Goal: Task Accomplishment & Management: Manage account settings

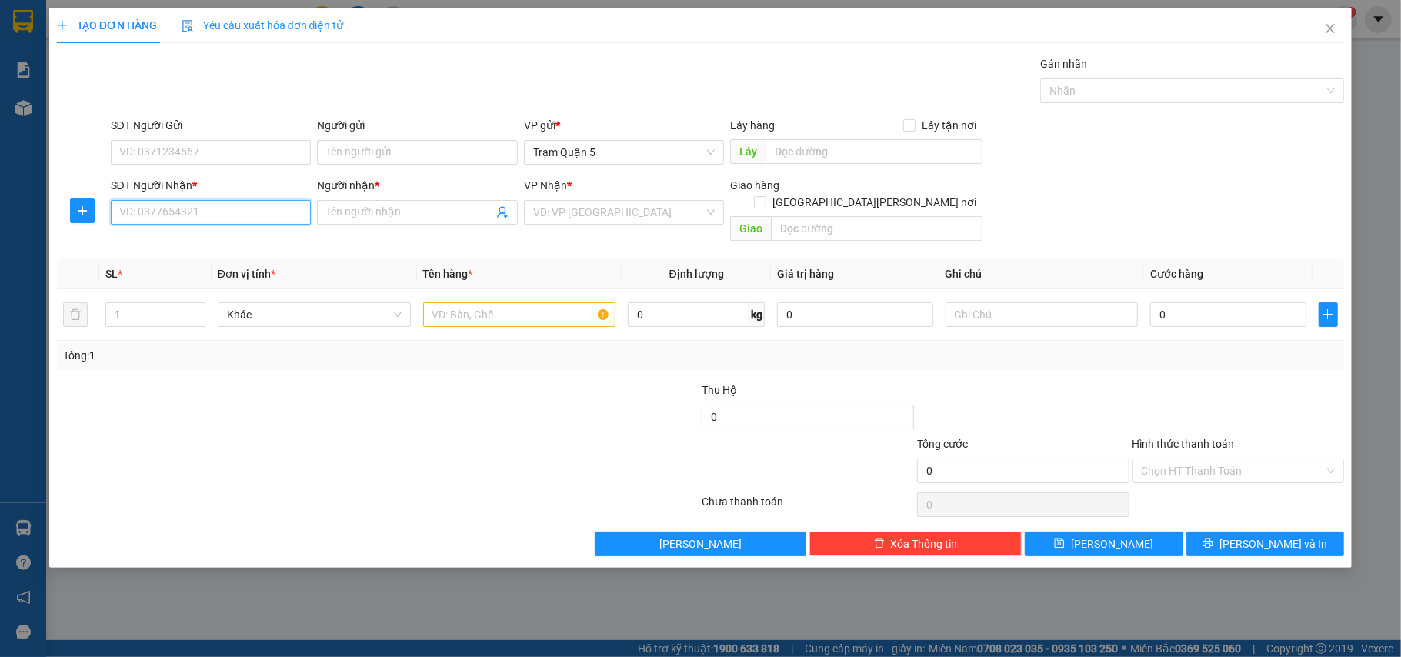
click at [138, 223] on input "SĐT Người Nhận *" at bounding box center [211, 212] width 201 height 25
type input "2"
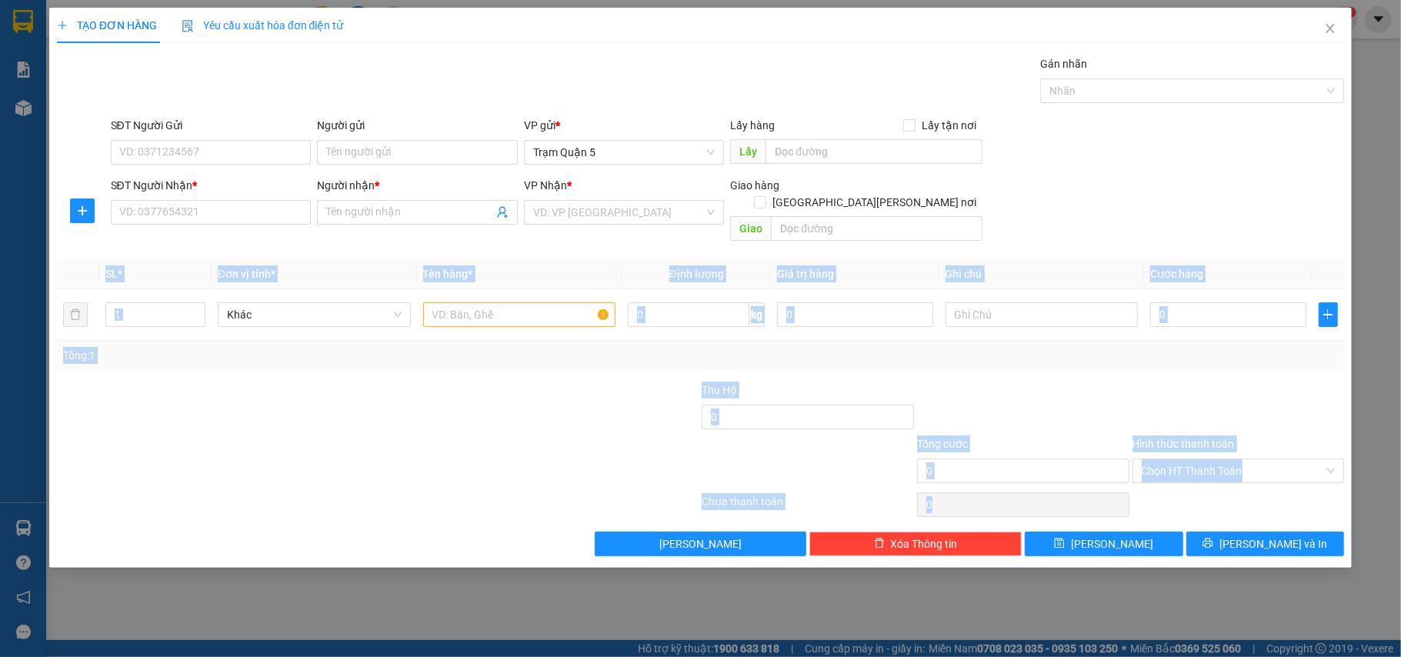
click at [628, 554] on div "TẠO ĐƠN HÀNG Yêu cầu xuất hóa đơn điện tử Transit Pickup Surcharge Ids Transit …" at bounding box center [700, 328] width 1401 height 657
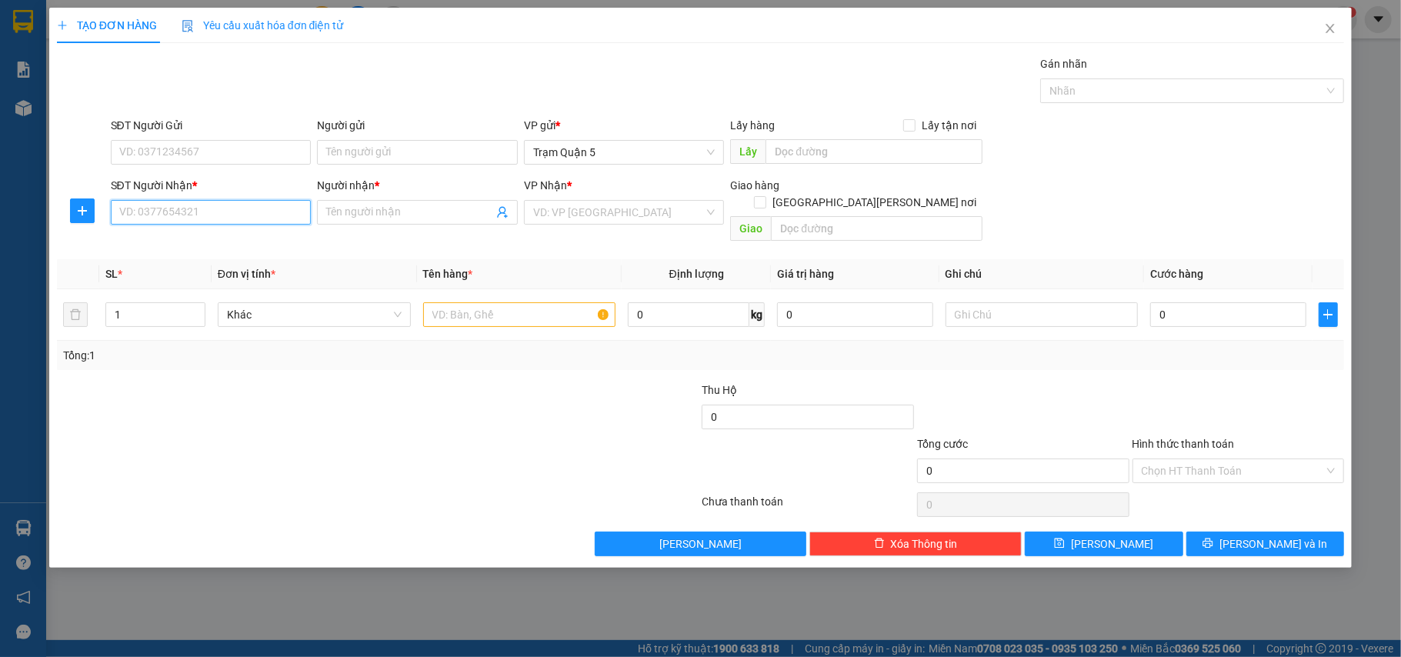
drag, startPoint x: 282, startPoint y: 209, endPoint x: 271, endPoint y: 205, distance: 11.7
click at [280, 209] on input "SĐT Người Nhận *" at bounding box center [211, 212] width 201 height 25
drag, startPoint x: 269, startPoint y: 205, endPoint x: 251, endPoint y: 222, distance: 25.6
click at [265, 209] on input "SĐT Người Nhận *" at bounding box center [211, 212] width 201 height 25
type input "0000000000"
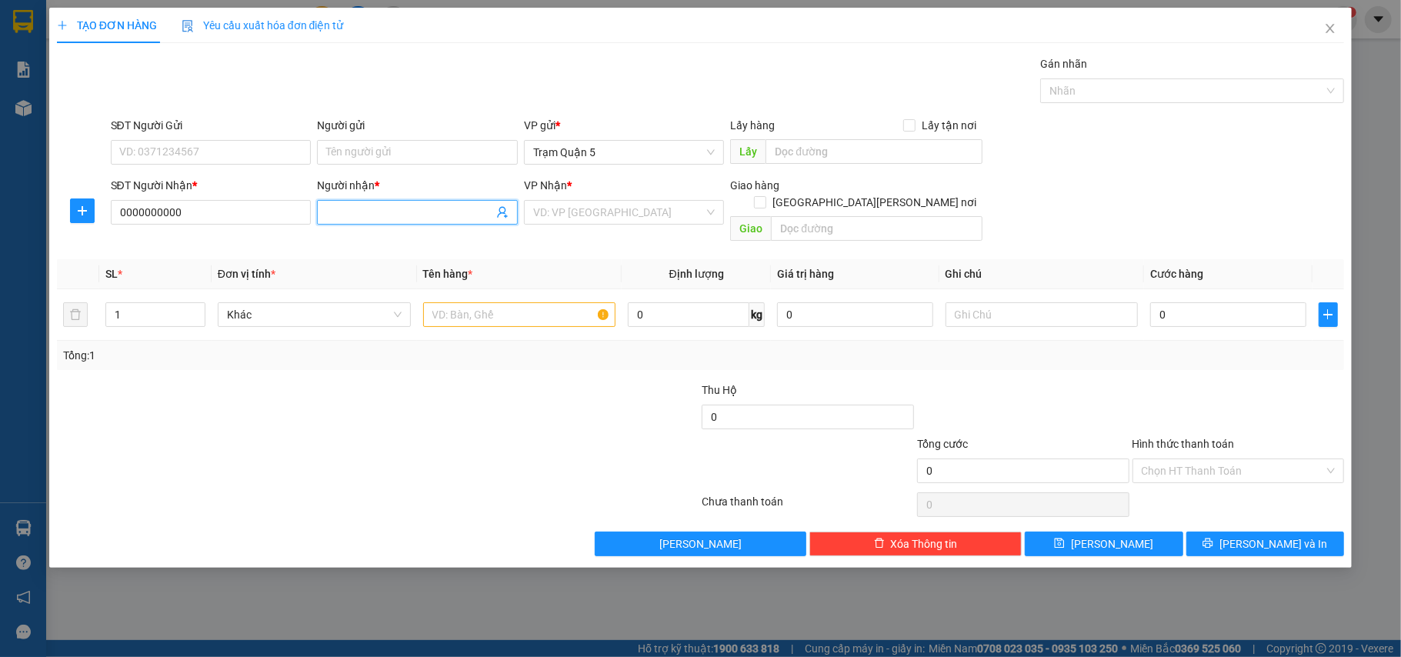
click at [363, 202] on span at bounding box center [417, 212] width 201 height 25
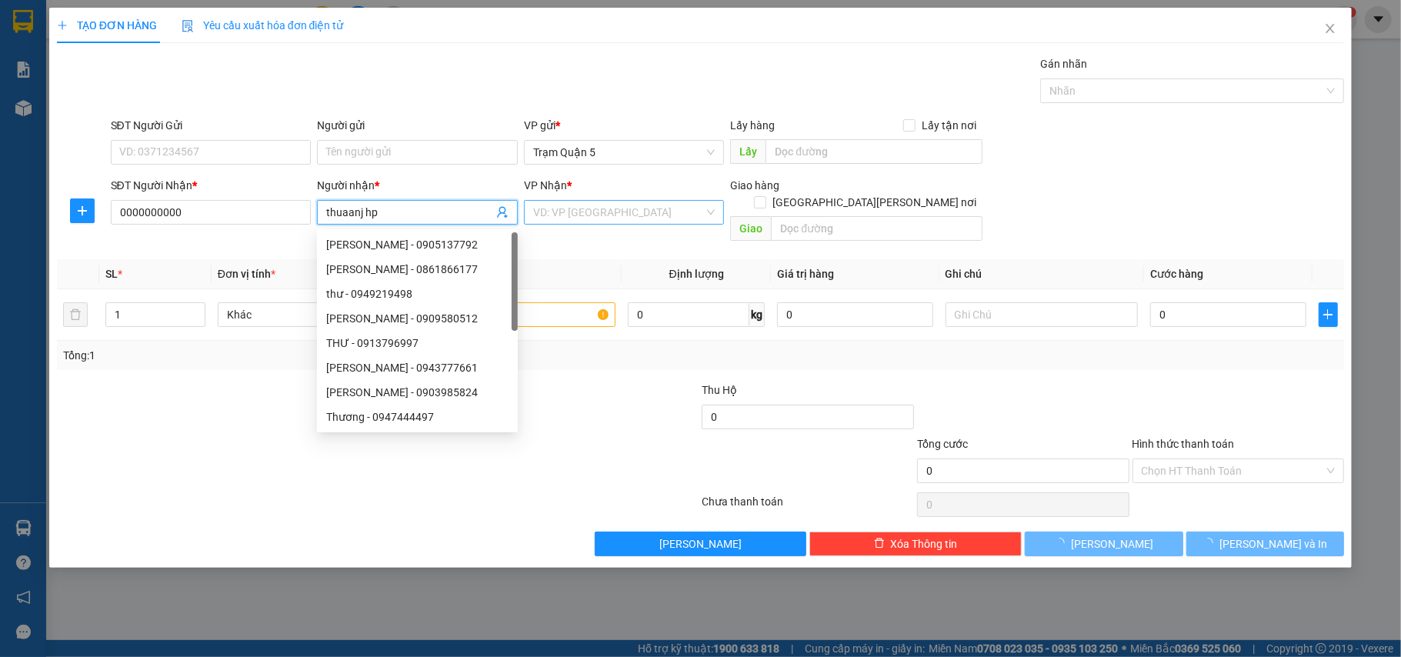
type input "thuaanj hp"
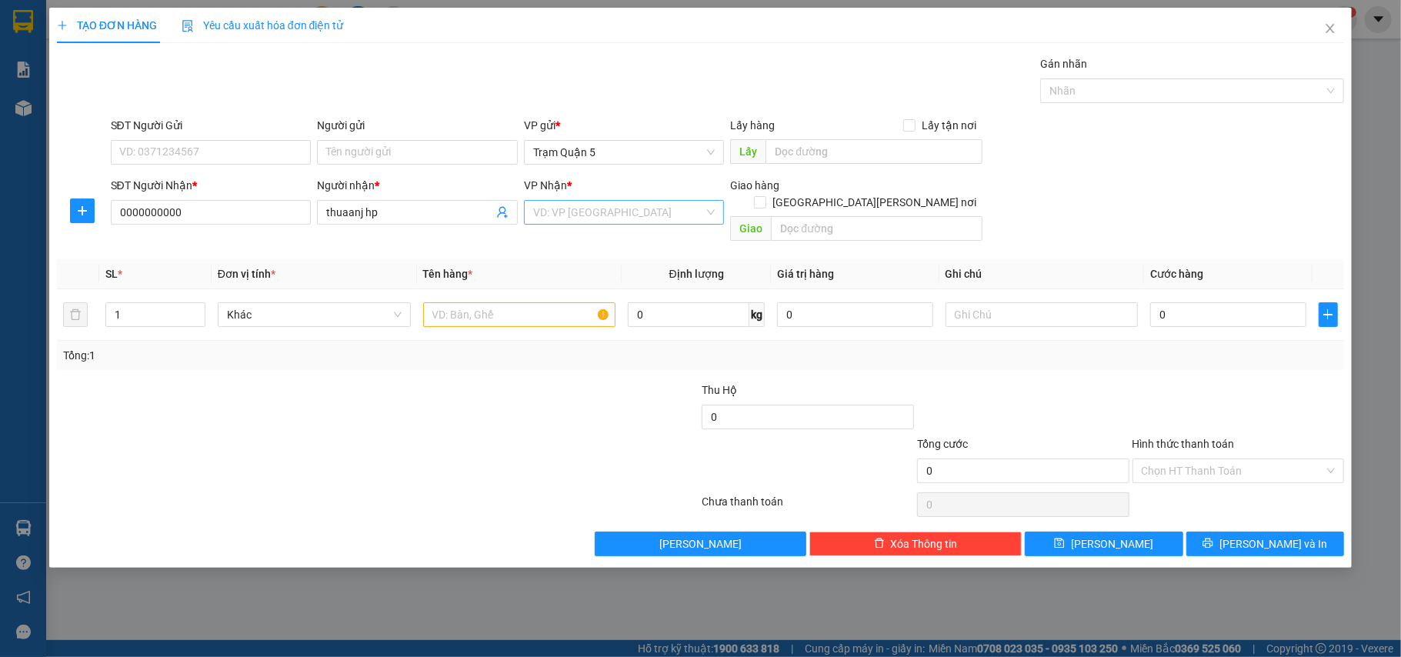
click at [586, 202] on div "VP Nhận * VD: VP Sài Gòn" at bounding box center [624, 204] width 201 height 54
drag, startPoint x: 583, startPoint y: 203, endPoint x: 589, endPoint y: 225, distance: 23.0
click at [582, 206] on input "search" at bounding box center [619, 212] width 172 height 23
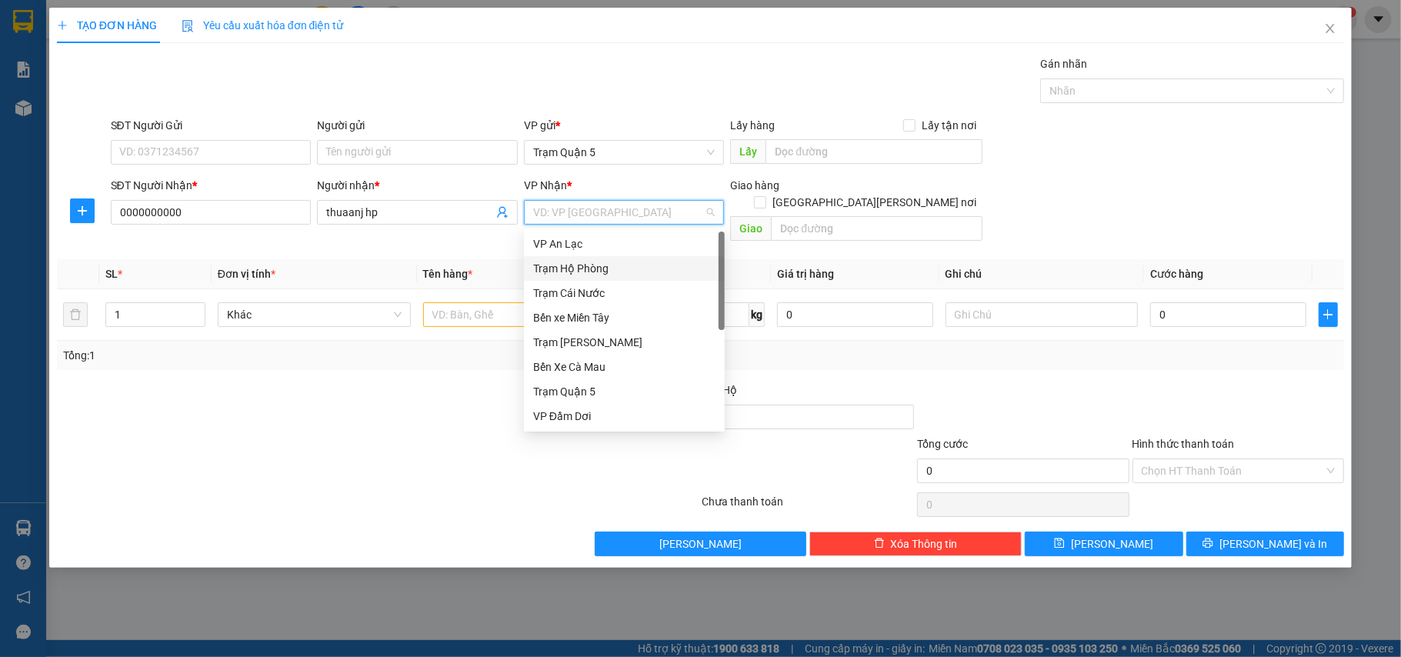
click at [604, 265] on div "Trạm Hộ Phòng" at bounding box center [624, 268] width 182 height 17
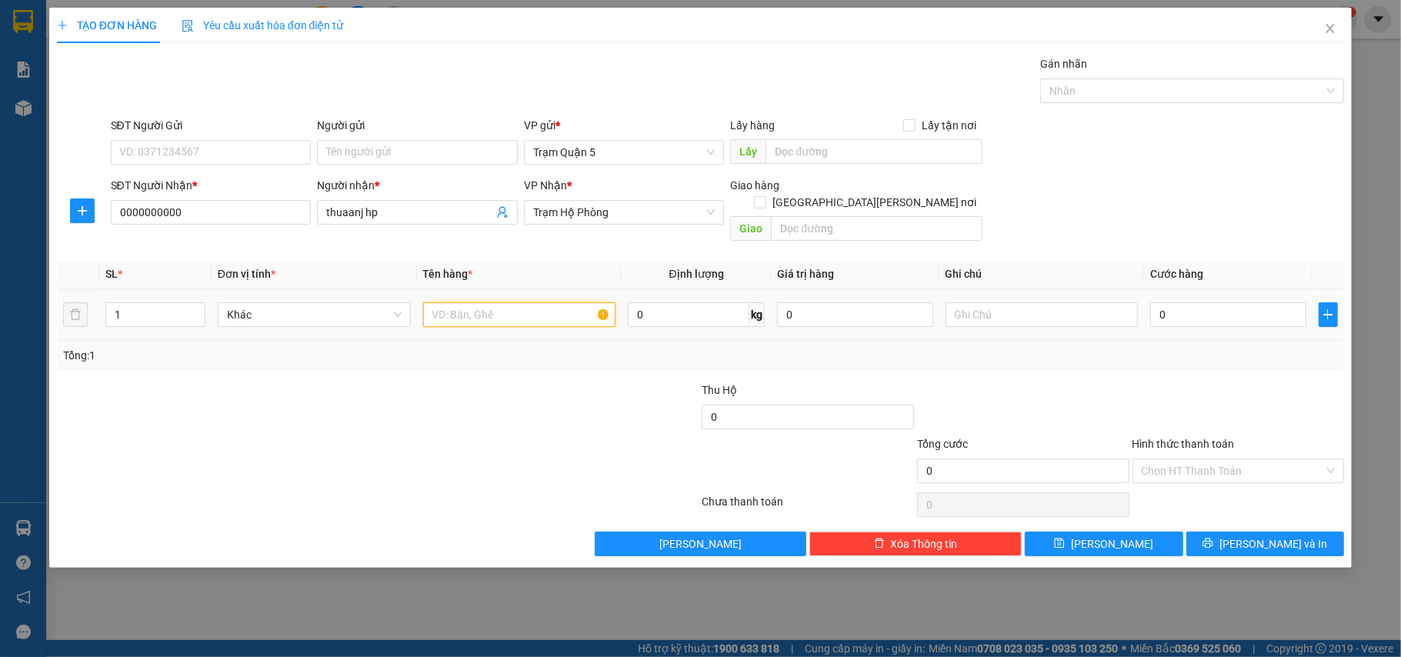
click at [530, 305] on input "text" at bounding box center [519, 314] width 193 height 25
type input "thg"
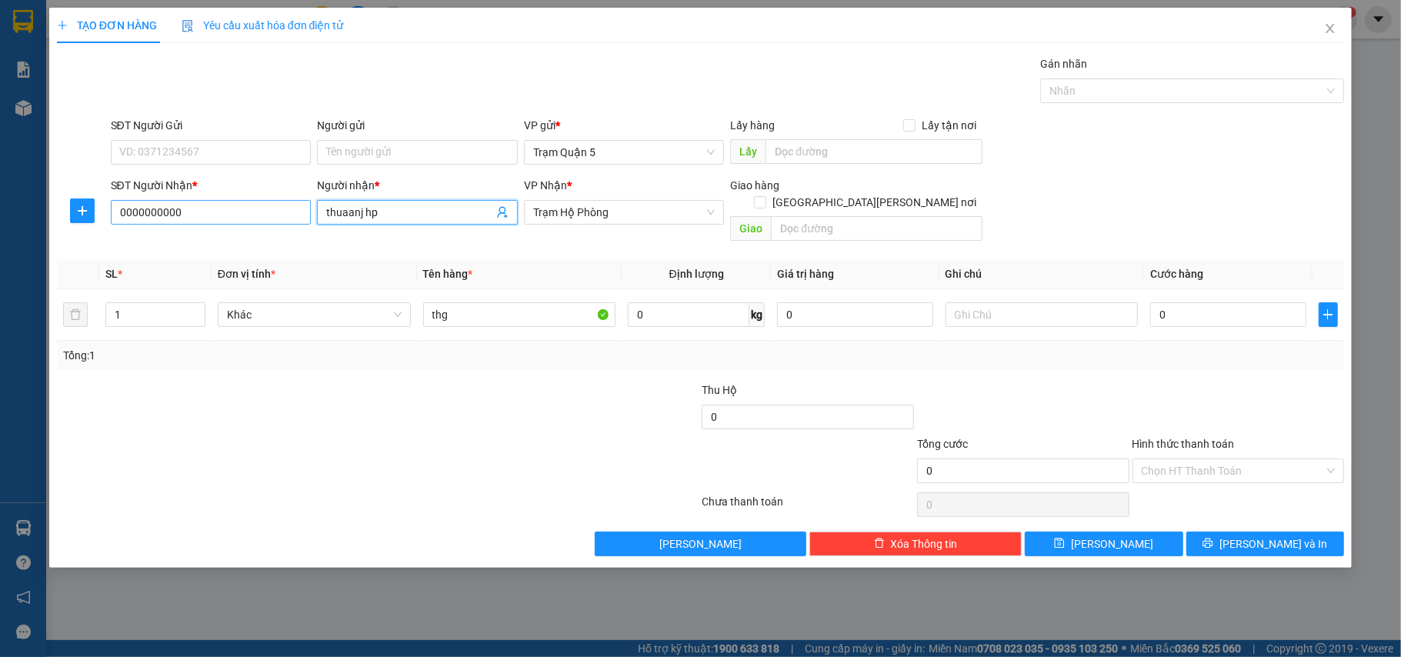
drag, startPoint x: 391, startPoint y: 213, endPoint x: 235, endPoint y: 213, distance: 156.2
click at [234, 229] on div "SĐT Người Nhận * 0000000000 Người nhận * thuaanj hp thuaanj hp VP Nhận * Trạm H…" at bounding box center [728, 212] width 1240 height 71
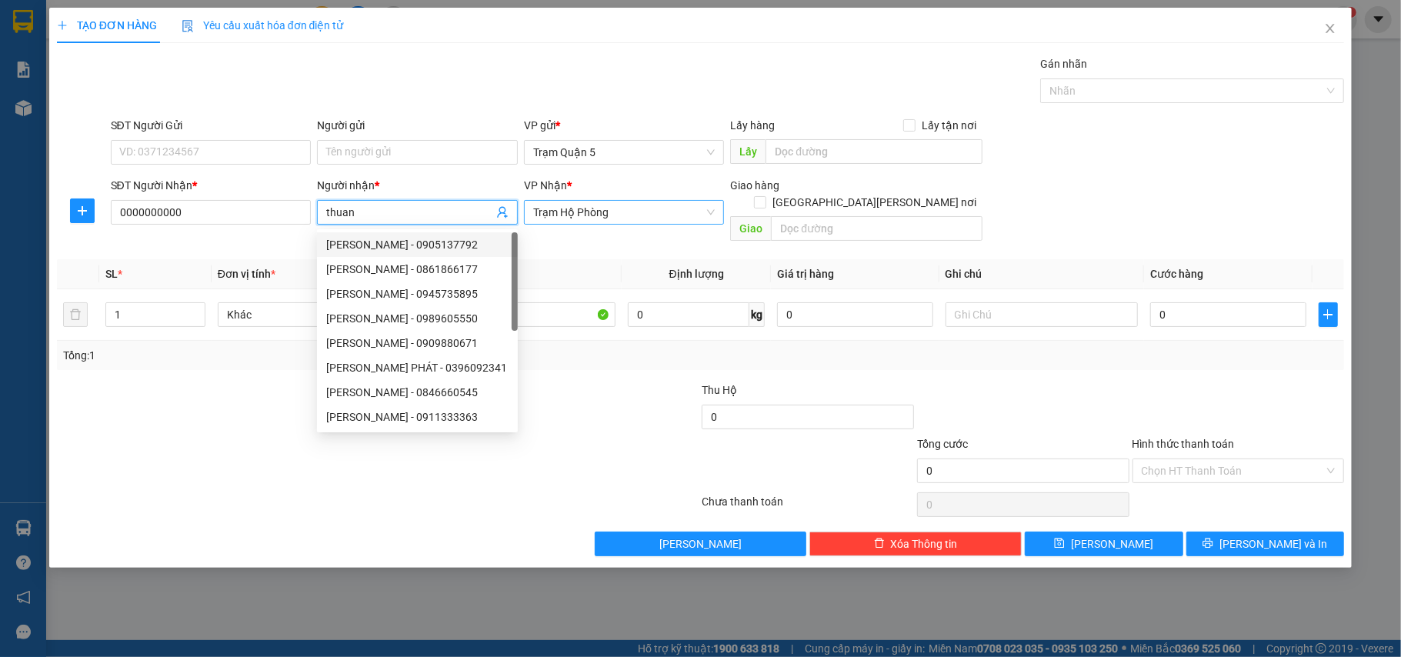
click at [591, 213] on span "Trạm Hộ Phòng" at bounding box center [624, 212] width 182 height 23
type input "thuan"
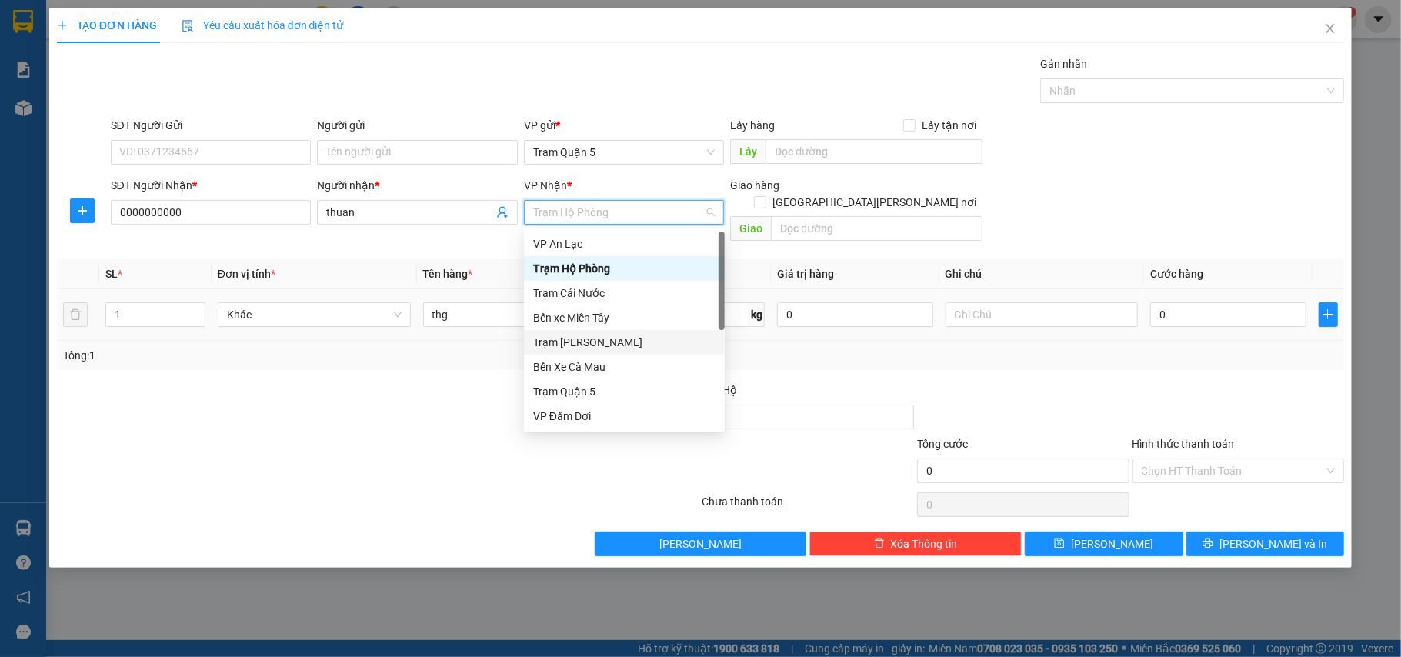
click at [1166, 324] on td "0" at bounding box center [1228, 315] width 168 height 52
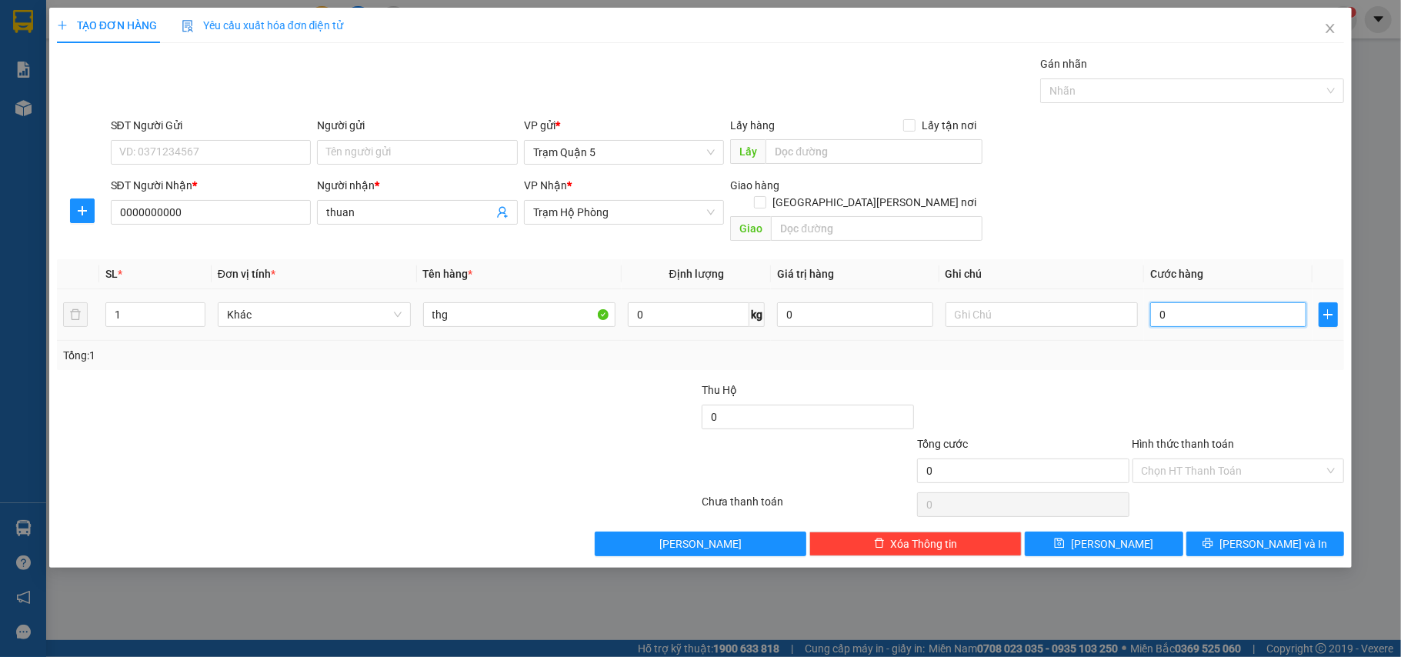
click at [1185, 302] on input "0" at bounding box center [1227, 314] width 155 height 25
type input "08"
type input "8"
type input "080"
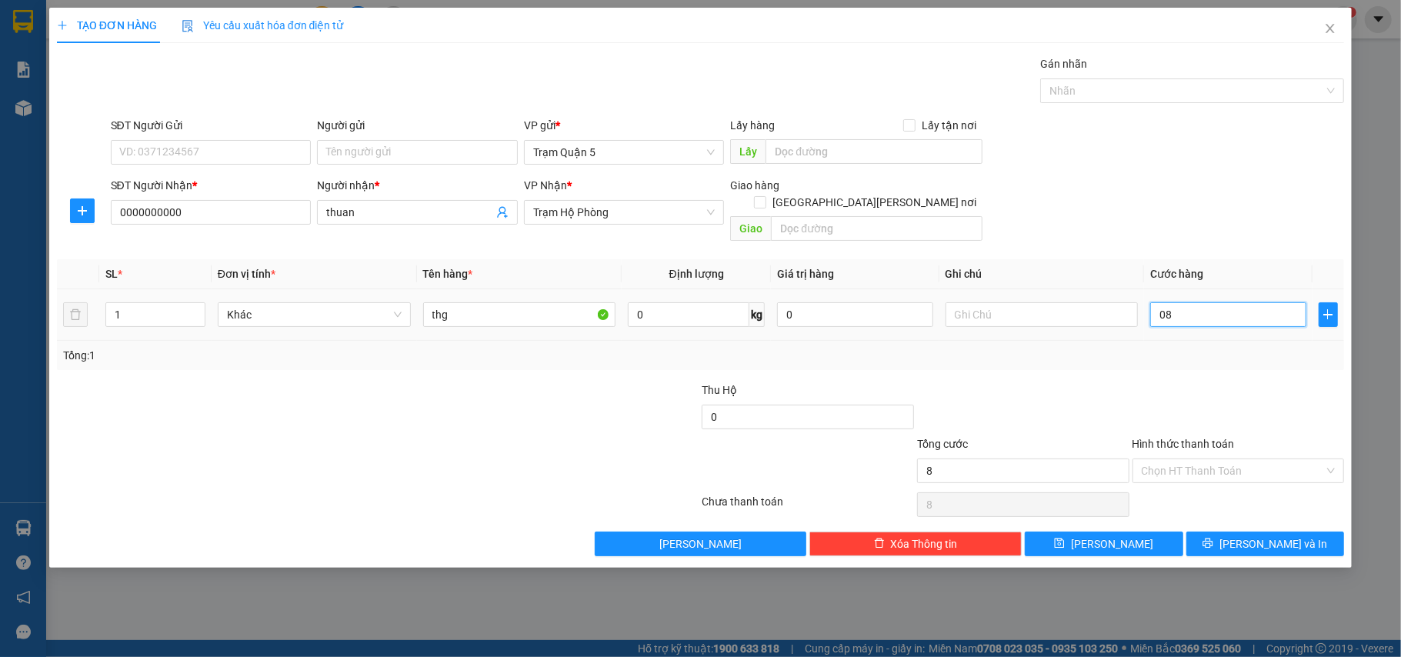
type input "80"
type input "80.000"
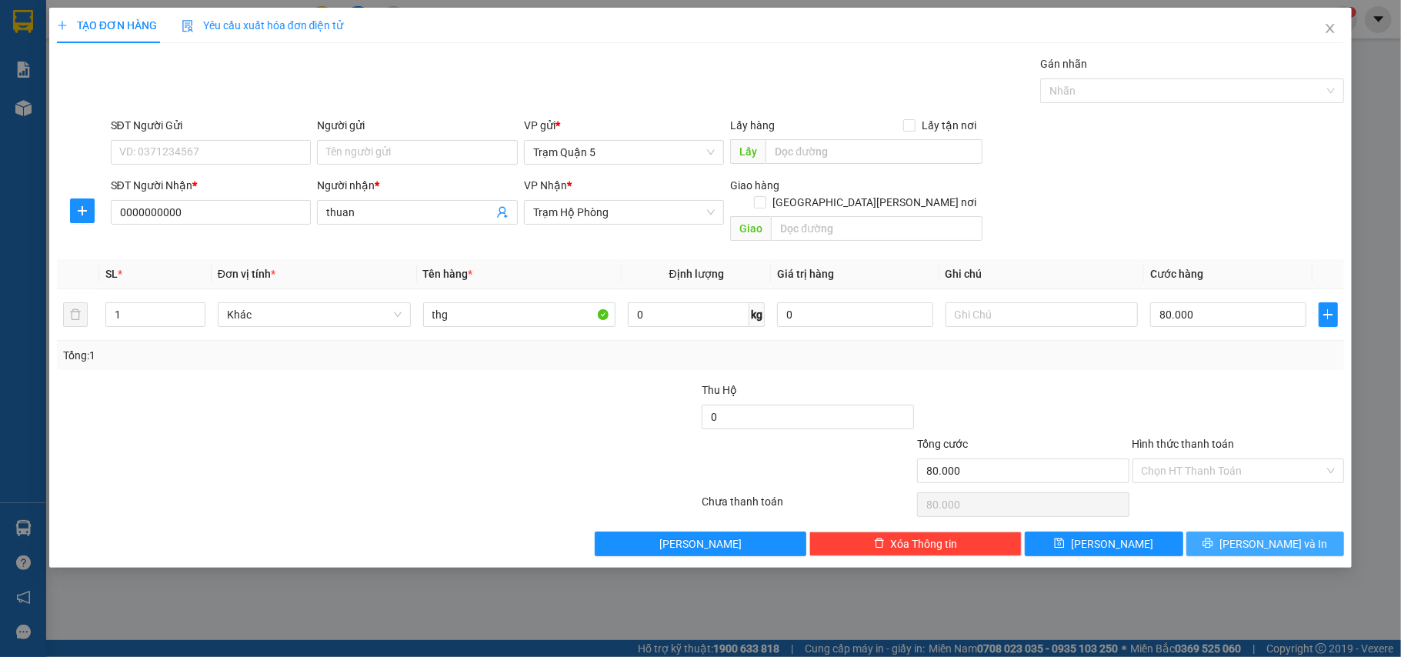
click at [1229, 532] on button "[PERSON_NAME] và In" at bounding box center [1265, 544] width 158 height 25
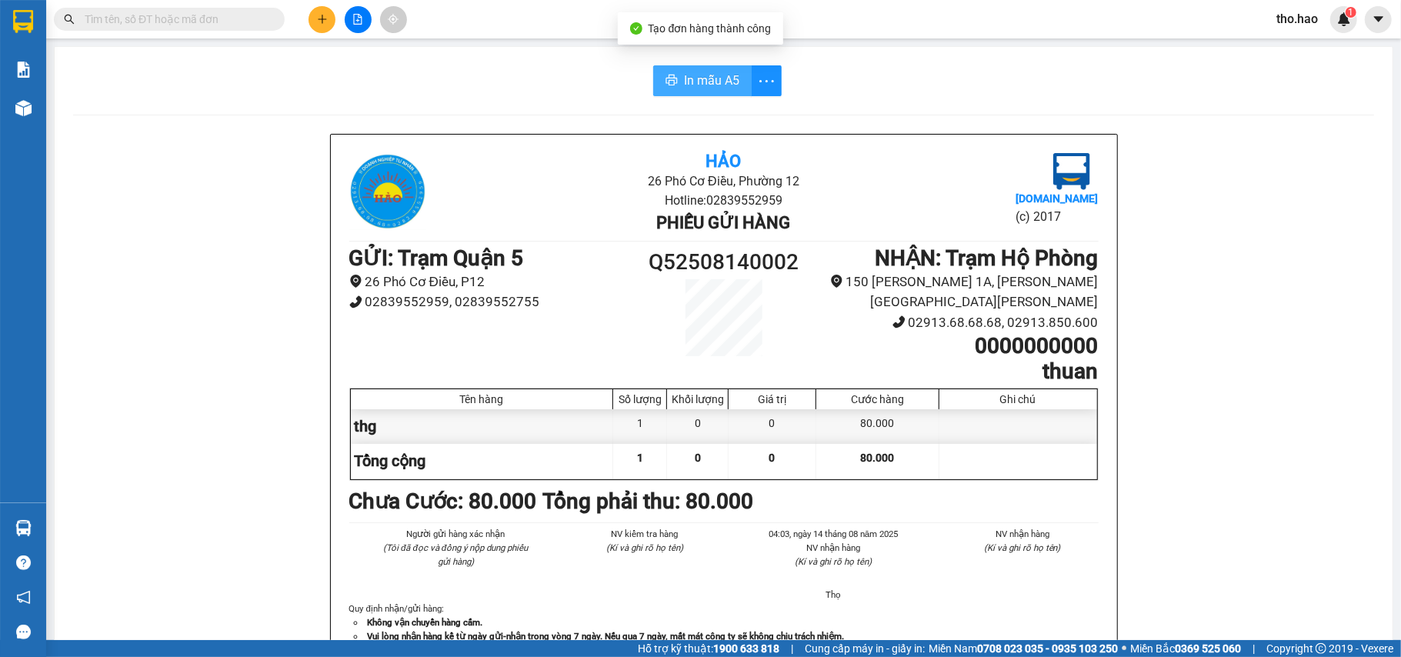
click at [666, 88] on span "printer" at bounding box center [672, 81] width 12 height 15
drag, startPoint x: 1002, startPoint y: 72, endPoint x: 0, endPoint y: 546, distance: 1108.2
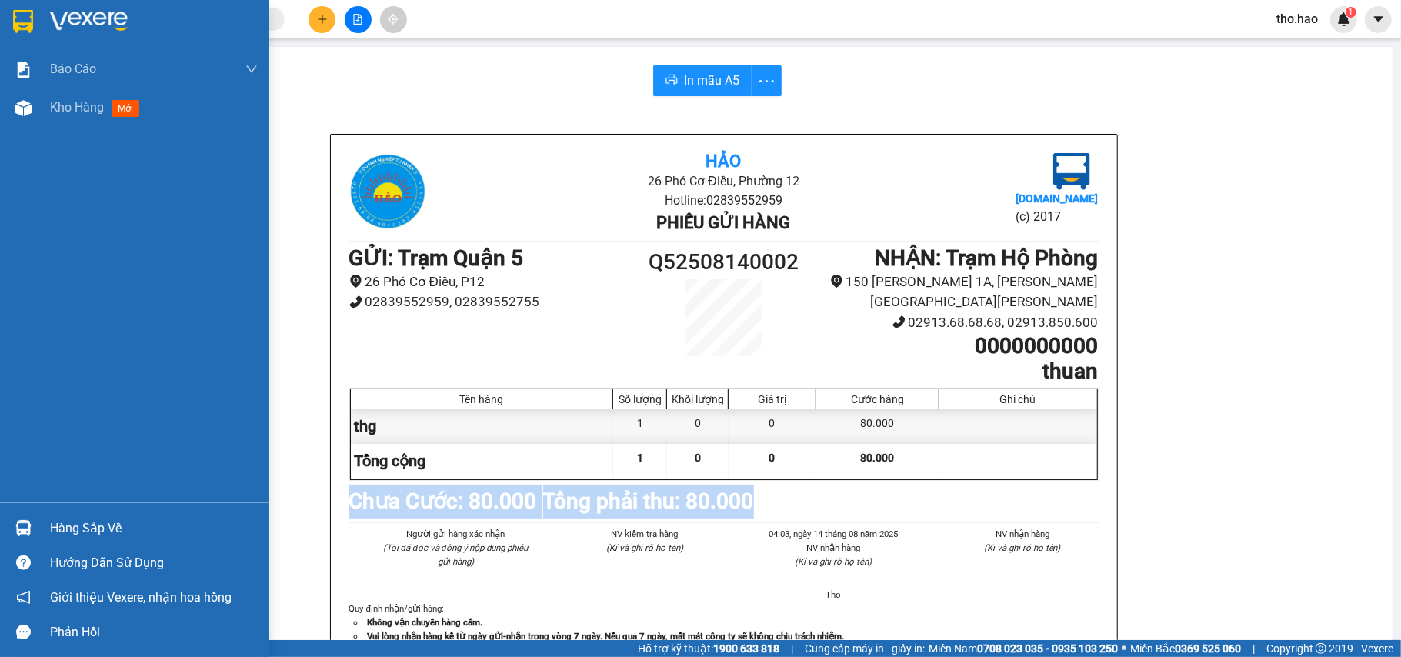
click at [58, 522] on div "Hàng sắp về" at bounding box center [154, 528] width 208 height 23
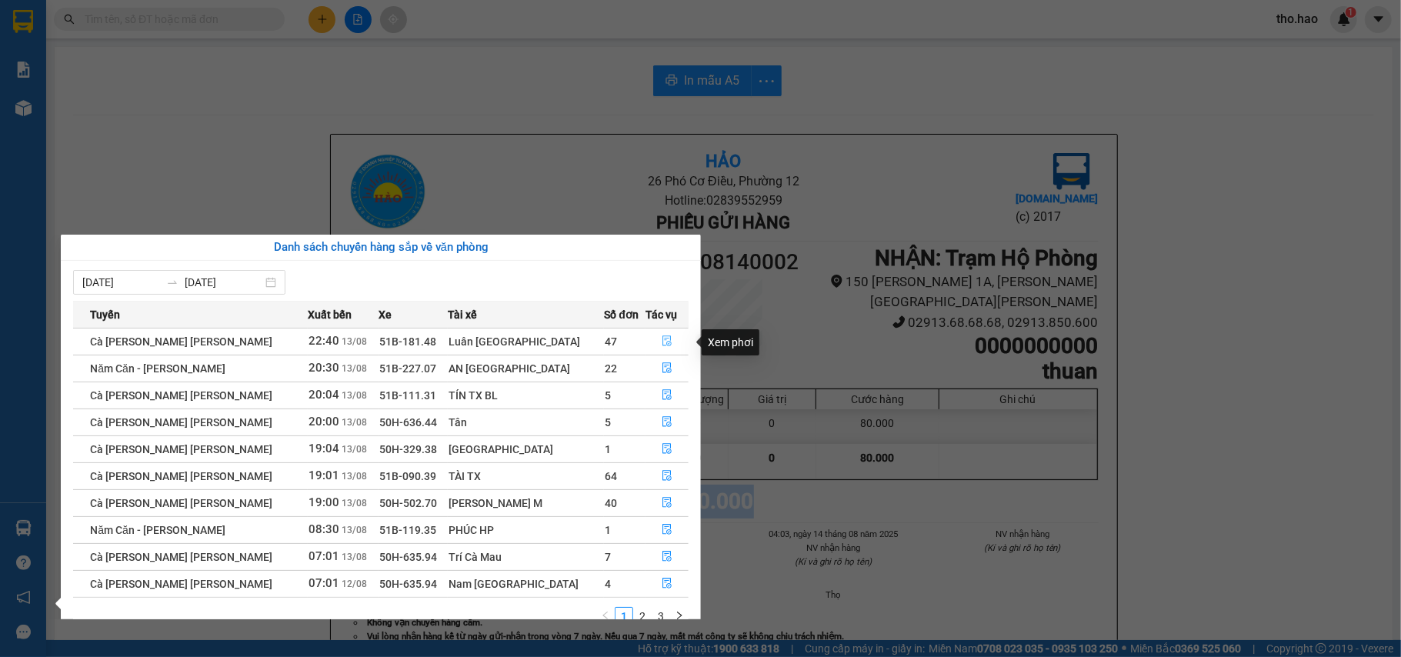
click at [659, 331] on button "button" at bounding box center [667, 341] width 42 height 25
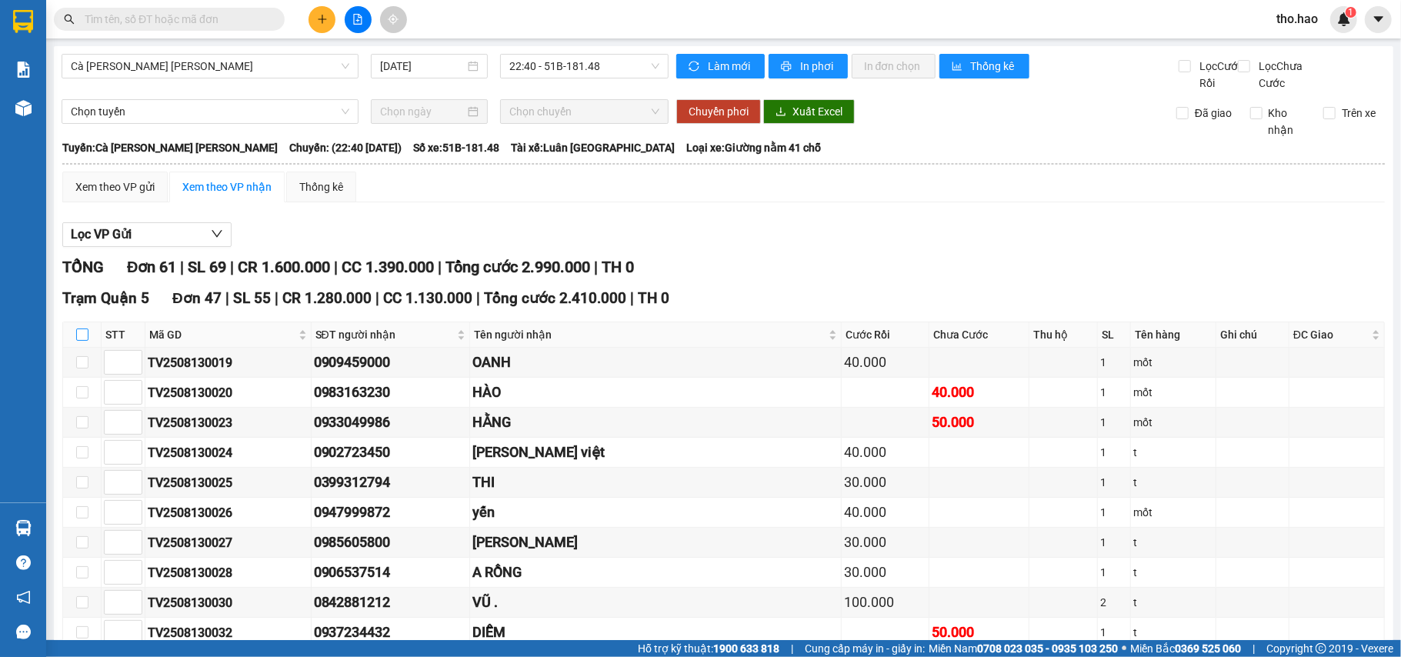
click at [87, 341] on input "checkbox" at bounding box center [82, 335] width 12 height 12
checkbox input "true"
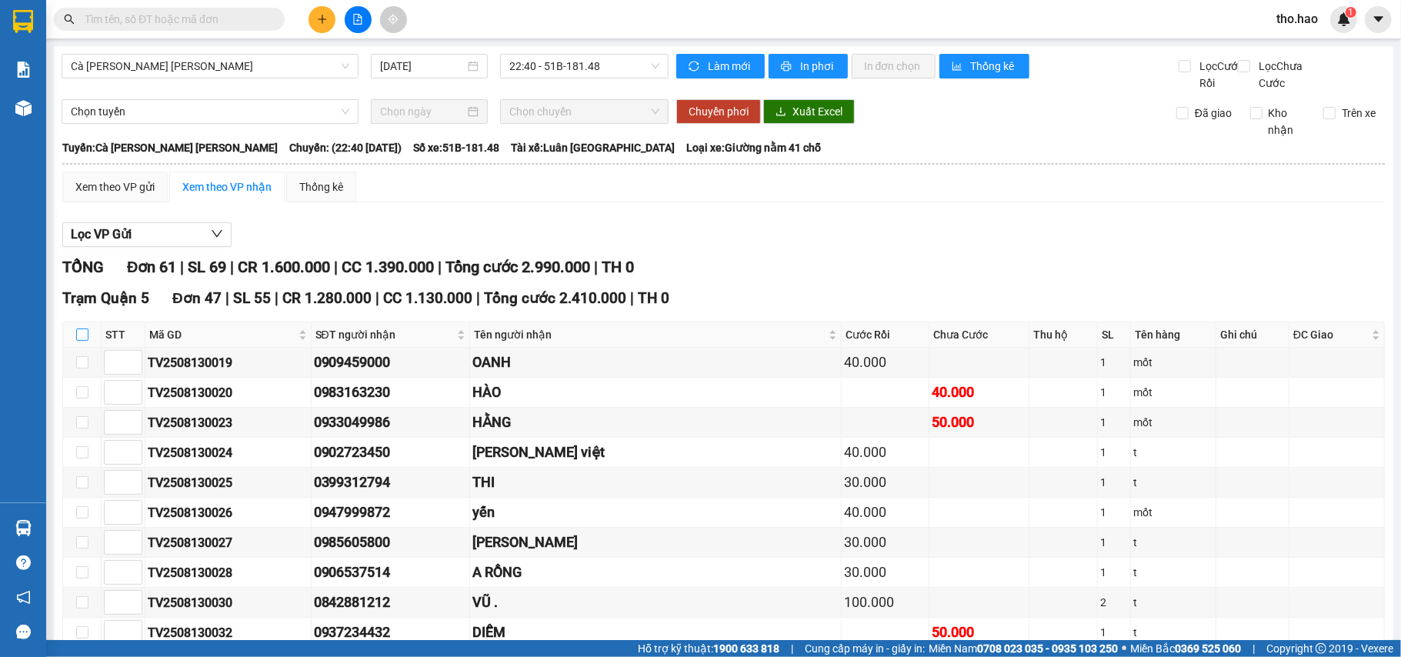
checkbox input "true"
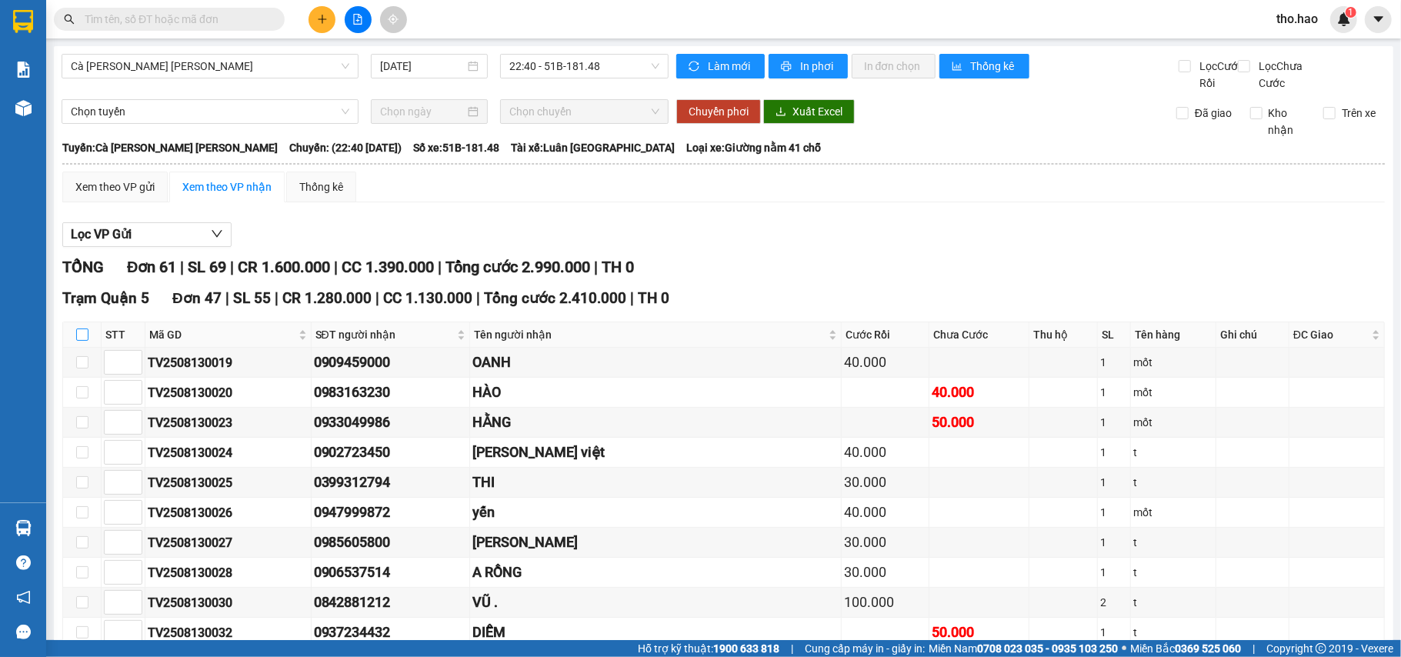
checkbox input "true"
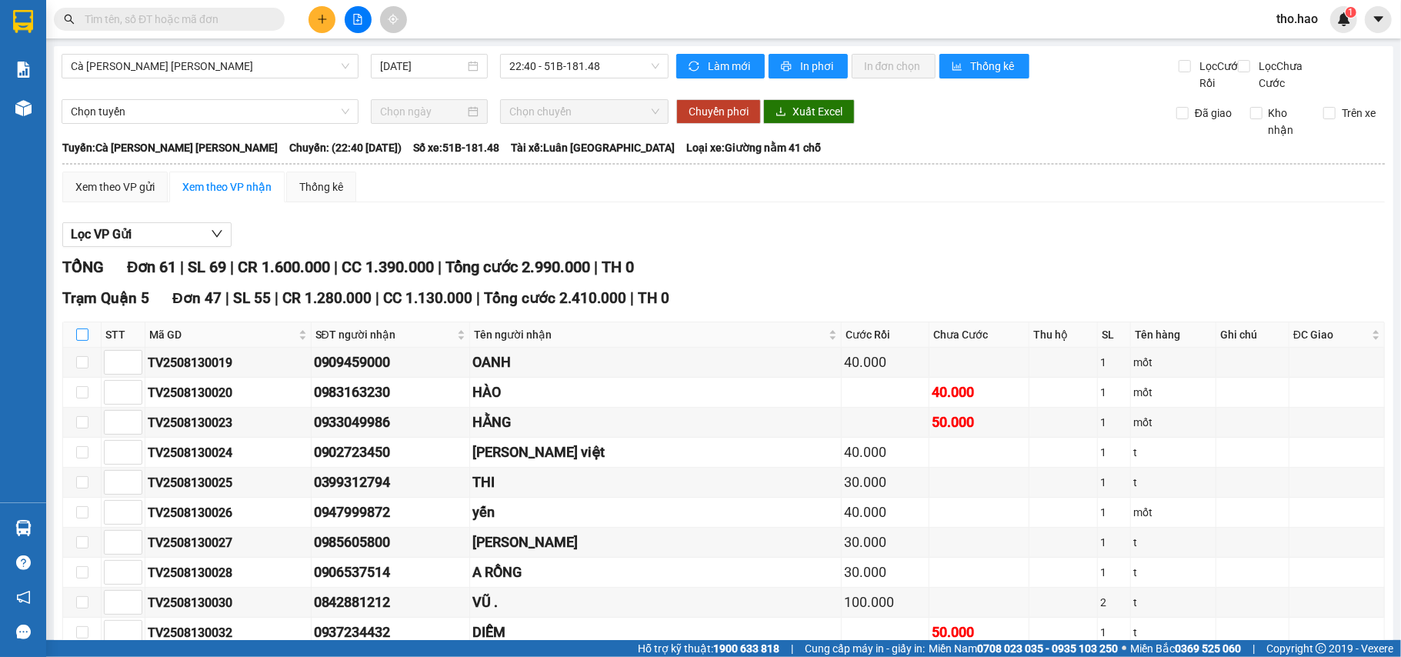
checkbox input "true"
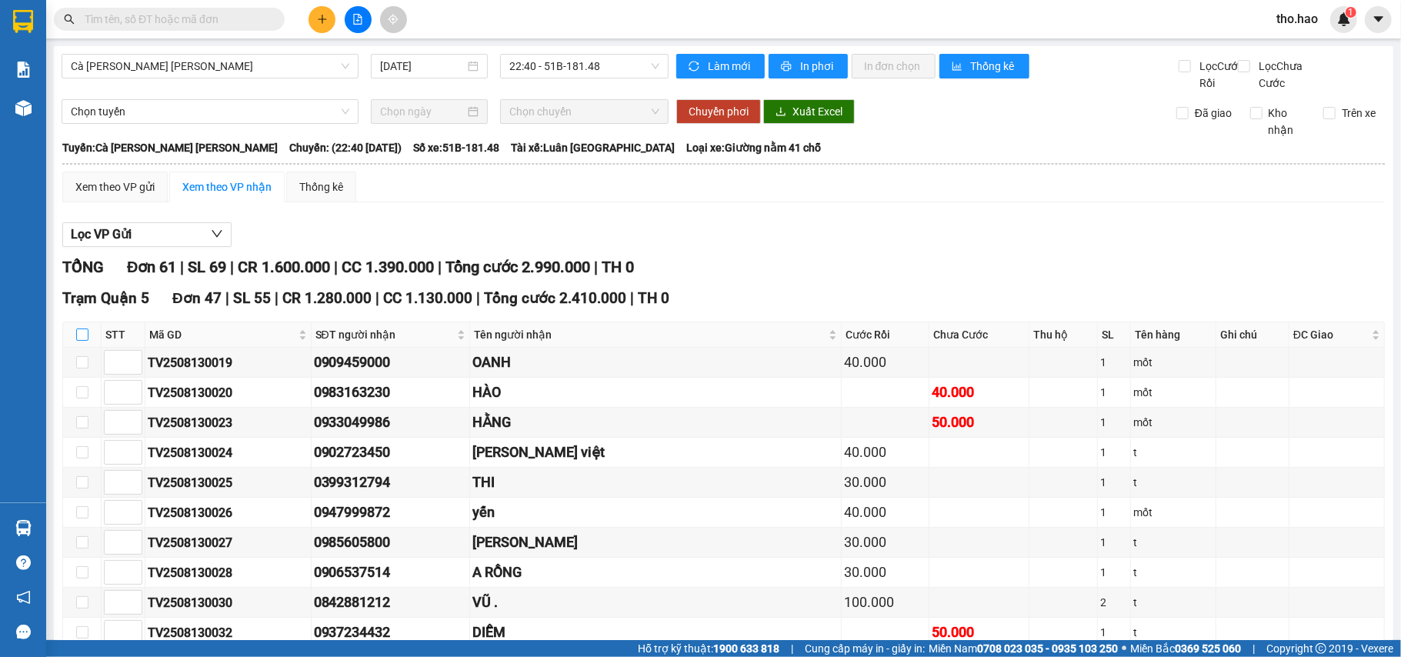
checkbox input "true"
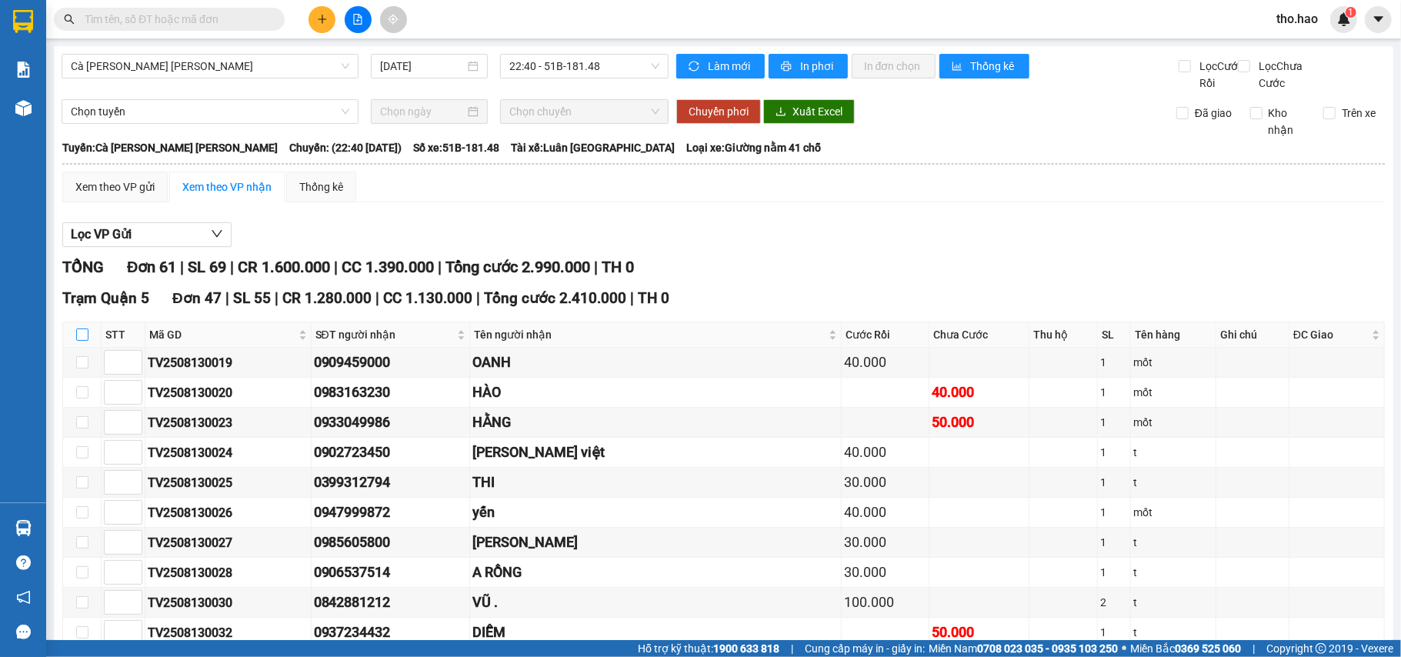
checkbox input "true"
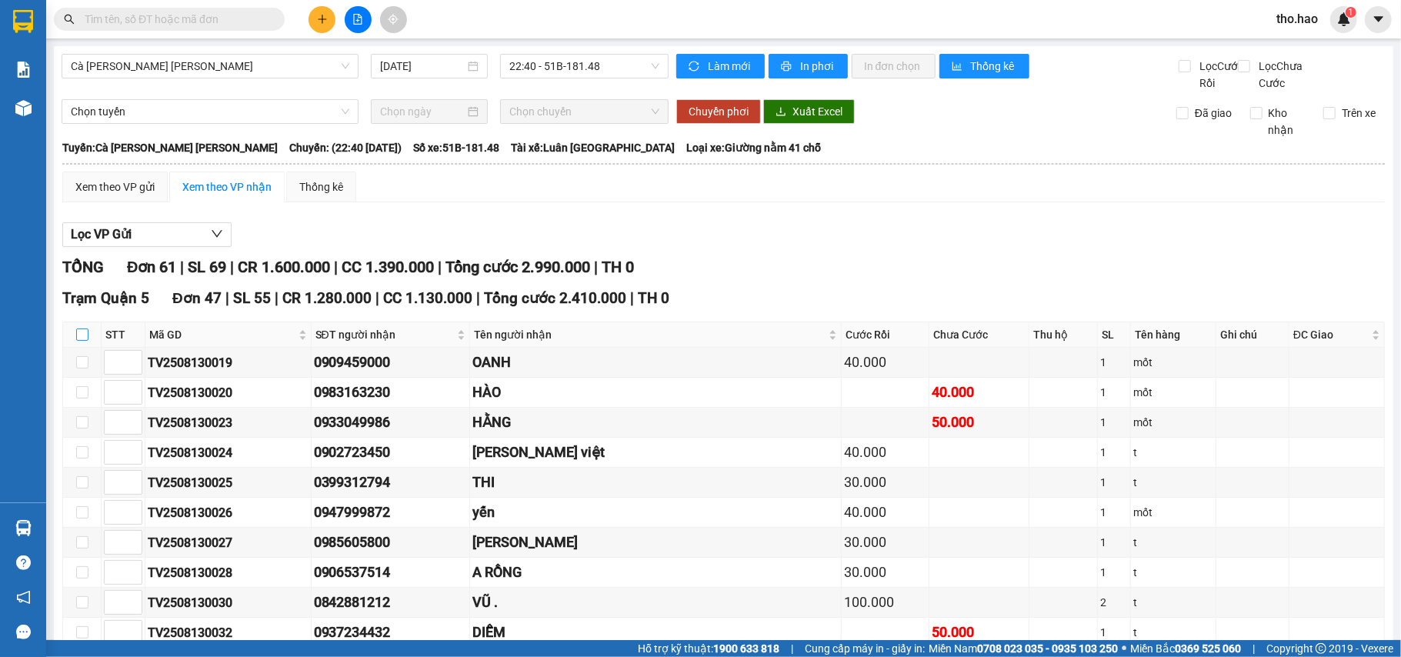
checkbox input "true"
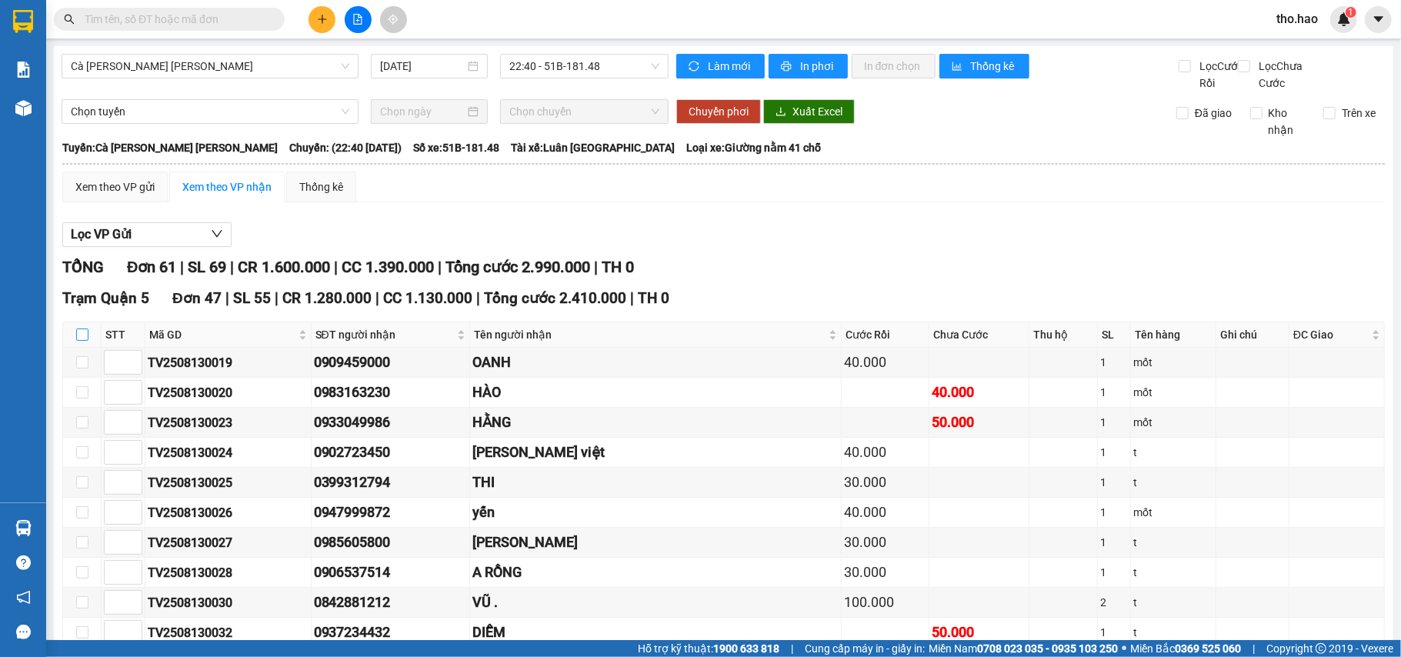
checkbox input "true"
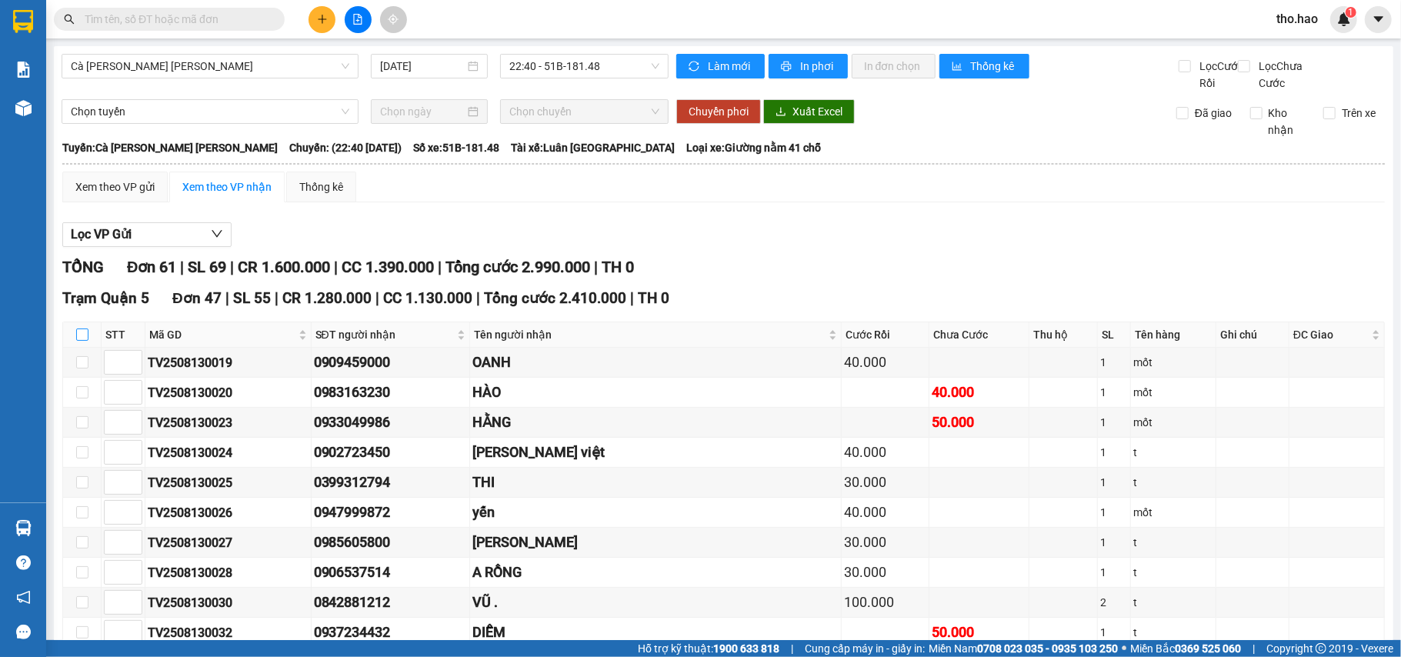
checkbox input "true"
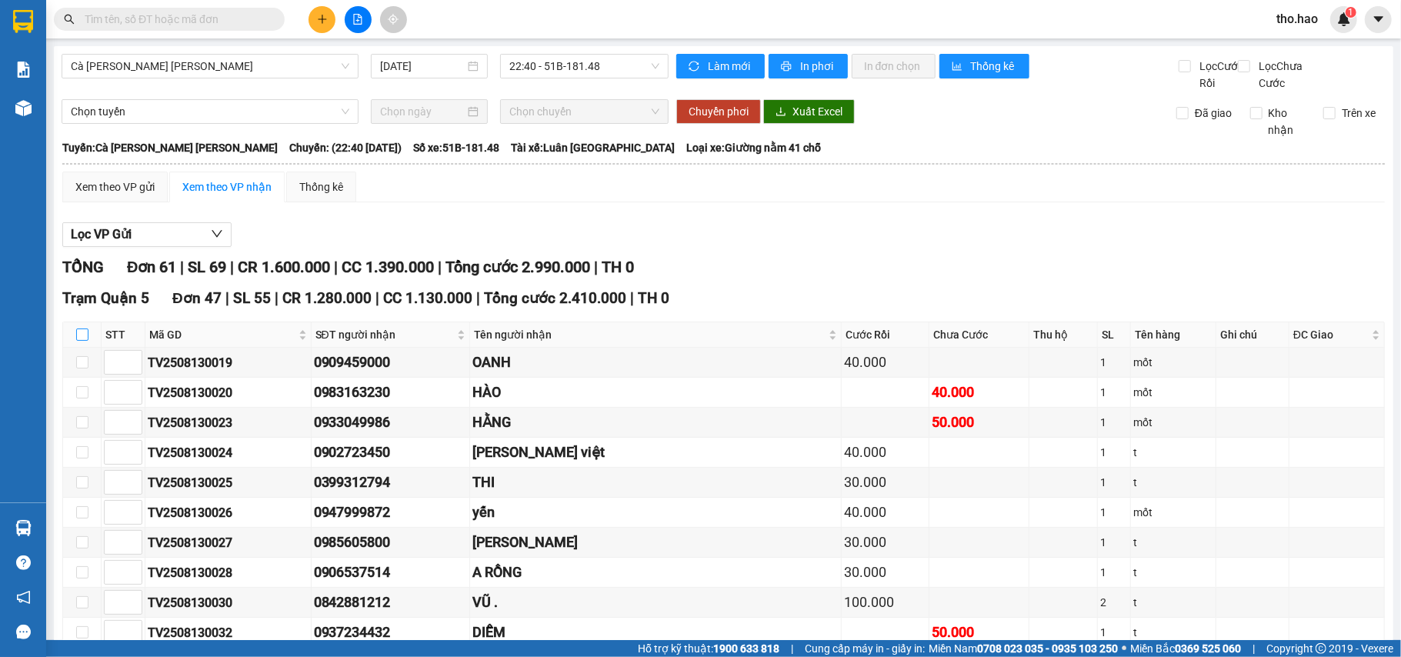
checkbox input "true"
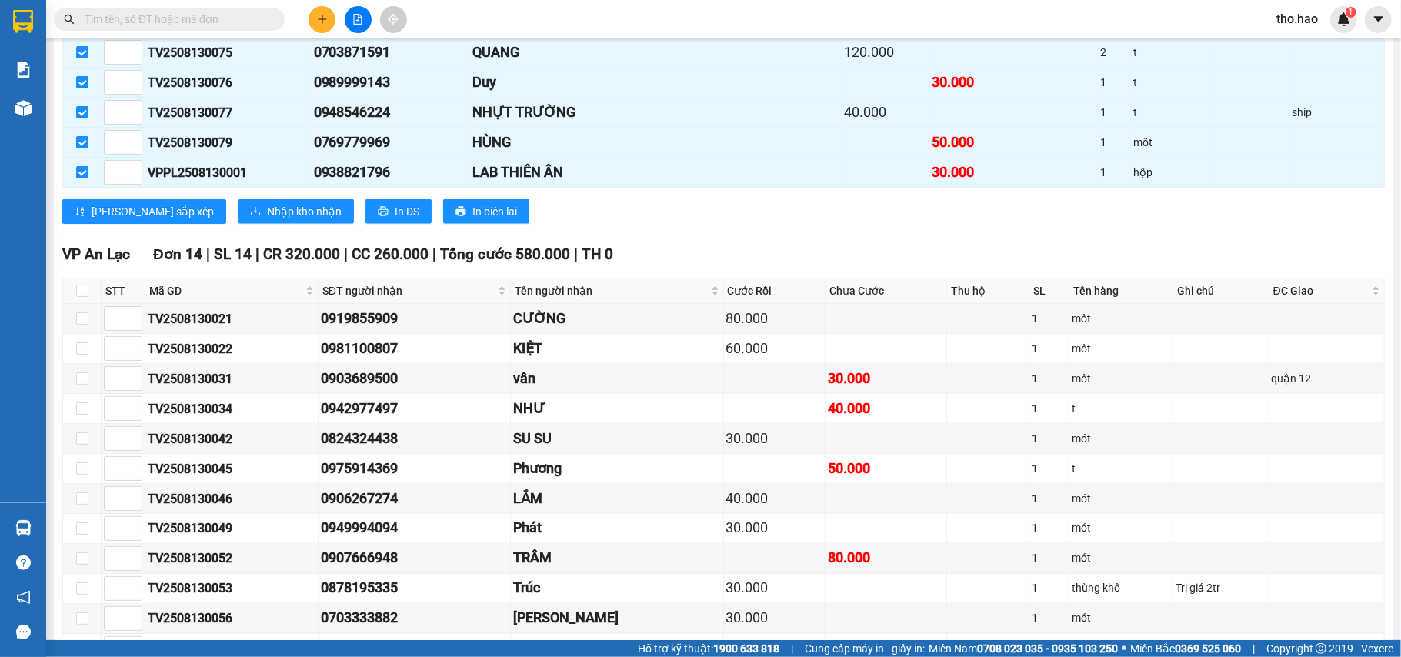
scroll to position [1641, 0]
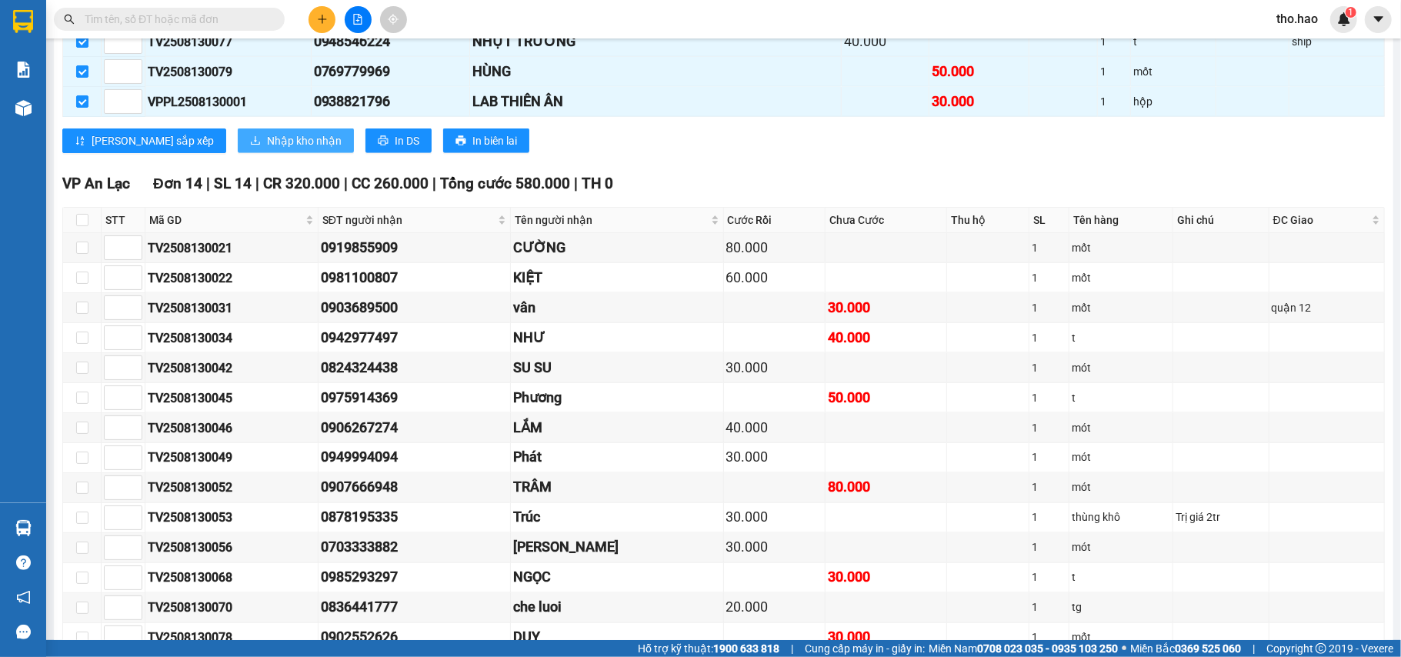
click at [245, 153] on button "Nhập kho nhận" at bounding box center [296, 140] width 116 height 25
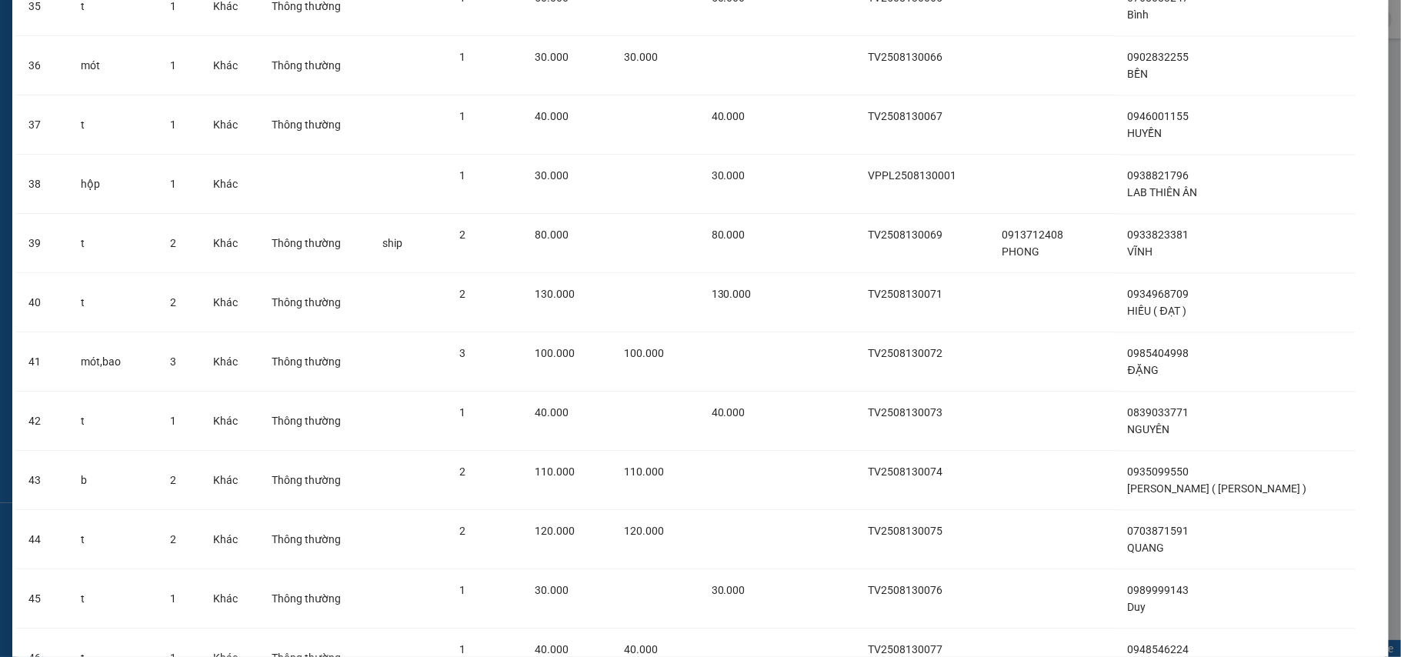
scroll to position [2381, 0]
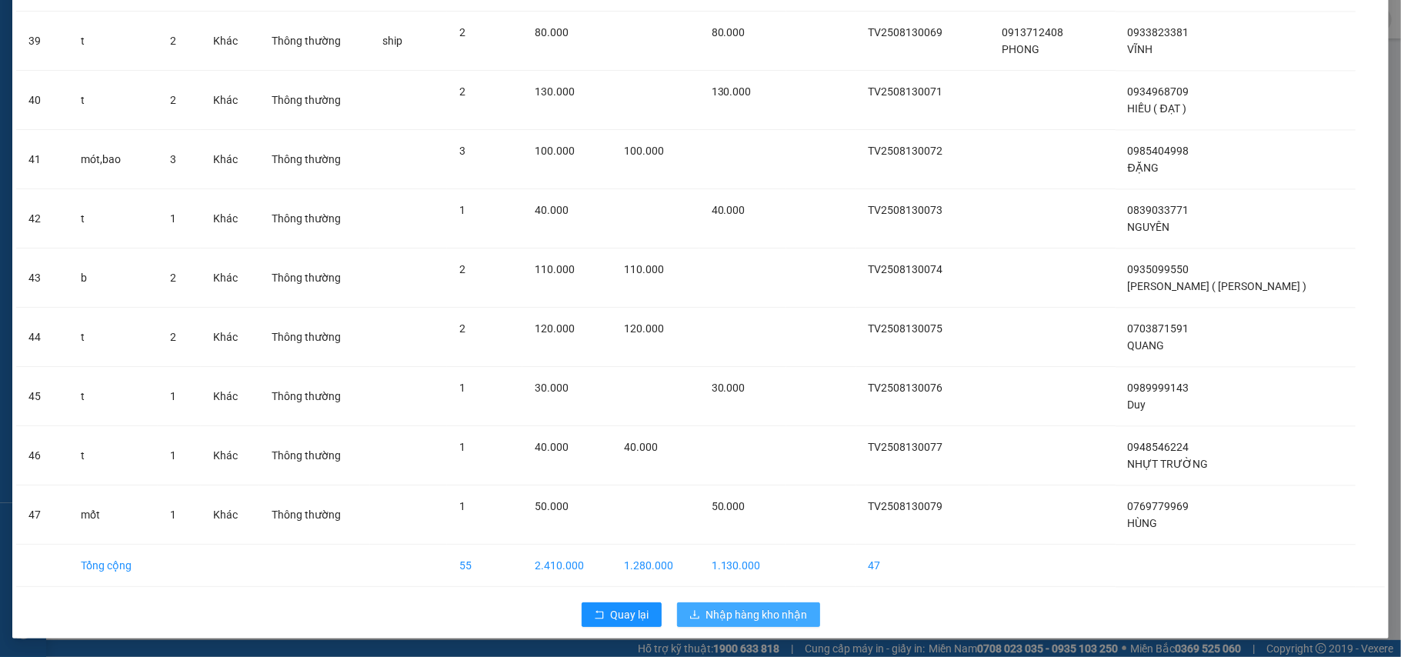
click at [789, 610] on span "Nhập hàng kho nhận" at bounding box center [757, 614] width 102 height 17
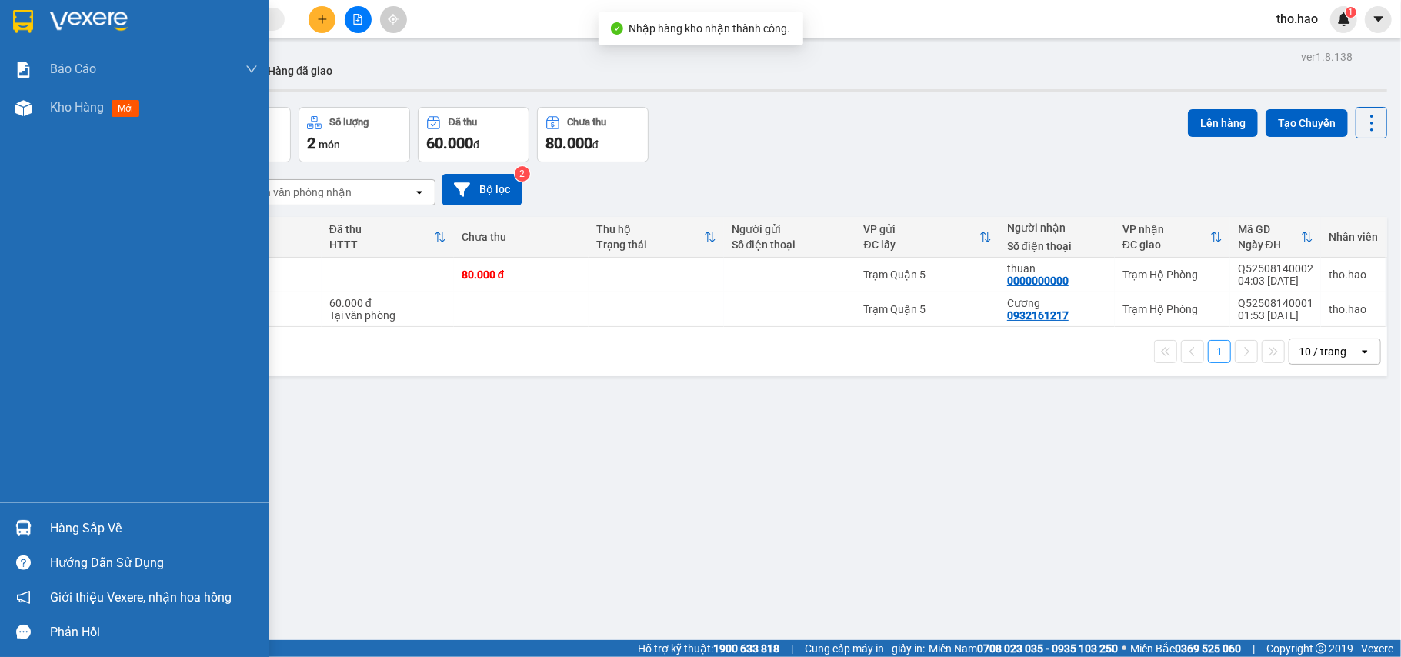
click at [48, 536] on div "Hàng sắp về" at bounding box center [134, 528] width 269 height 35
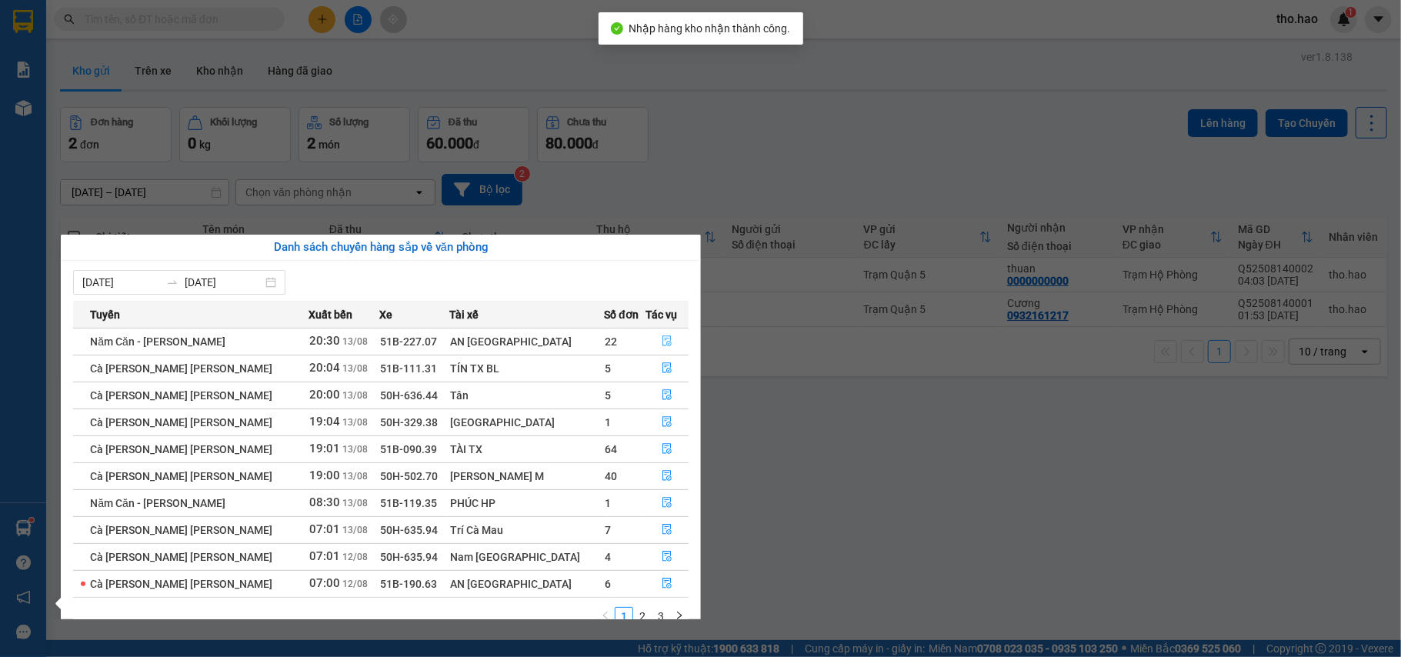
click at [662, 337] on icon "file-done" at bounding box center [666, 341] width 9 height 11
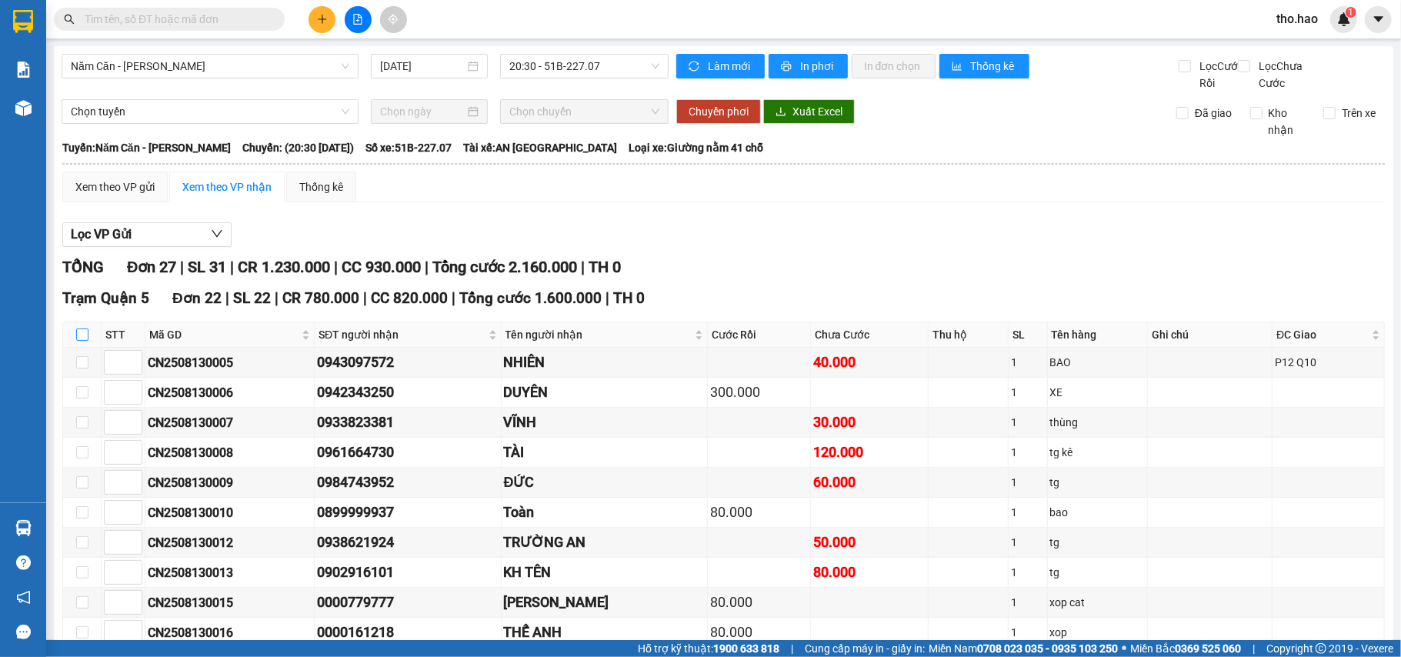
click at [86, 341] on input "checkbox" at bounding box center [82, 335] width 12 height 12
checkbox input "true"
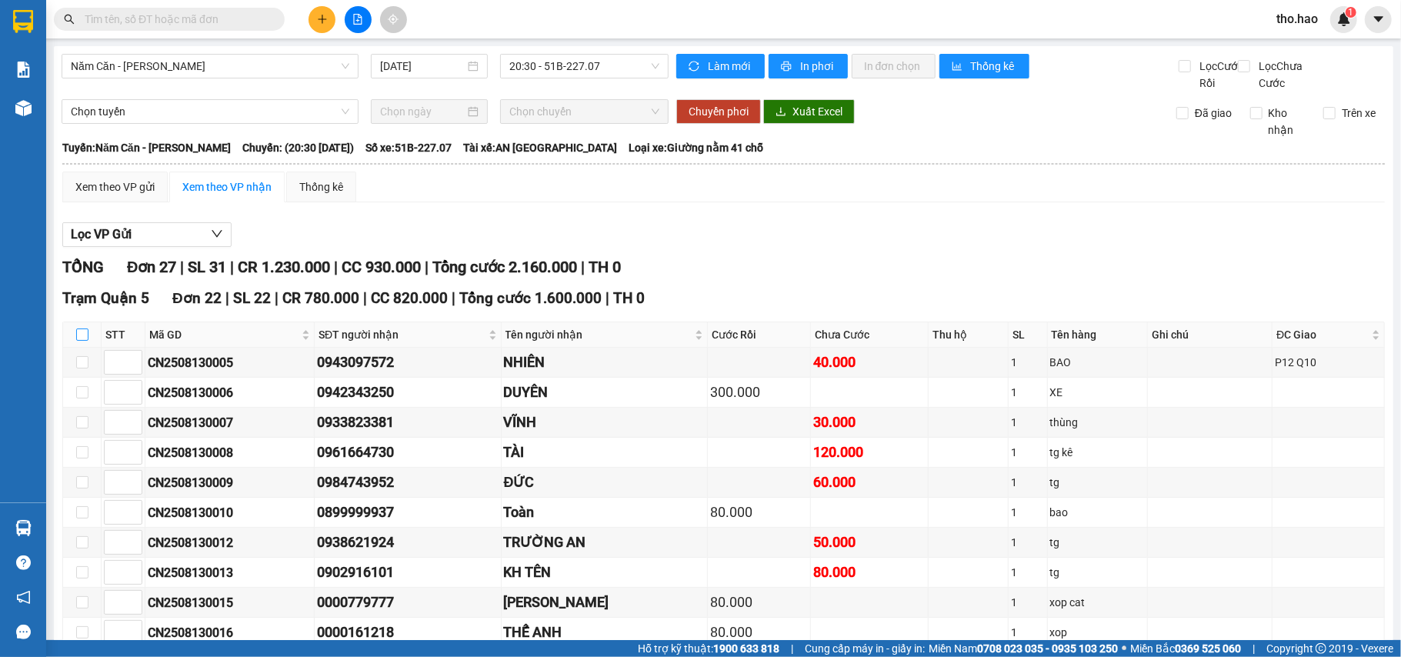
checkbox input "true"
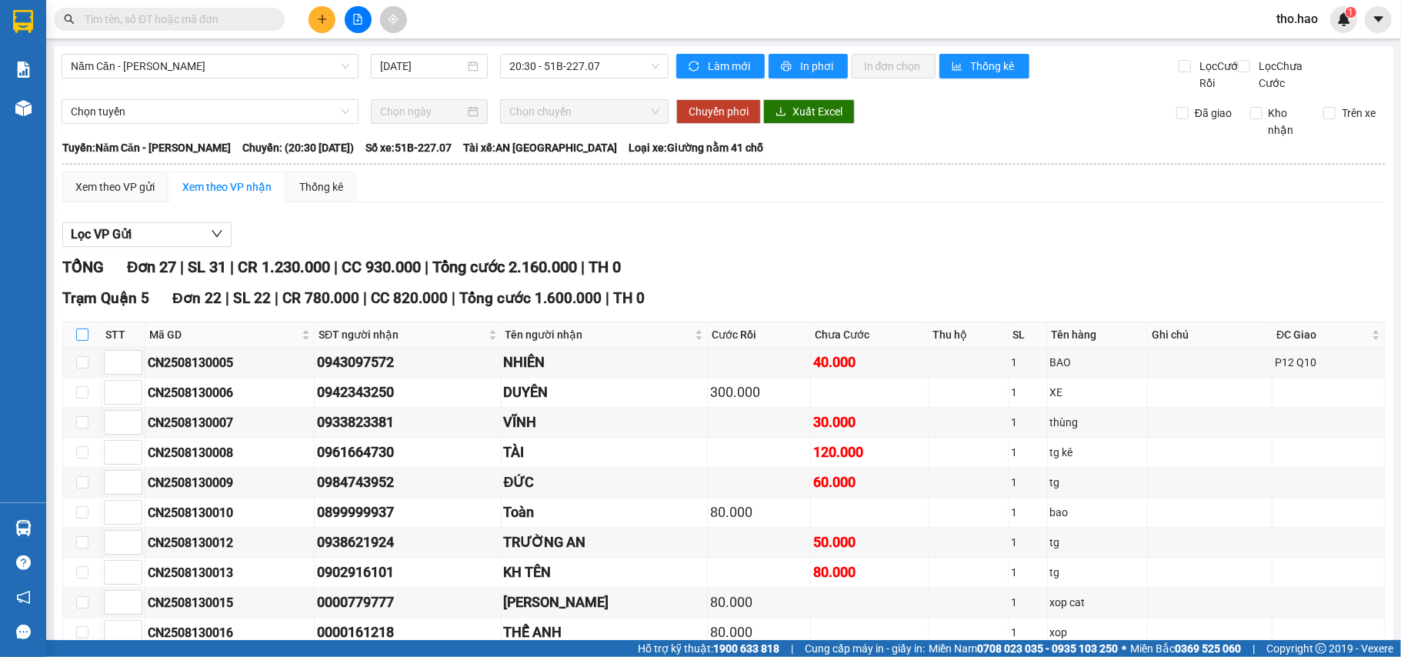
checkbox input "true"
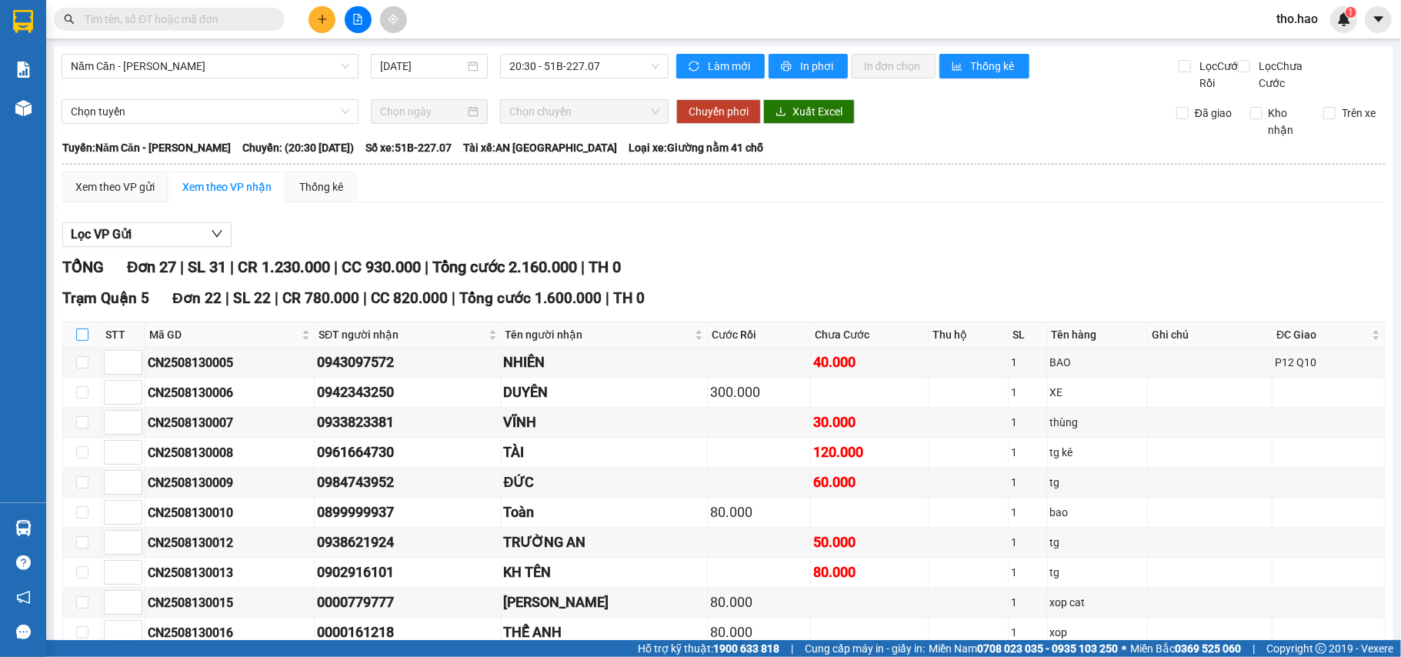
checkbox input "true"
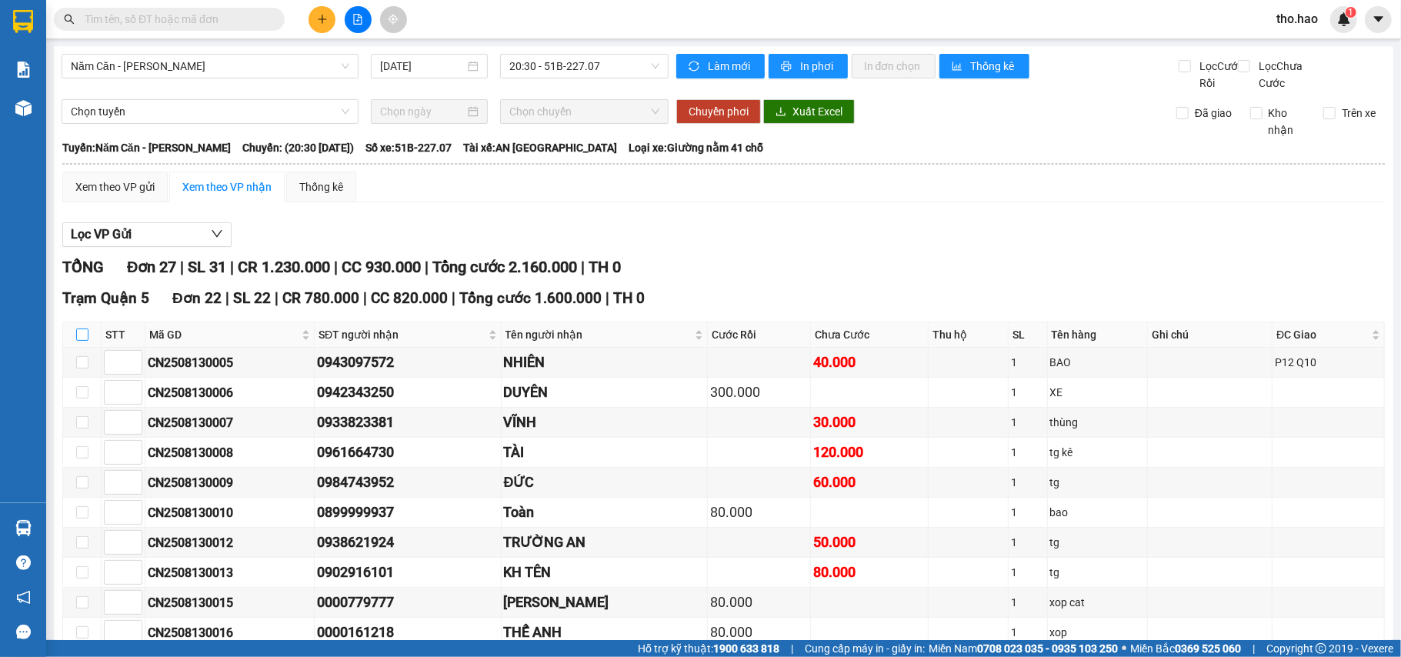
checkbox input "true"
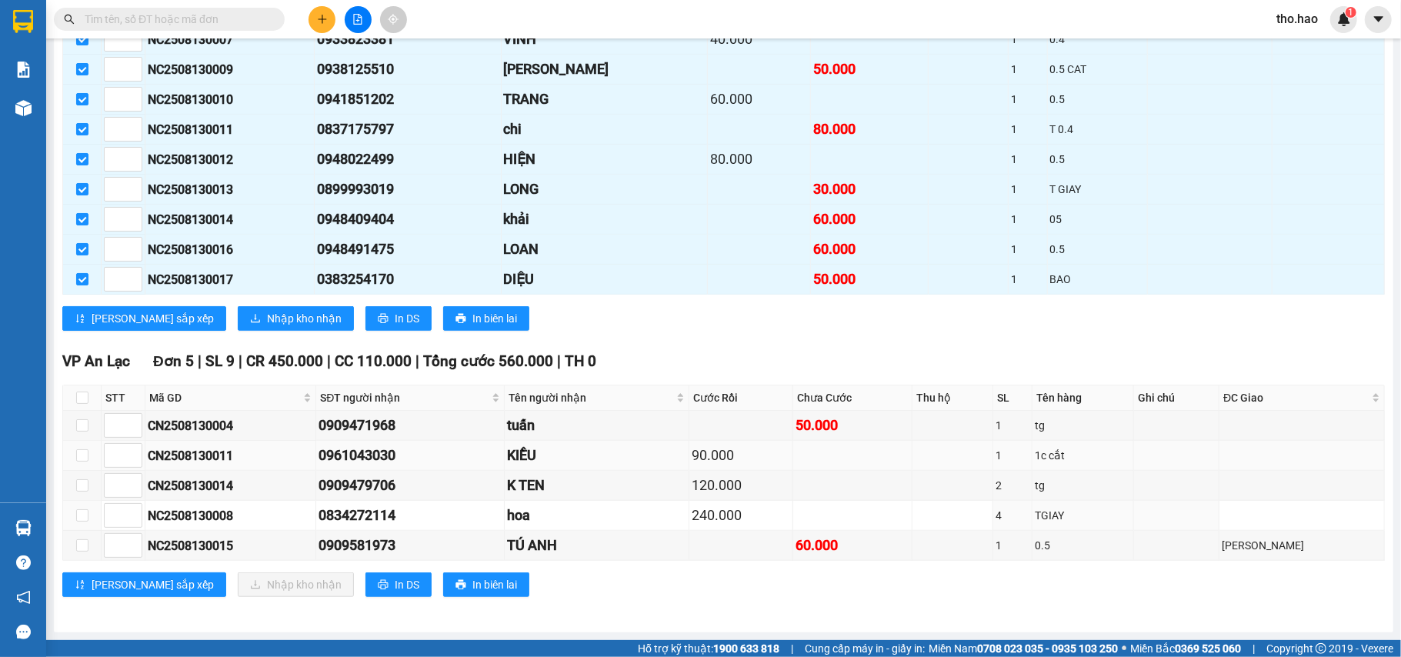
scroll to position [752, 0]
click at [244, 325] on button "Nhập kho nhận" at bounding box center [296, 318] width 116 height 25
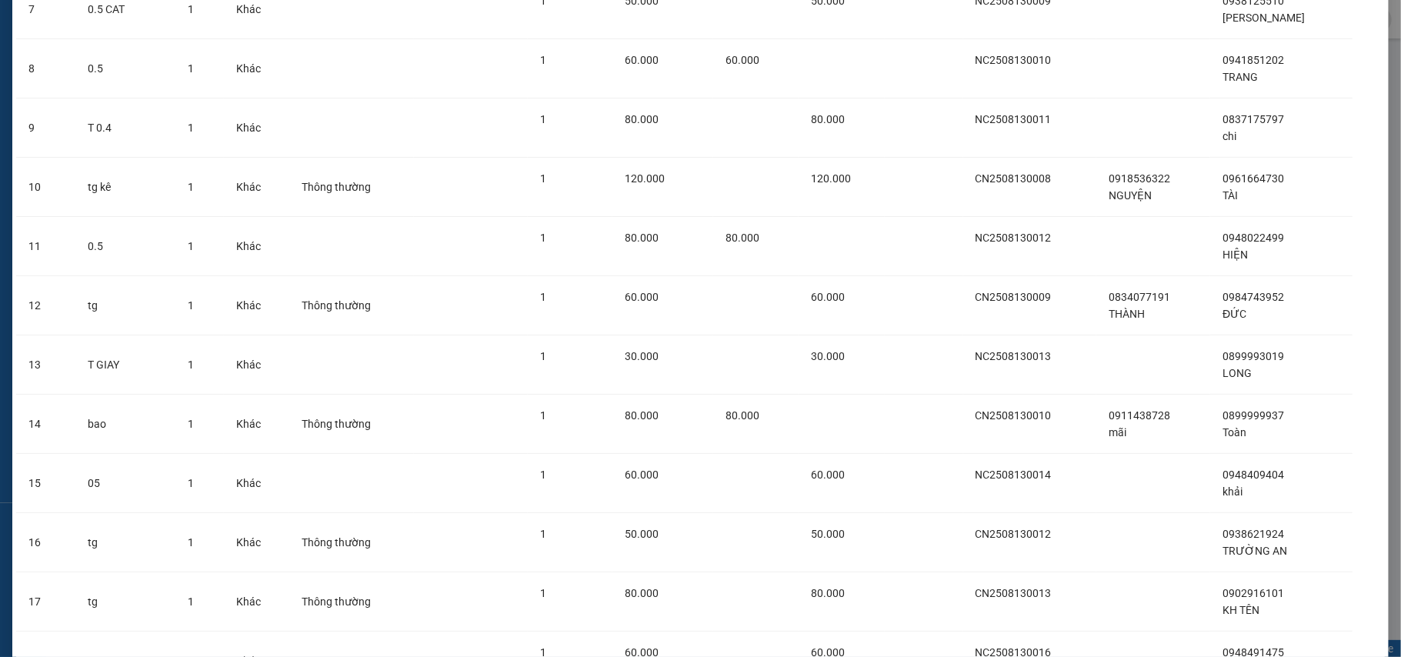
scroll to position [893, 0]
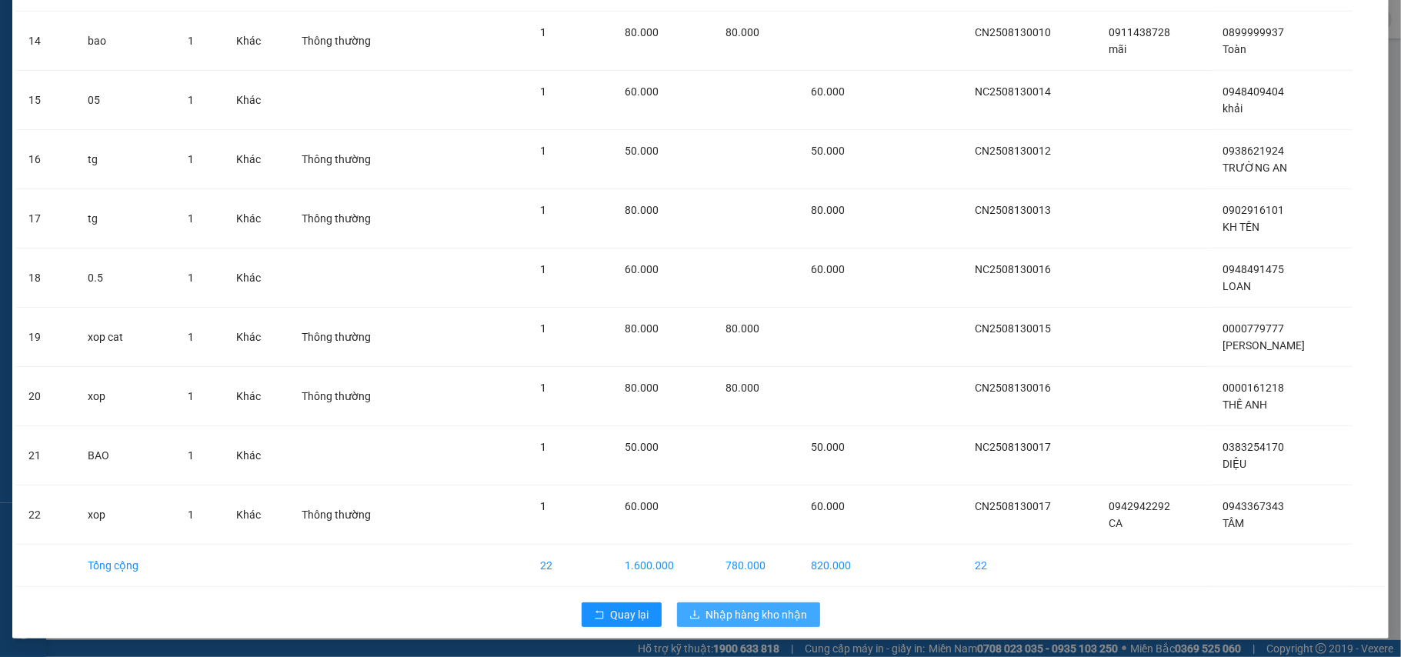
click at [733, 616] on span "Nhập hàng kho nhận" at bounding box center [757, 614] width 102 height 17
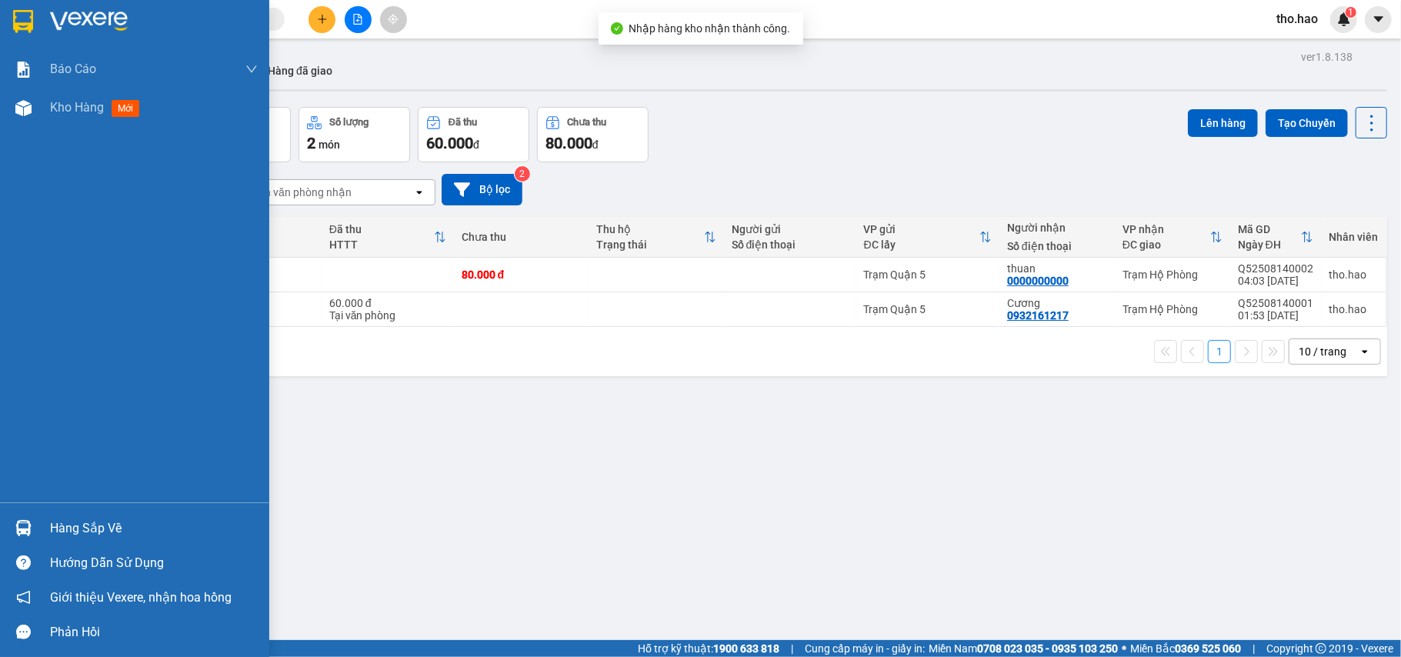
click at [31, 528] on img at bounding box center [23, 528] width 16 height 16
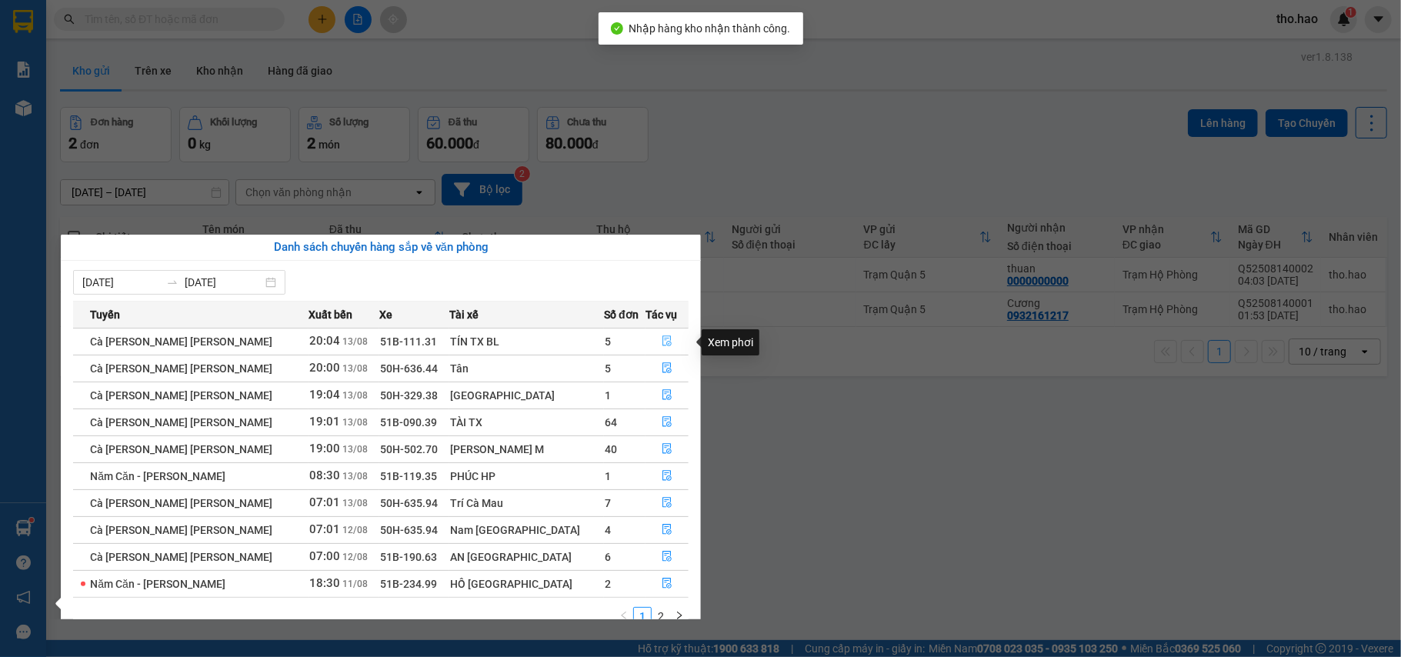
click at [662, 340] on icon "file-done" at bounding box center [667, 340] width 11 height 11
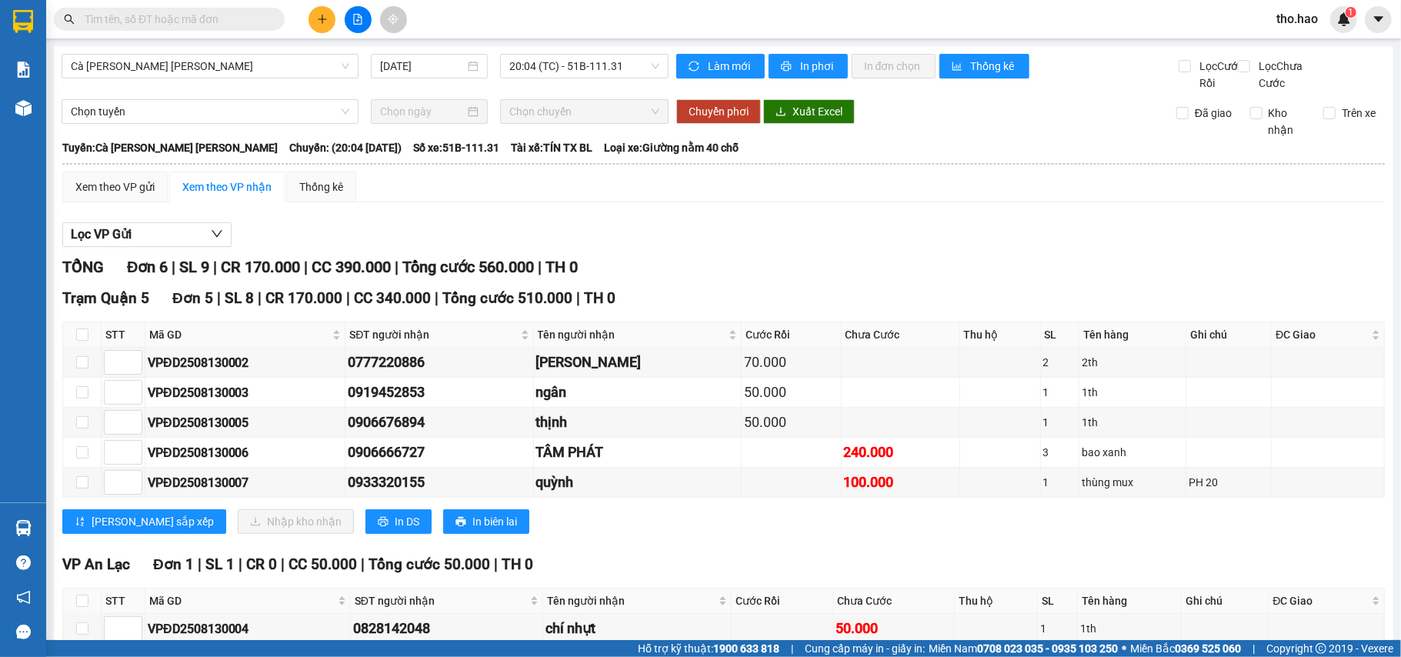
click at [89, 348] on th at bounding box center [82, 334] width 38 height 25
click at [84, 341] on input "checkbox" at bounding box center [82, 335] width 12 height 12
checkbox input "true"
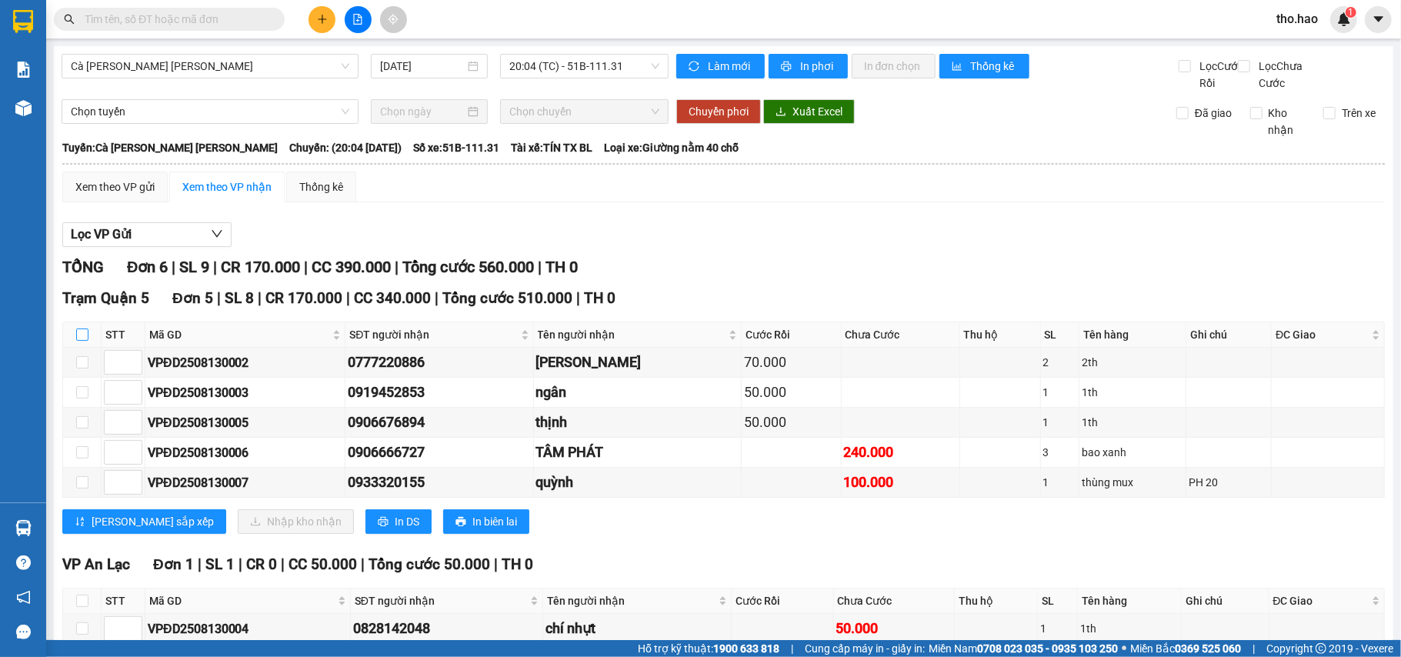
checkbox input "true"
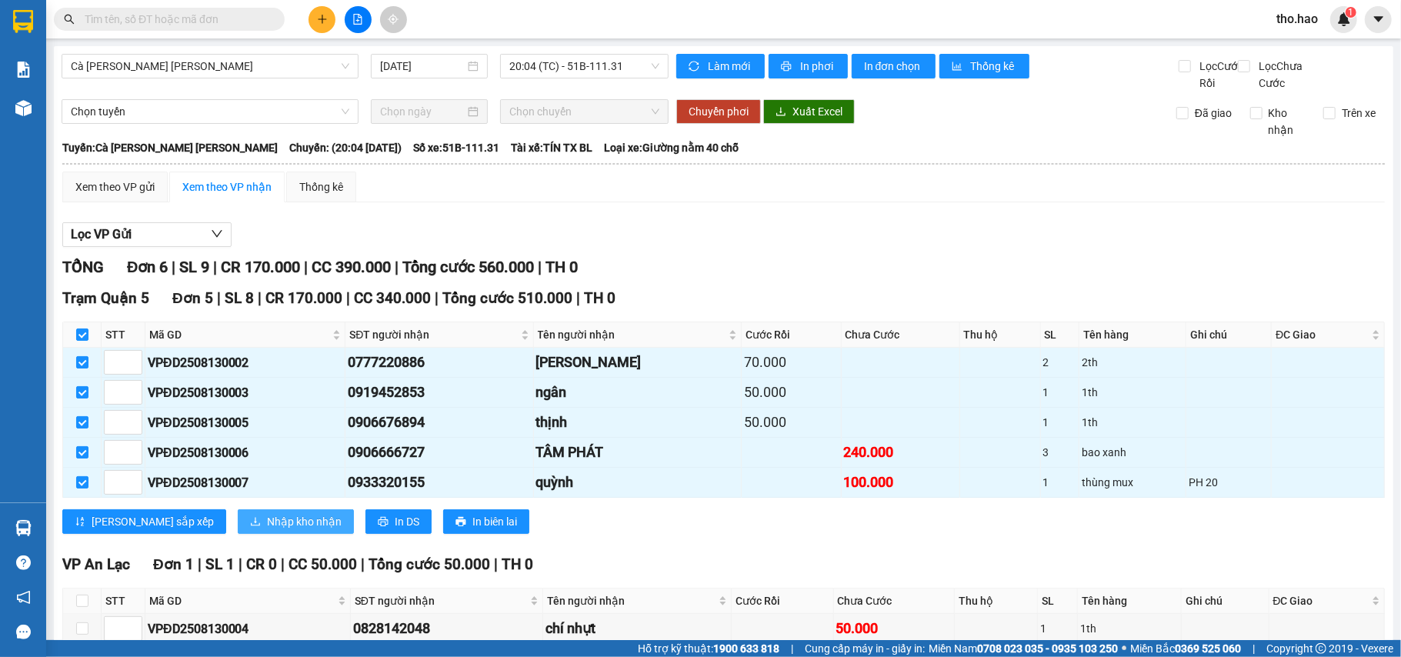
click at [267, 530] on span "Nhập kho nhận" at bounding box center [304, 521] width 75 height 17
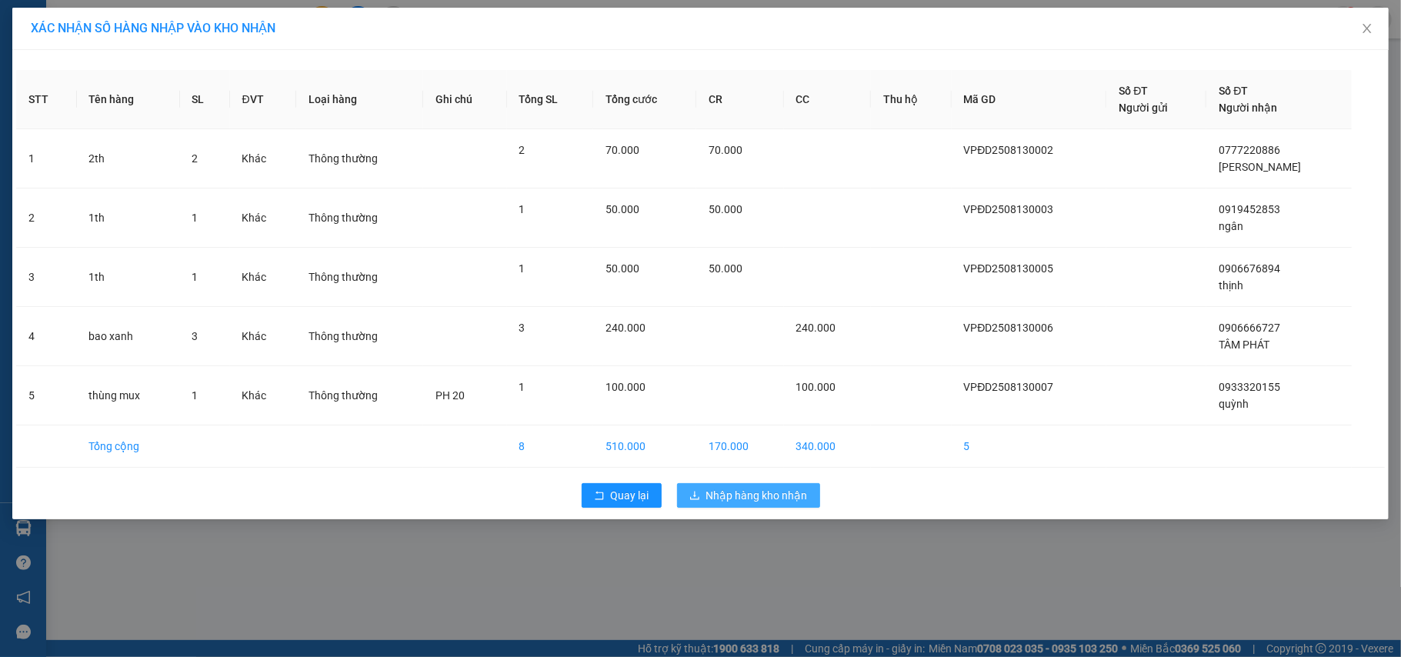
click at [709, 495] on span "Nhập hàng kho nhận" at bounding box center [757, 495] width 102 height 17
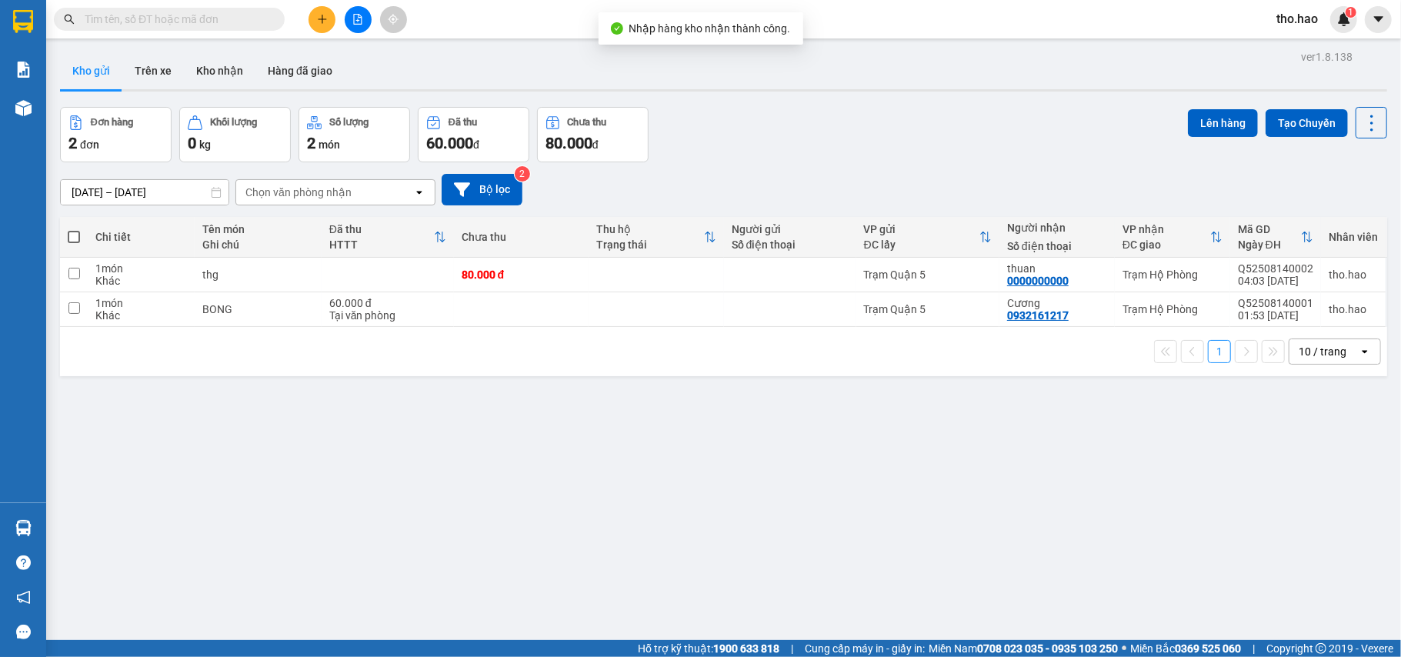
click at [207, 16] on input "text" at bounding box center [176, 19] width 182 height 17
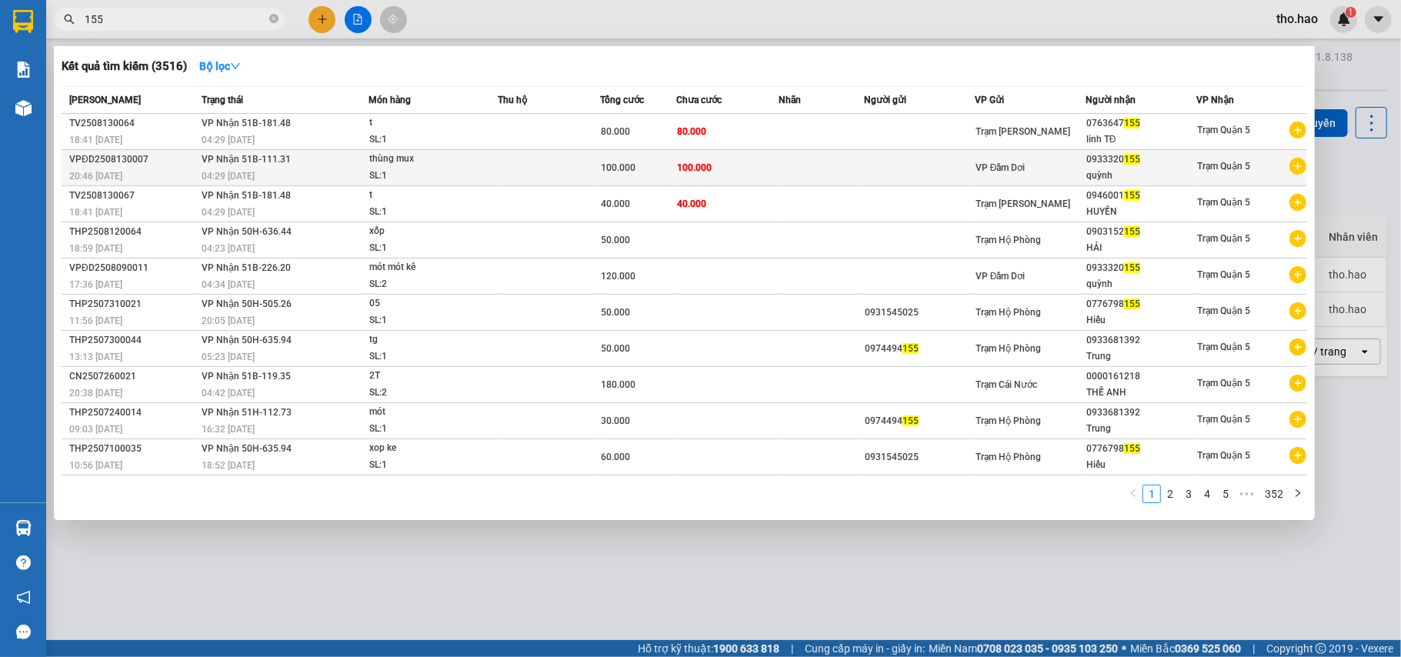
type input "155"
click at [893, 169] on td at bounding box center [919, 168] width 111 height 36
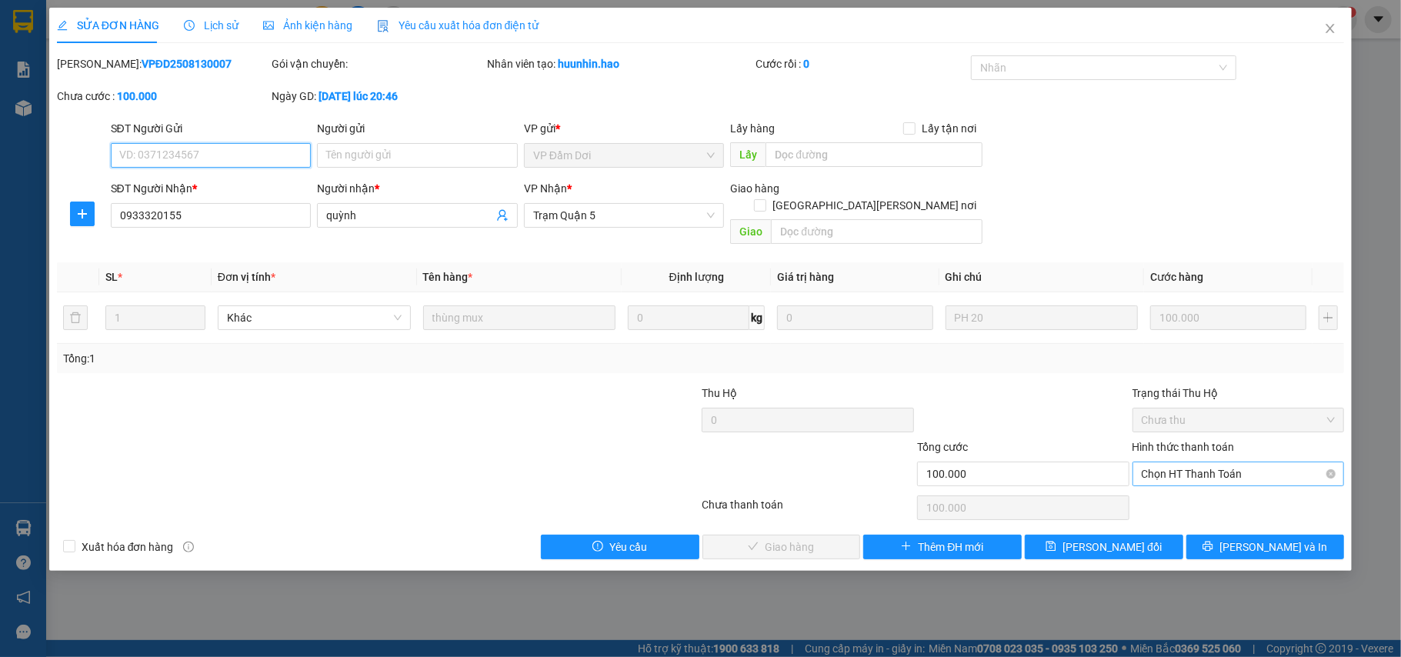
click at [1206, 462] on span "Chọn HT Thanh Toán" at bounding box center [1239, 473] width 194 height 23
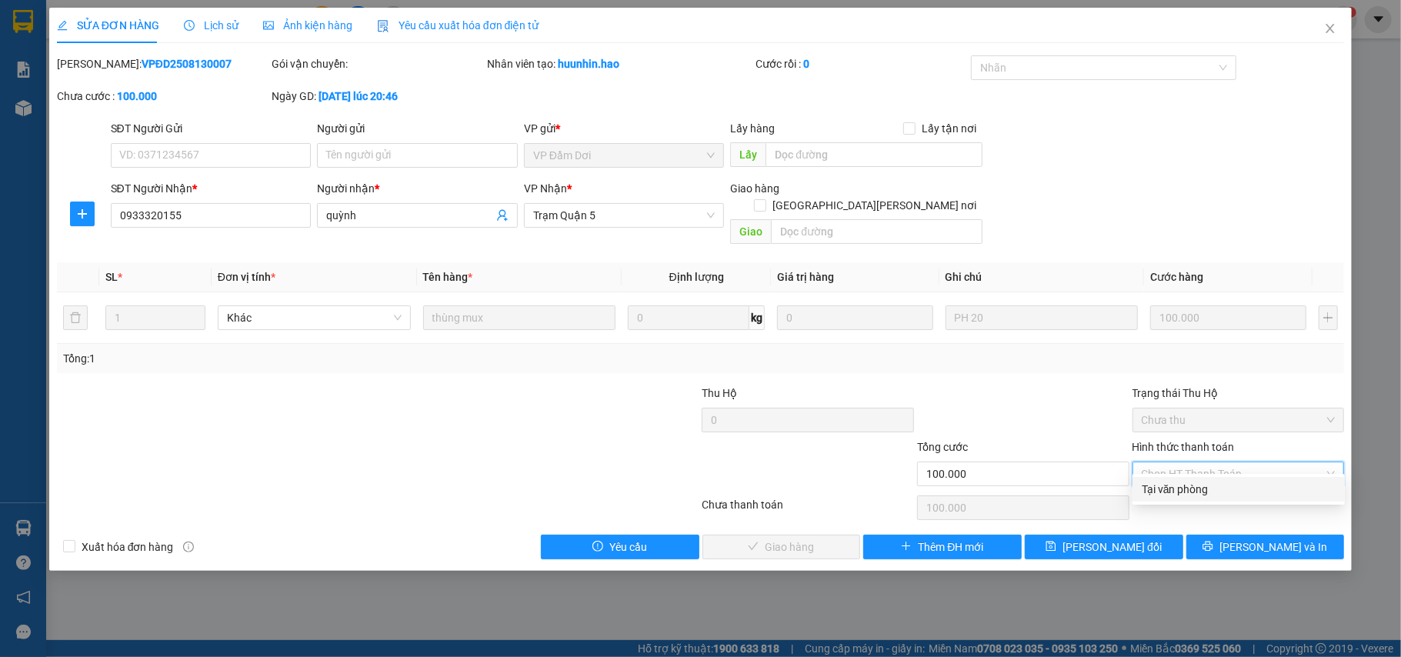
click at [1201, 491] on div "Tại văn phòng" at bounding box center [1239, 489] width 194 height 17
type input "0"
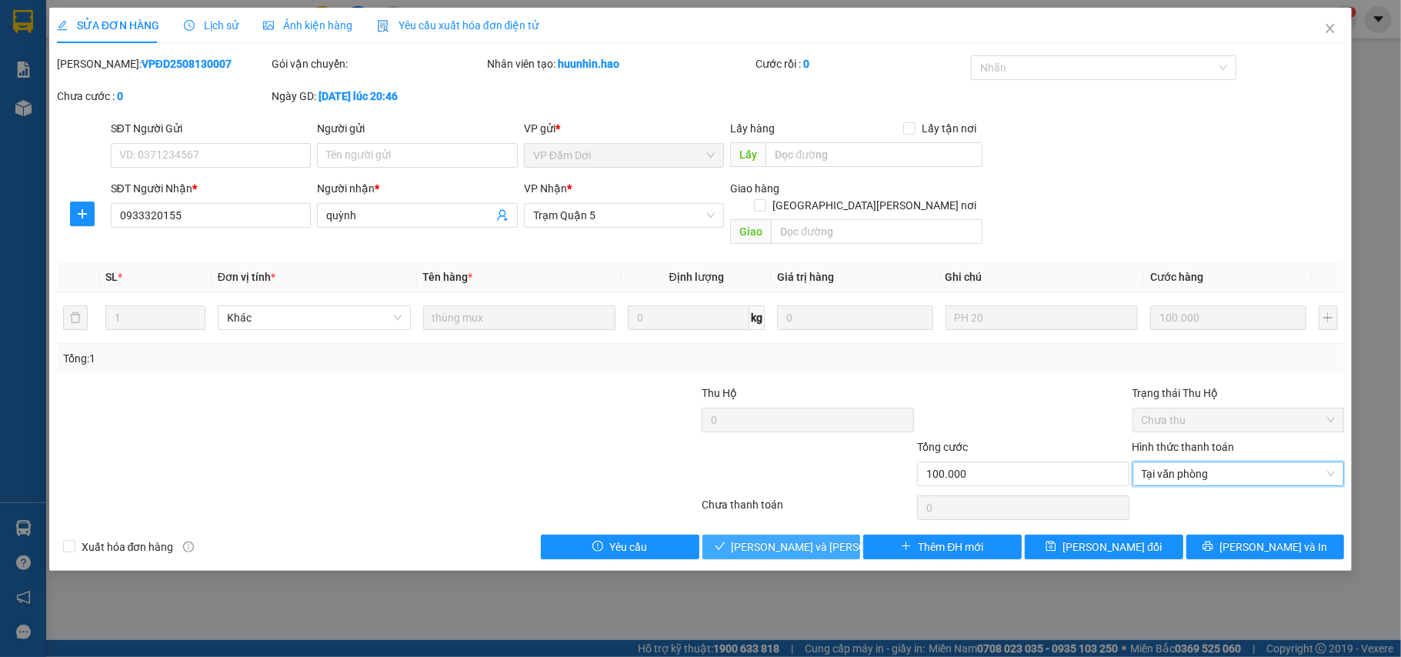
click at [780, 539] on span "[PERSON_NAME] và Giao hàng" at bounding box center [836, 547] width 208 height 17
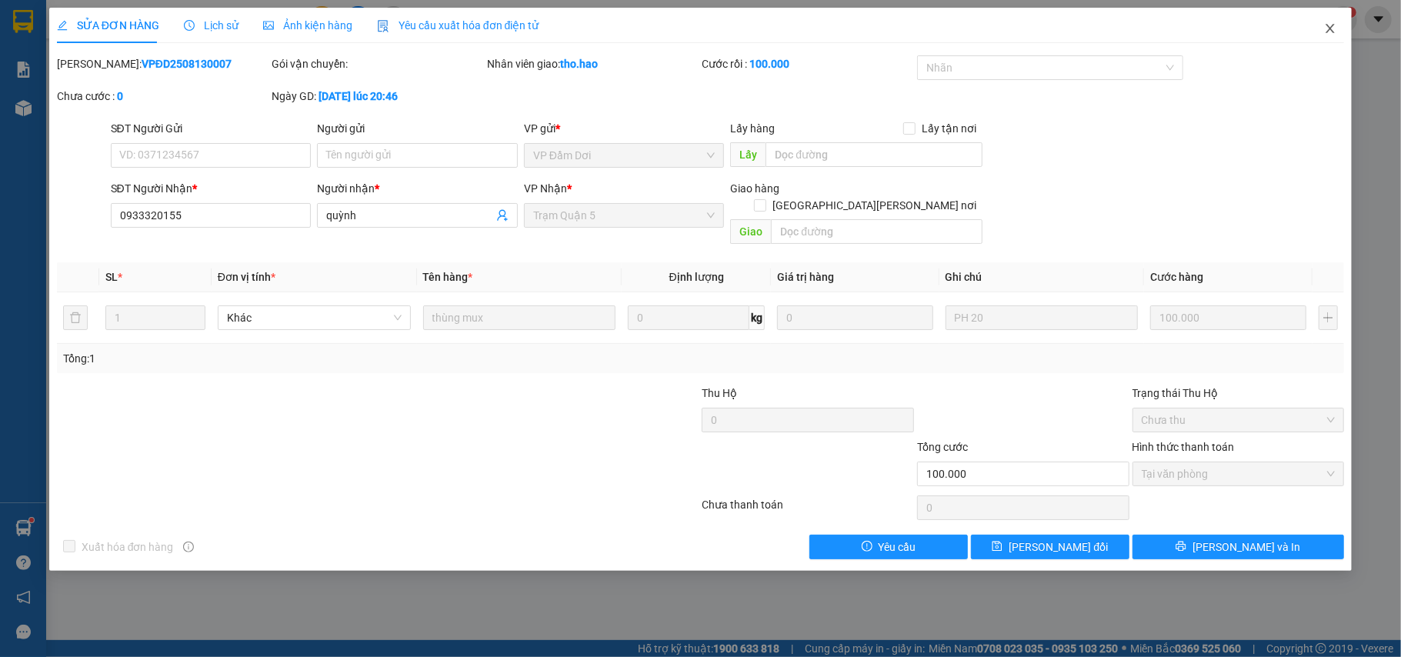
click at [1325, 15] on span "Close" at bounding box center [1330, 29] width 43 height 43
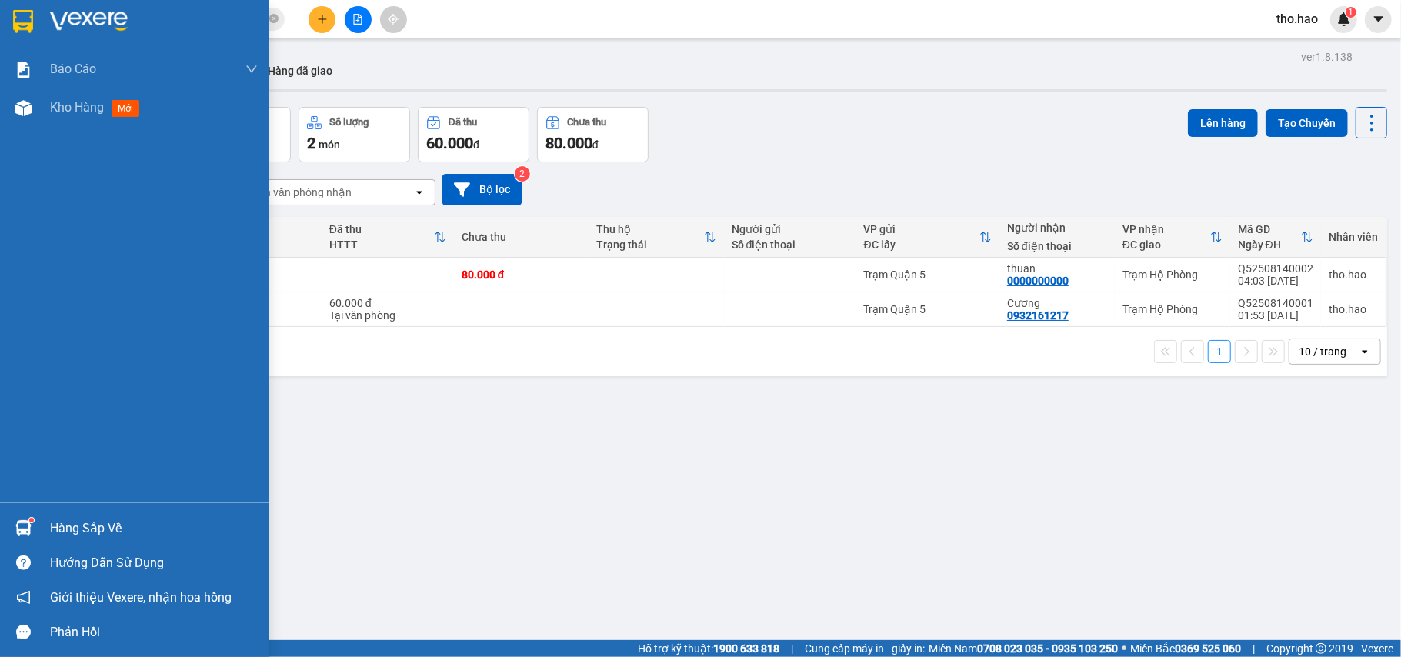
click at [32, 522] on sup at bounding box center [31, 520] width 5 height 5
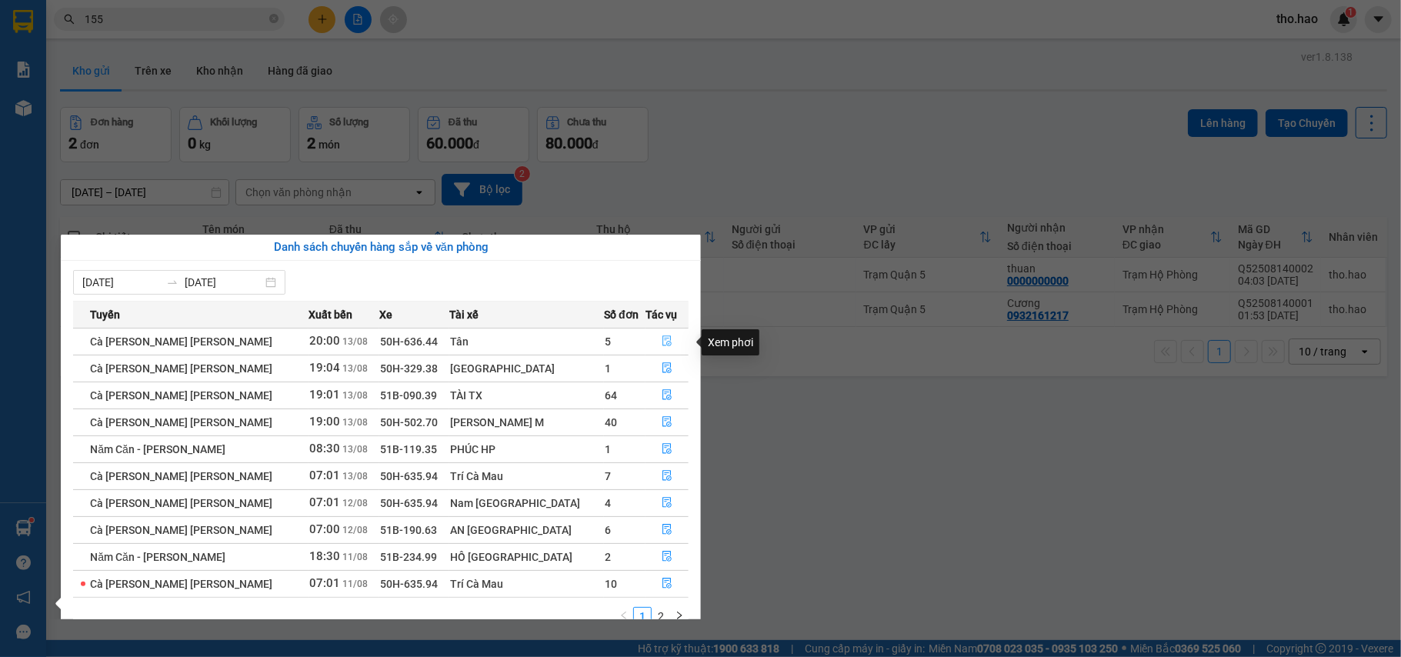
click at [663, 339] on button "button" at bounding box center [667, 341] width 42 height 25
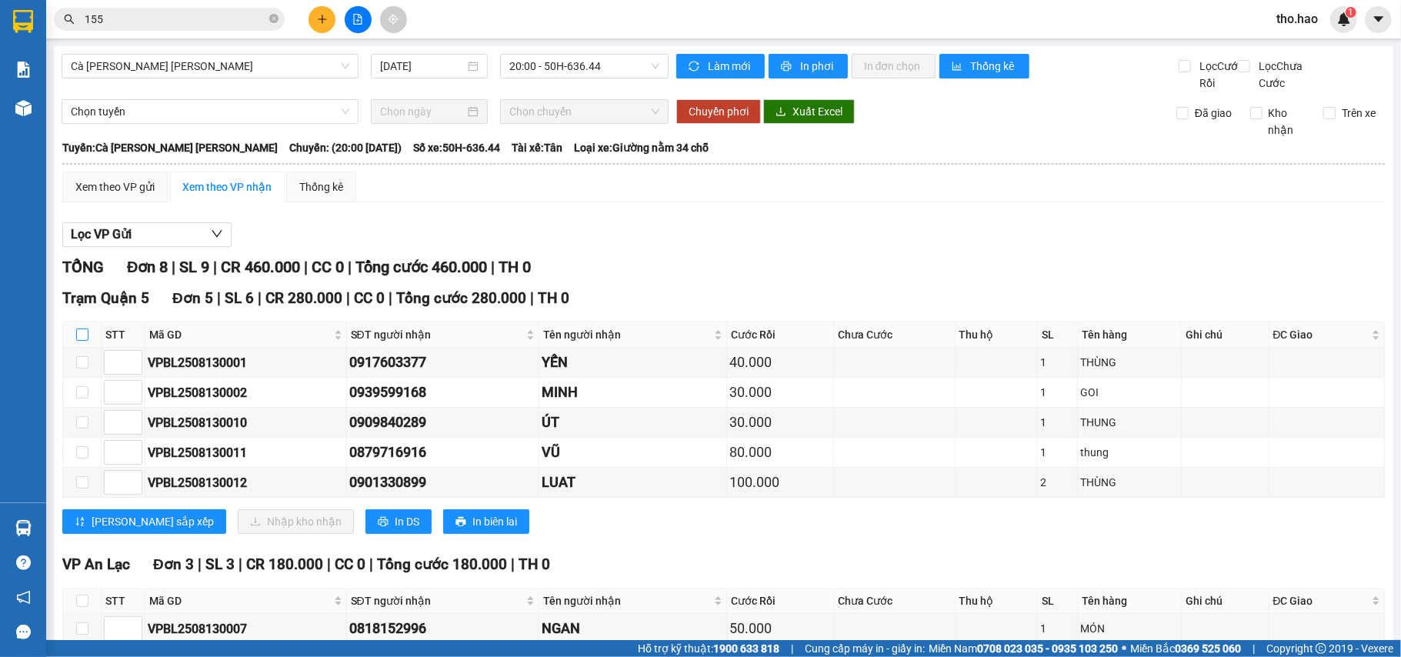
click at [78, 341] on input "checkbox" at bounding box center [82, 335] width 12 height 12
checkbox input "true"
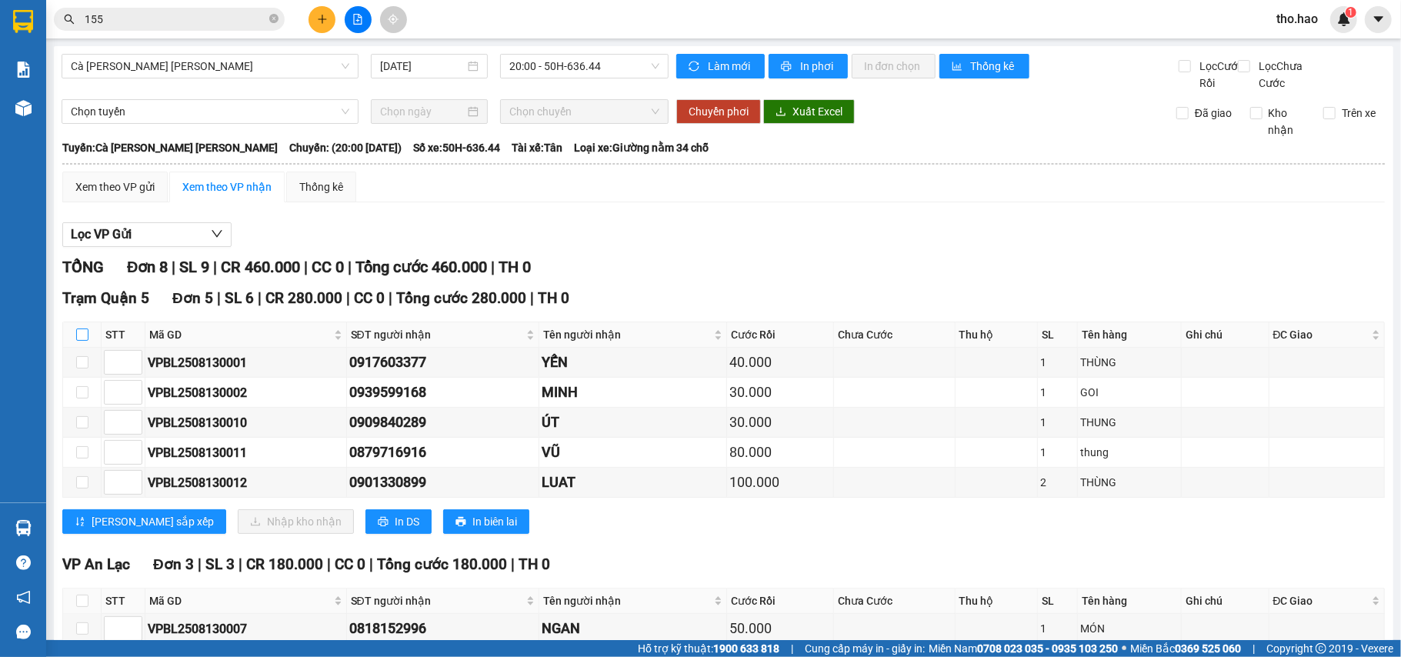
checkbox input "true"
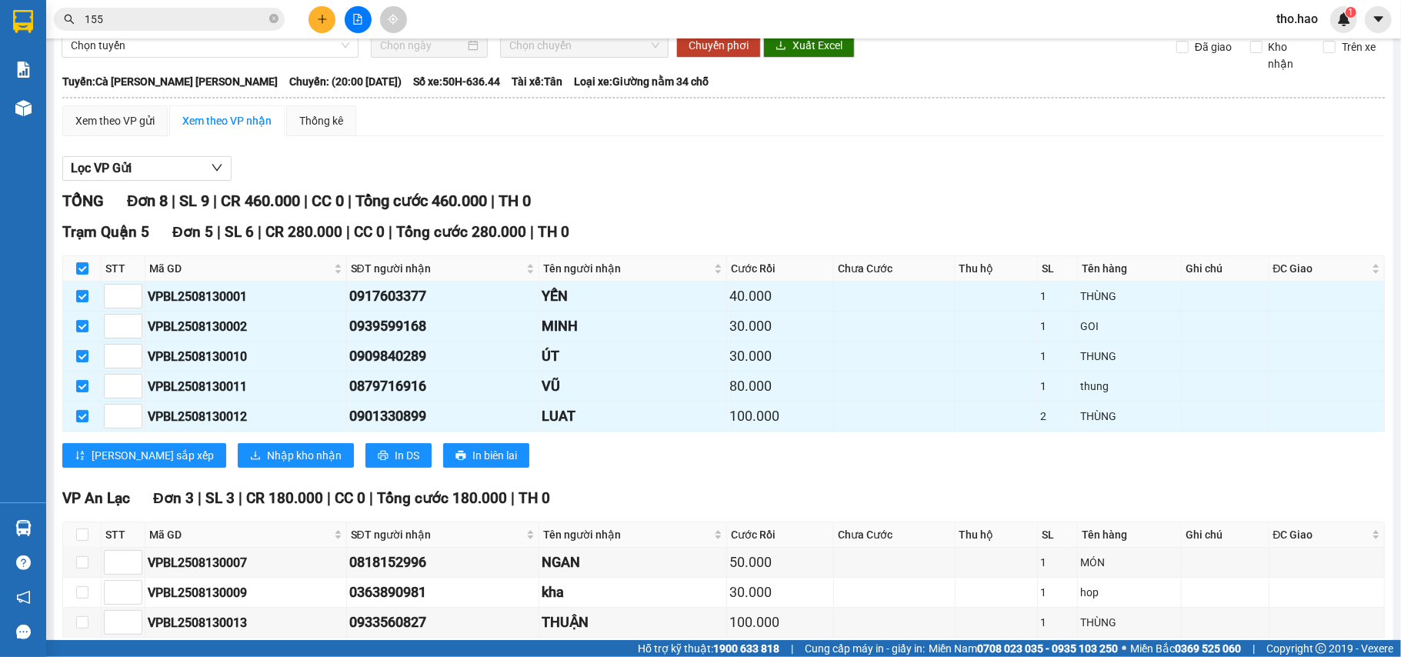
scroll to position [102, 0]
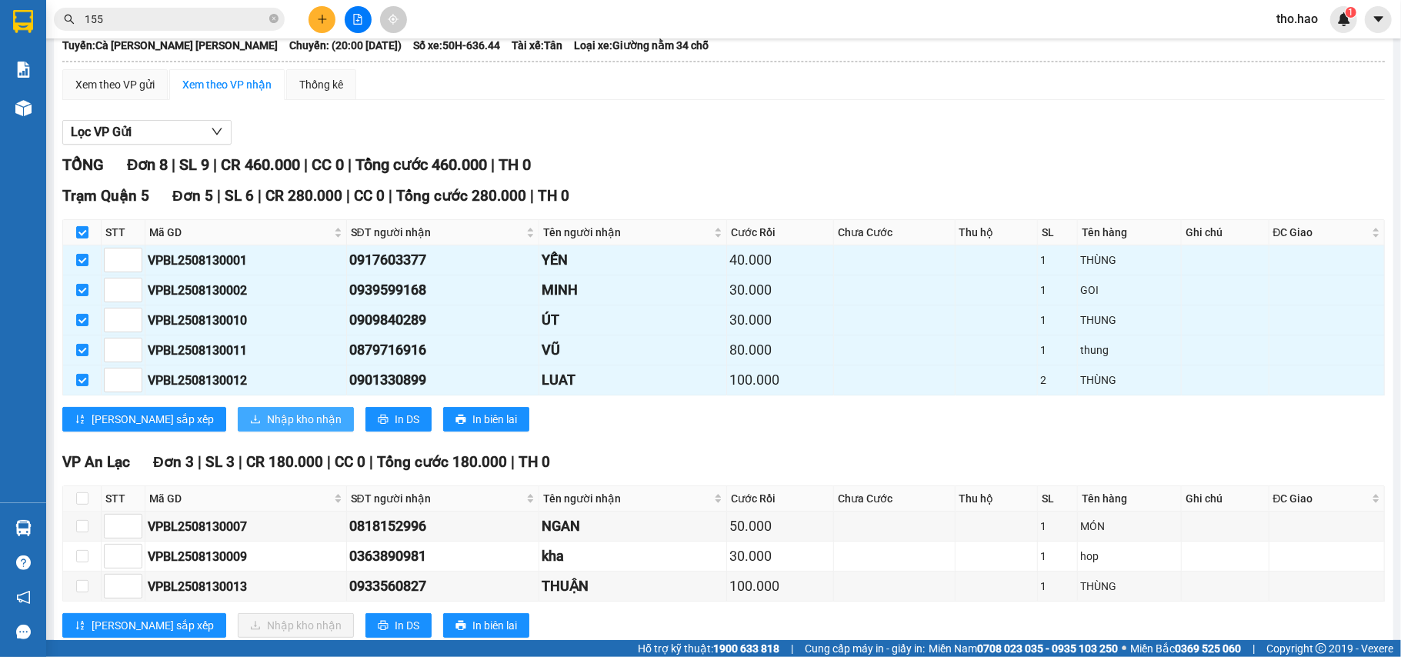
click at [267, 428] on span "Nhập kho nhận" at bounding box center [304, 419] width 75 height 17
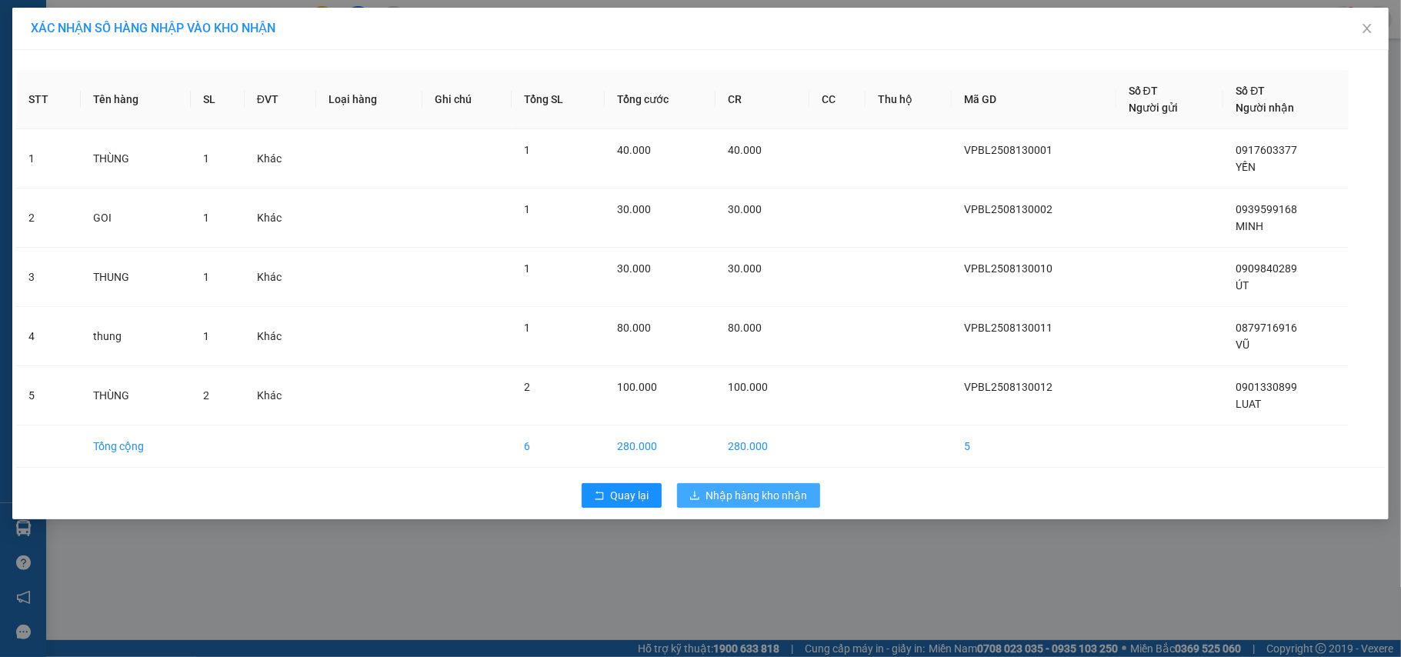
drag, startPoint x: 748, startPoint y: 497, endPoint x: 725, endPoint y: 505, distance: 24.6
click at [746, 497] on span "Nhập hàng kho nhận" at bounding box center [757, 495] width 102 height 17
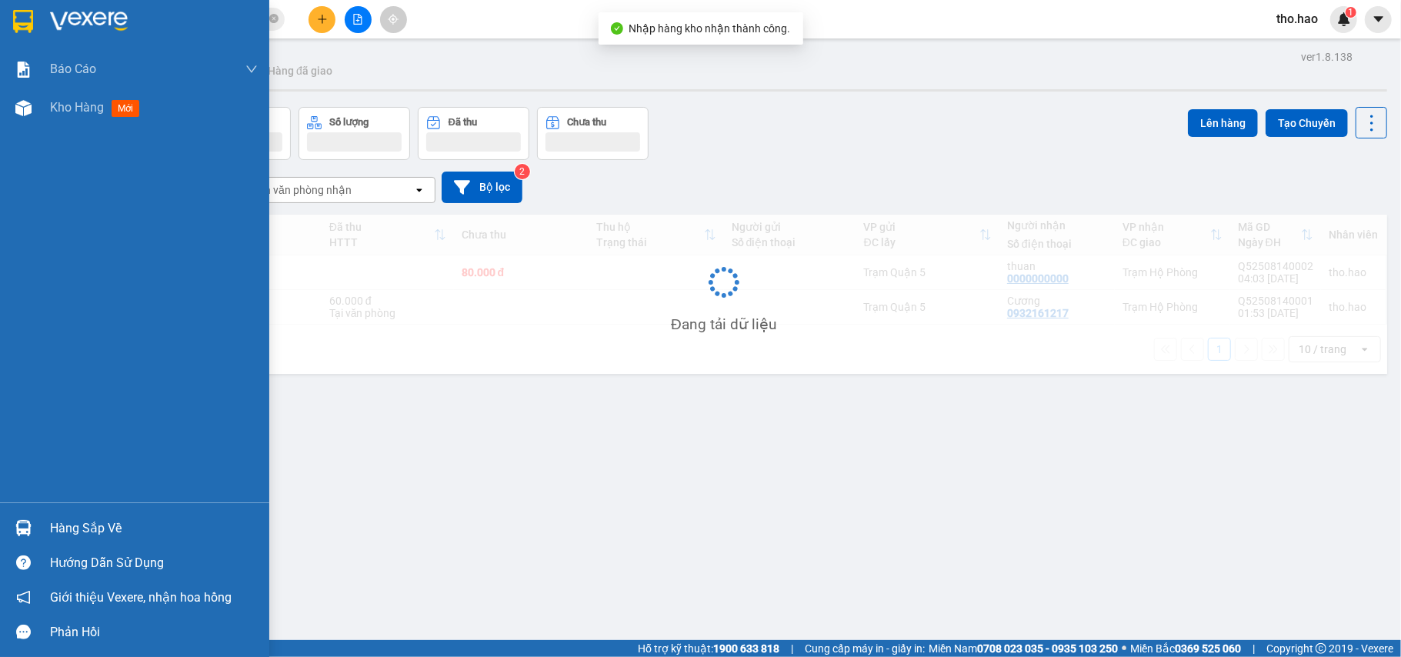
click at [46, 521] on div "Hàng sắp về" at bounding box center [134, 528] width 269 height 35
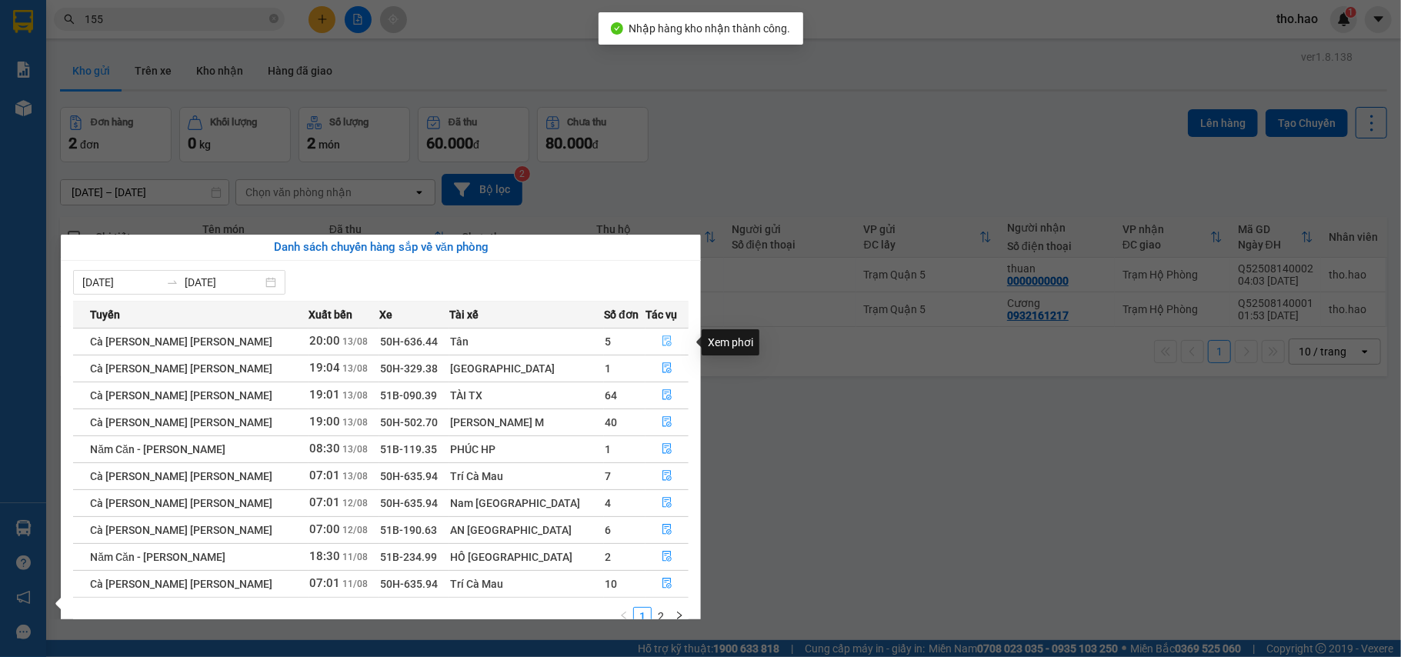
click at [662, 336] on icon "file-done" at bounding box center [667, 340] width 11 height 11
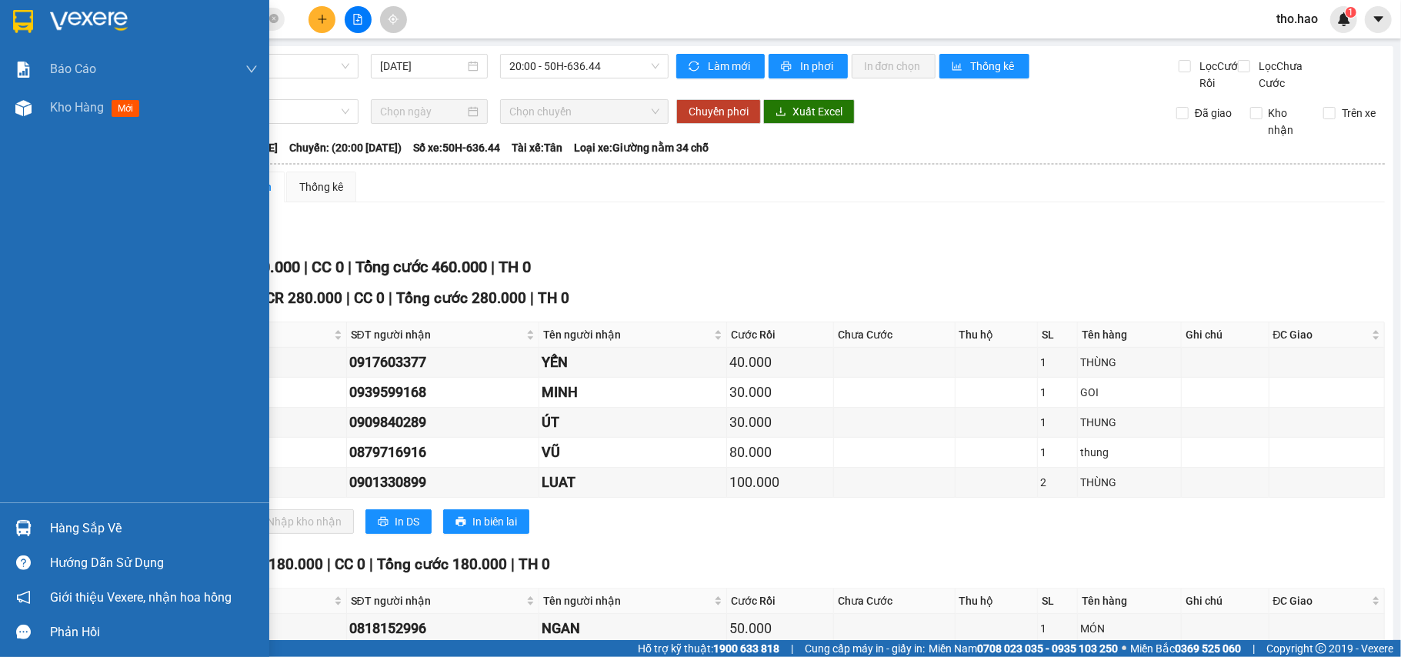
click at [22, 525] on img at bounding box center [23, 528] width 16 height 16
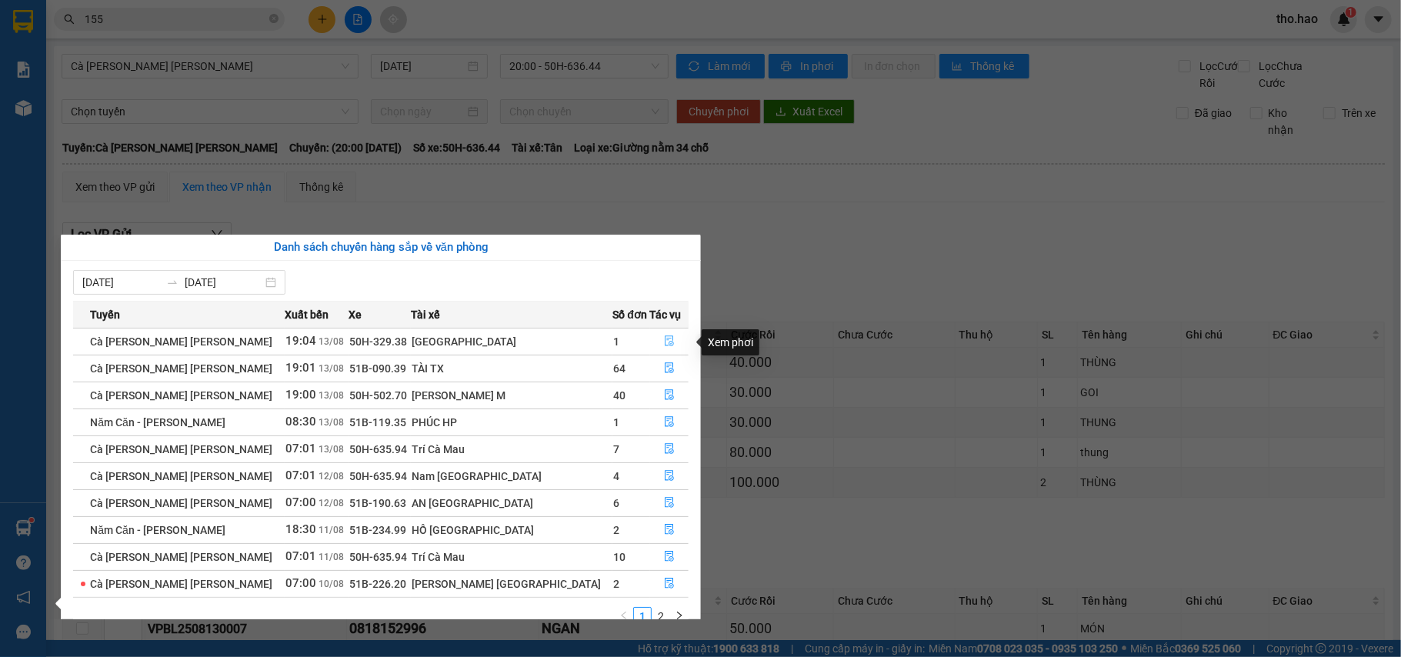
click at [651, 339] on button "button" at bounding box center [670, 341] width 38 height 25
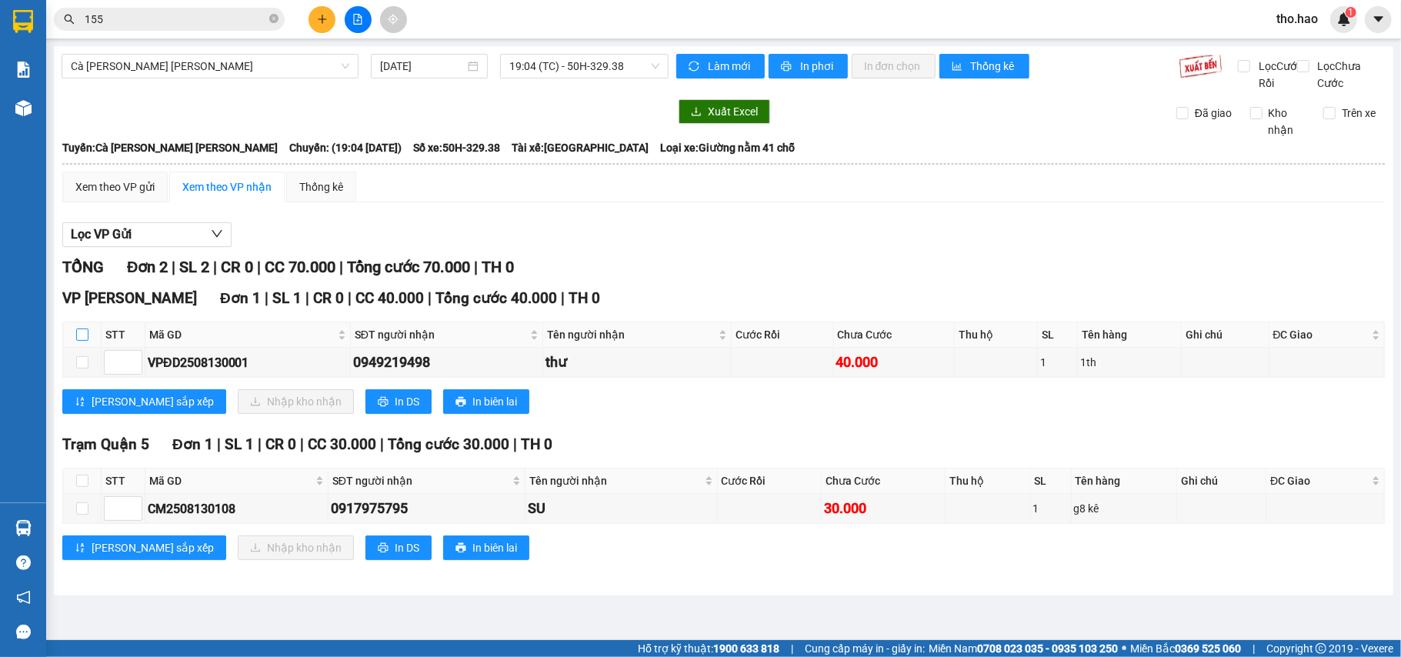
drag, startPoint x: 77, startPoint y: 352, endPoint x: 86, endPoint y: 359, distance: 11.1
click at [77, 341] on input "checkbox" at bounding box center [82, 335] width 12 height 12
checkbox input "true"
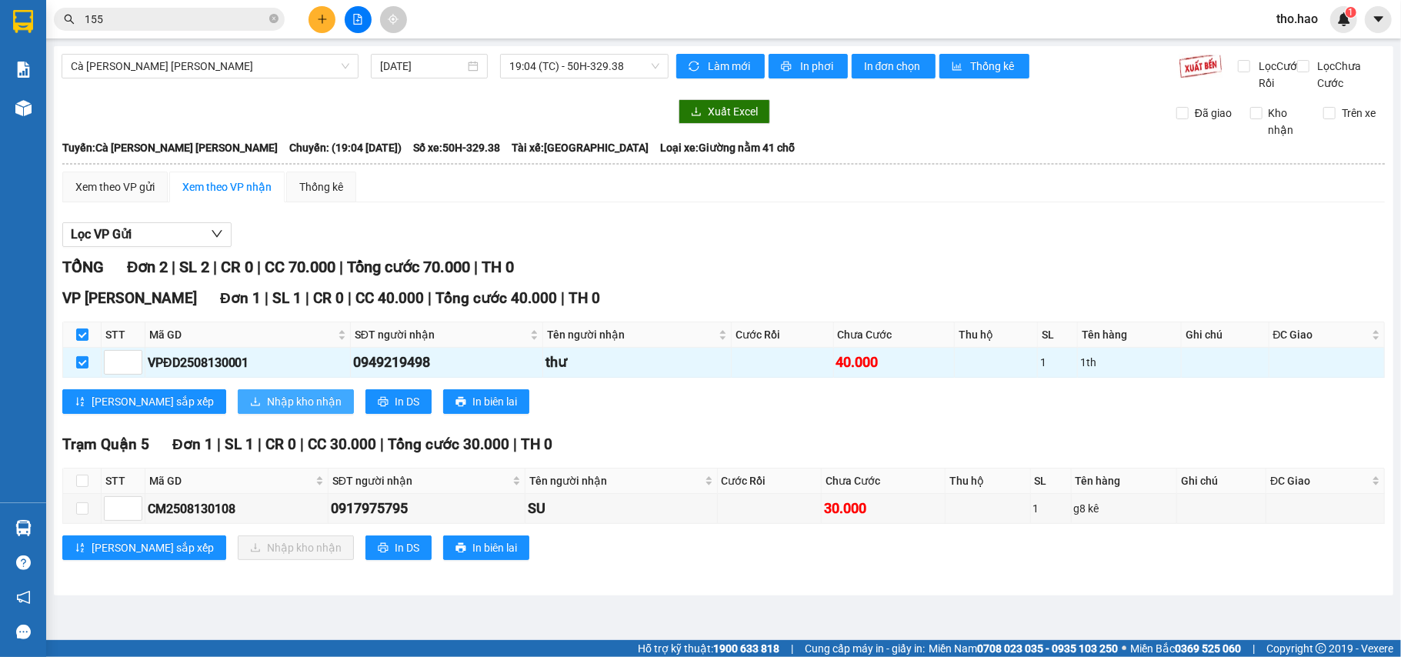
click at [267, 410] on span "Nhập kho nhận" at bounding box center [304, 401] width 75 height 17
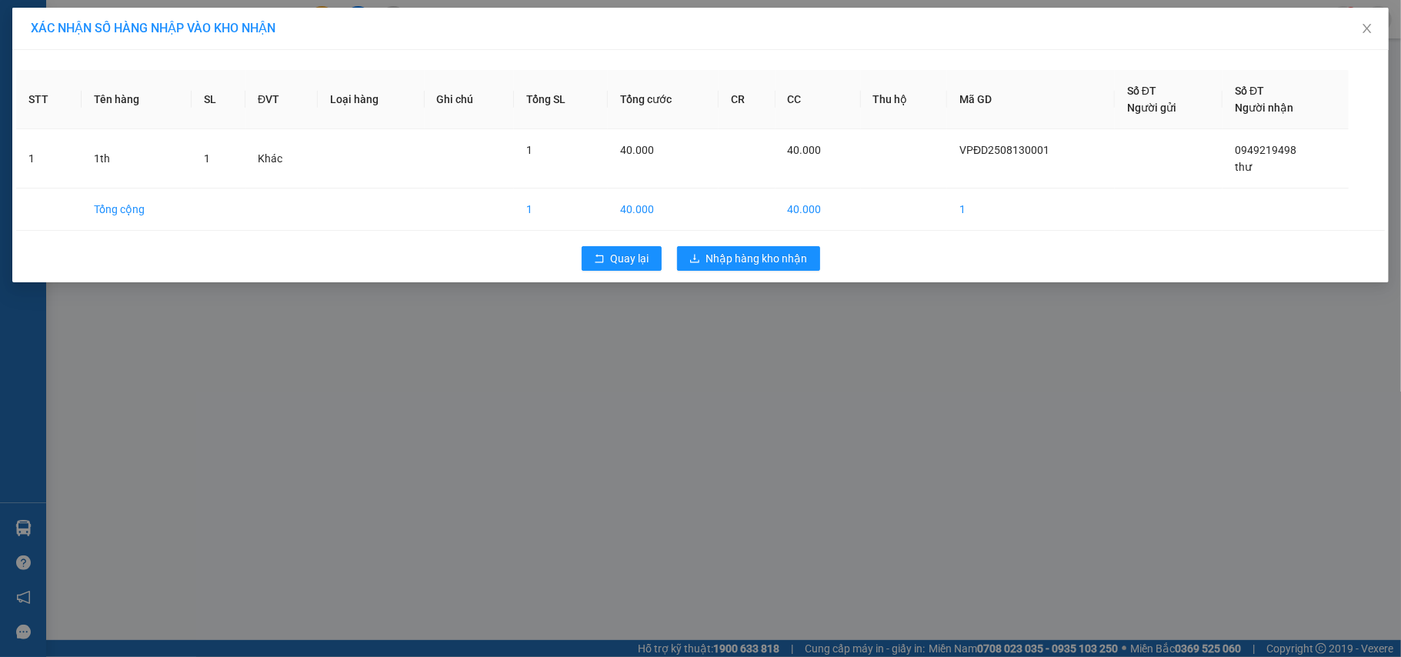
drag, startPoint x: 758, startPoint y: 246, endPoint x: 752, endPoint y: 254, distance: 9.4
click at [758, 247] on div "Quay lại Nhập hàng kho nhận" at bounding box center [700, 259] width 1369 height 40
click at [734, 265] on span "Nhập hàng kho nhận" at bounding box center [757, 258] width 102 height 17
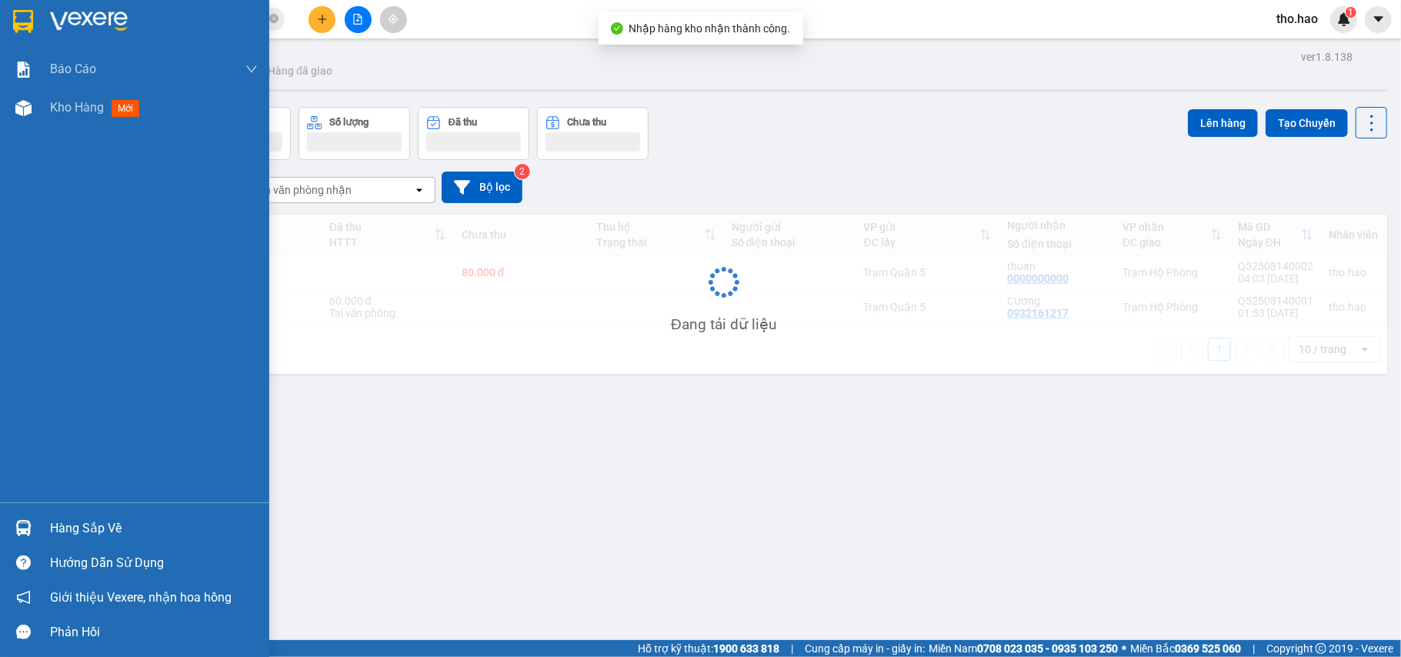
click at [32, 524] on div at bounding box center [23, 528] width 27 height 27
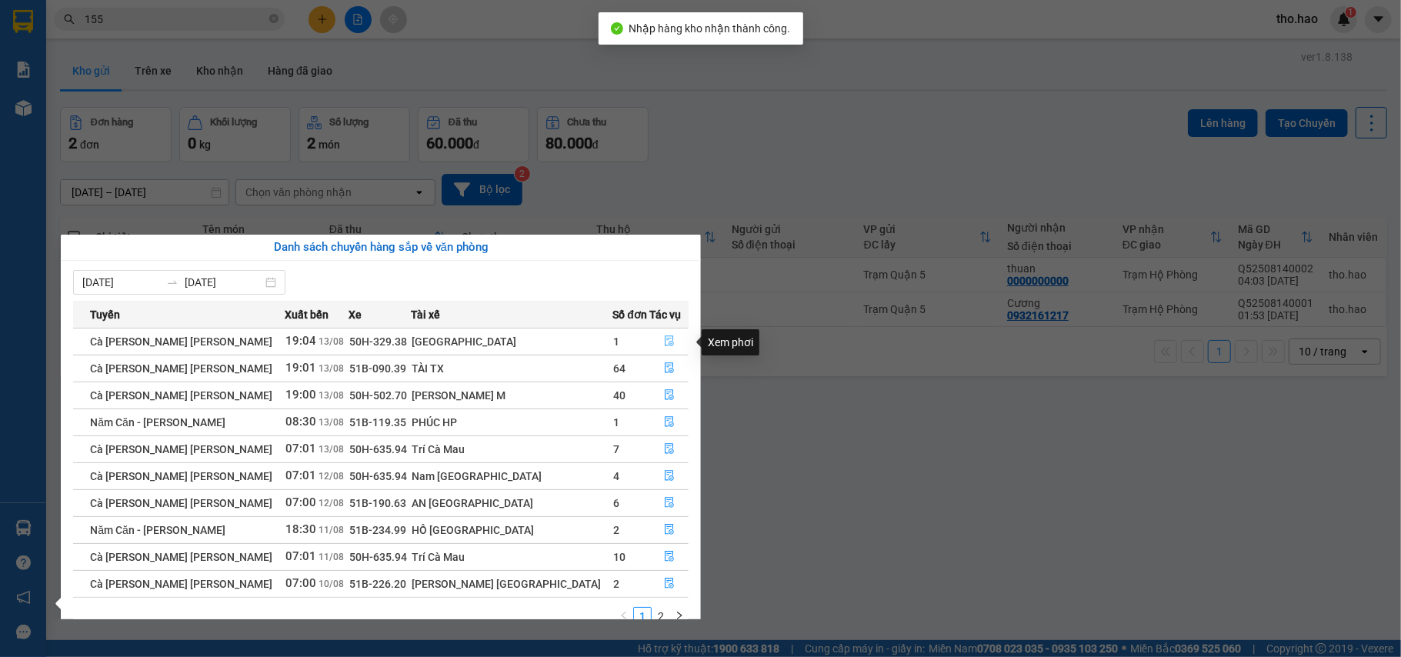
click at [664, 340] on icon "file-done" at bounding box center [669, 340] width 11 height 11
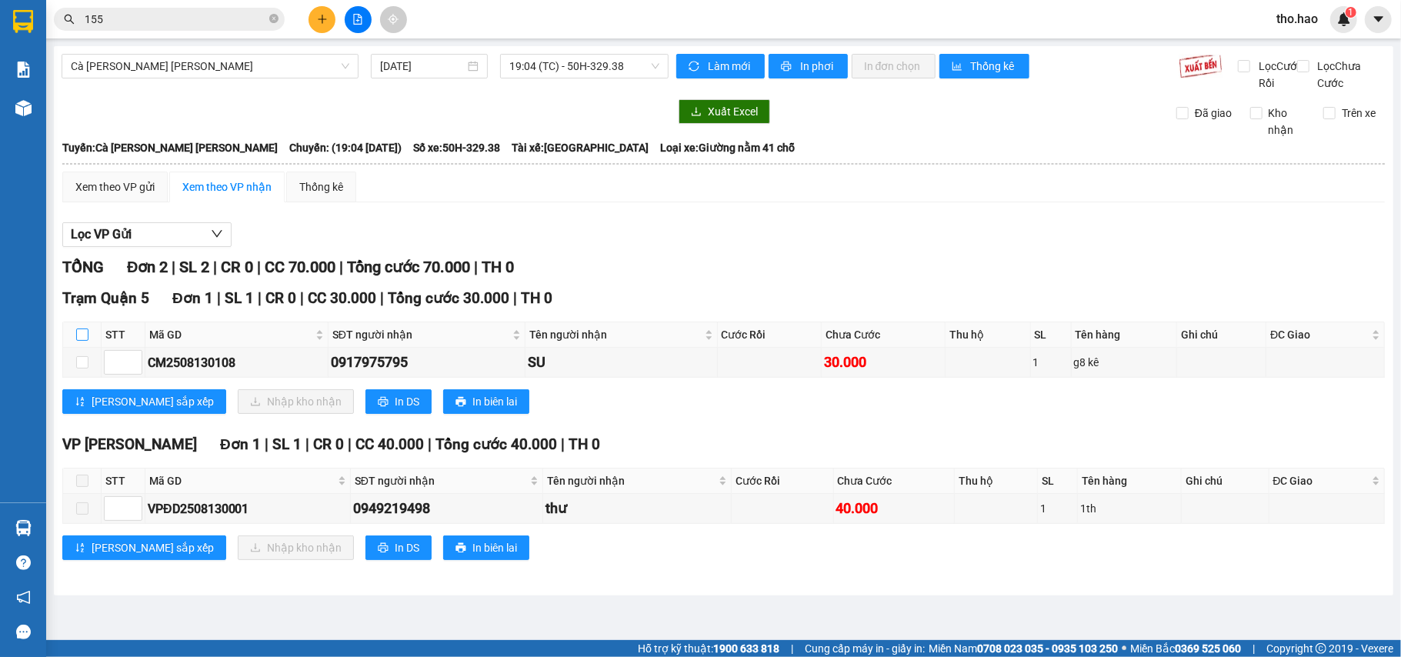
click at [84, 341] on input "checkbox" at bounding box center [82, 335] width 12 height 12
checkbox input "true"
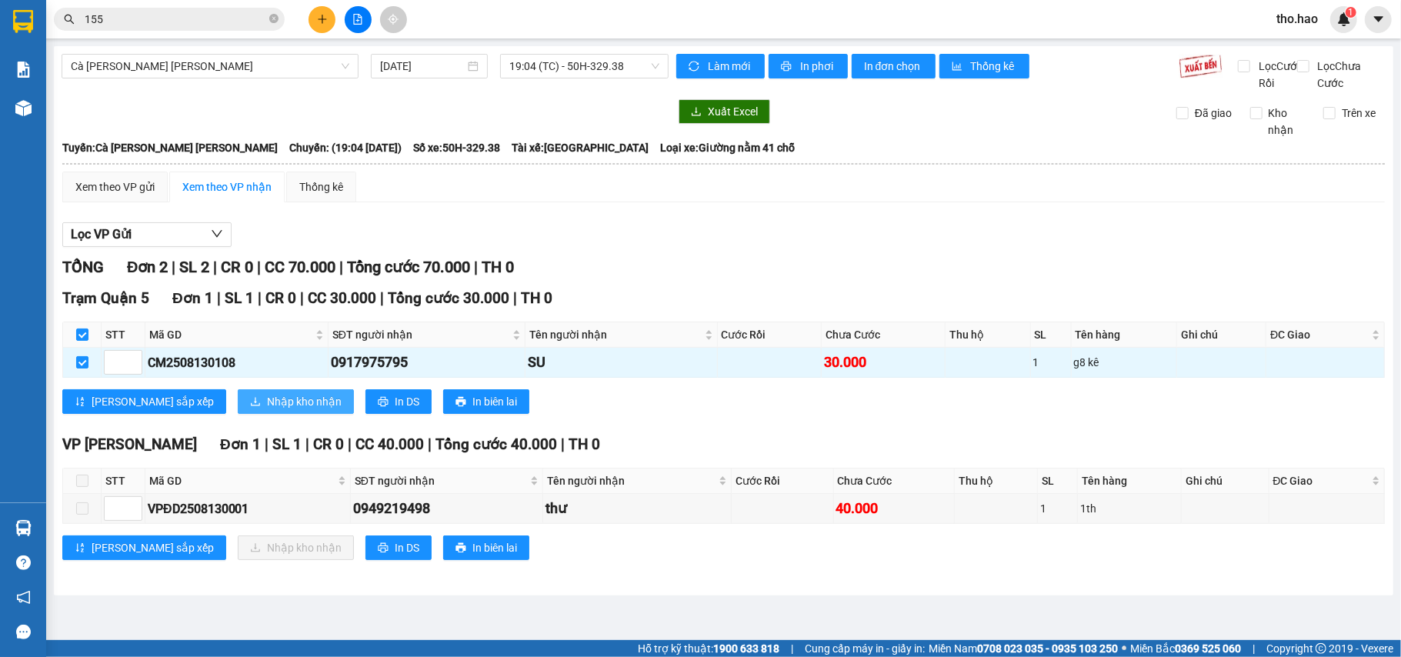
click at [267, 410] on span "Nhập kho nhận" at bounding box center [304, 401] width 75 height 17
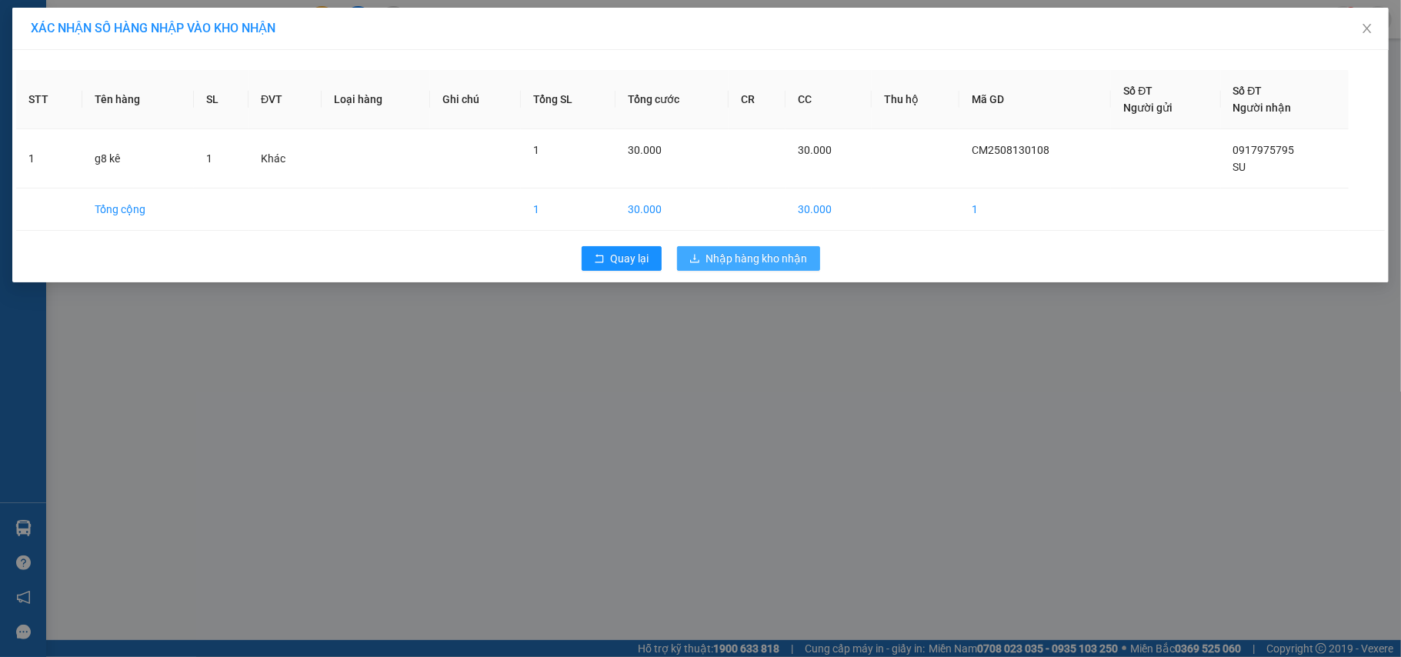
drag, startPoint x: 736, startPoint y: 277, endPoint x: 737, endPoint y: 269, distance: 7.7
click at [737, 269] on div "Quay lại Nhập hàng kho nhận" at bounding box center [700, 259] width 1369 height 40
click at [737, 267] on span "Nhập hàng kho nhận" at bounding box center [757, 258] width 102 height 17
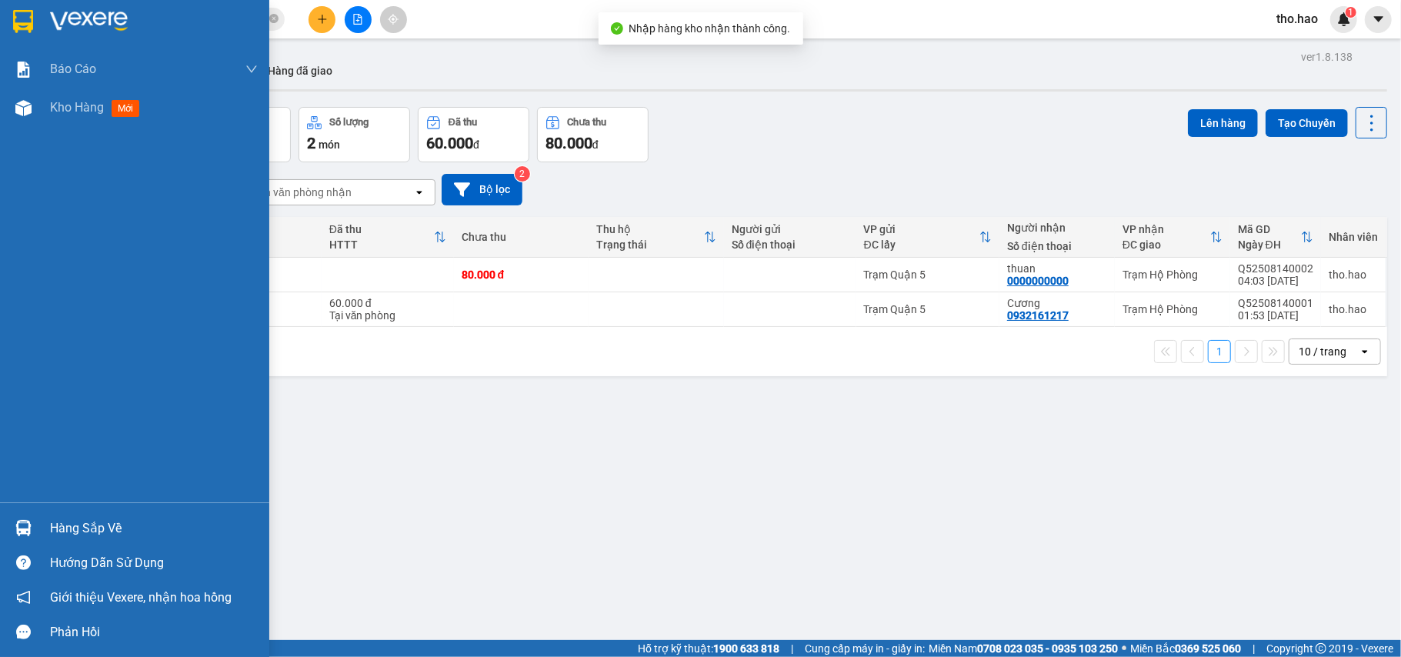
click at [45, 521] on div "Hàng sắp về" at bounding box center [134, 528] width 269 height 35
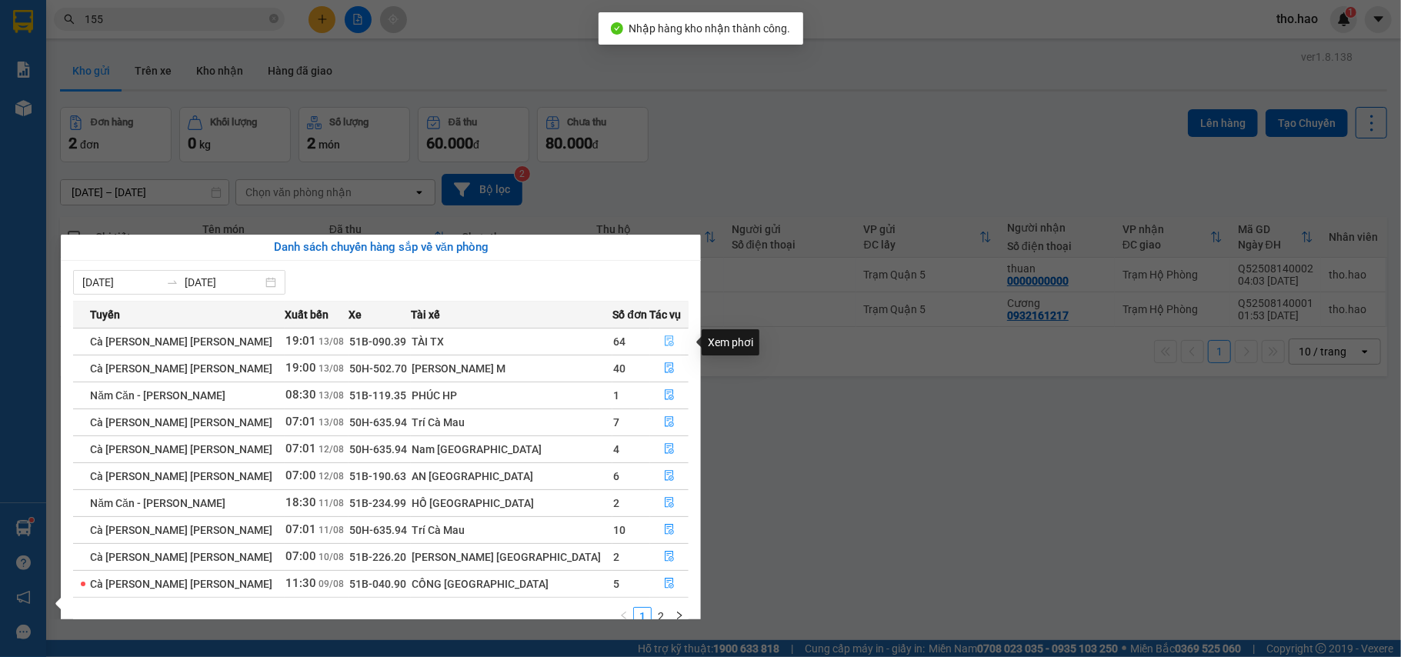
click at [664, 339] on icon "file-done" at bounding box center [669, 340] width 11 height 11
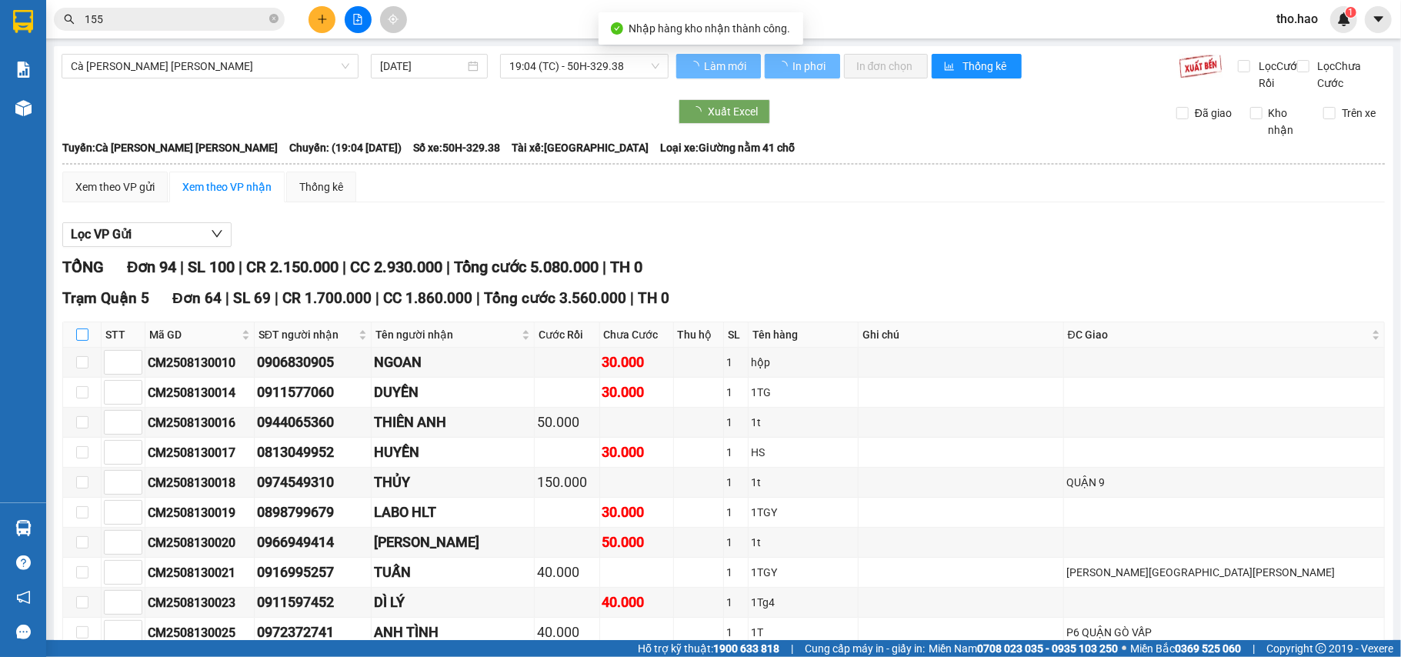
click at [80, 341] on input "checkbox" at bounding box center [82, 335] width 12 height 12
checkbox input "true"
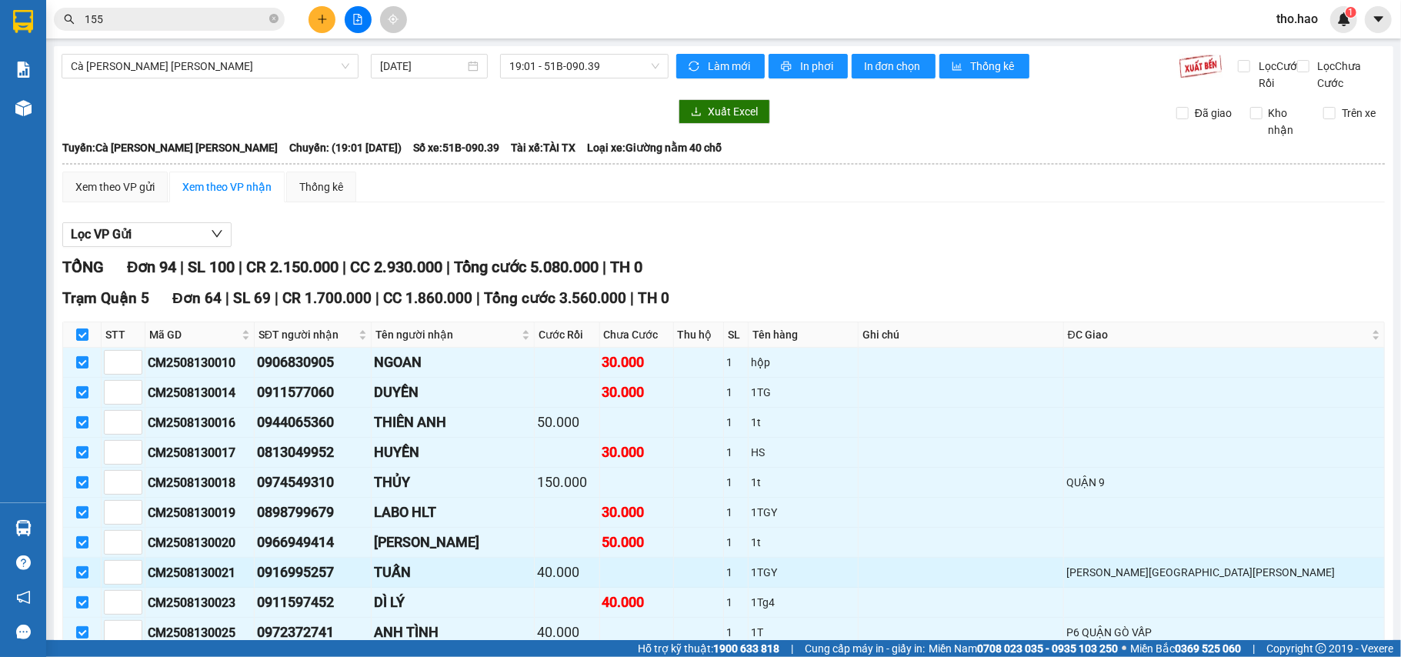
checkbox input "true"
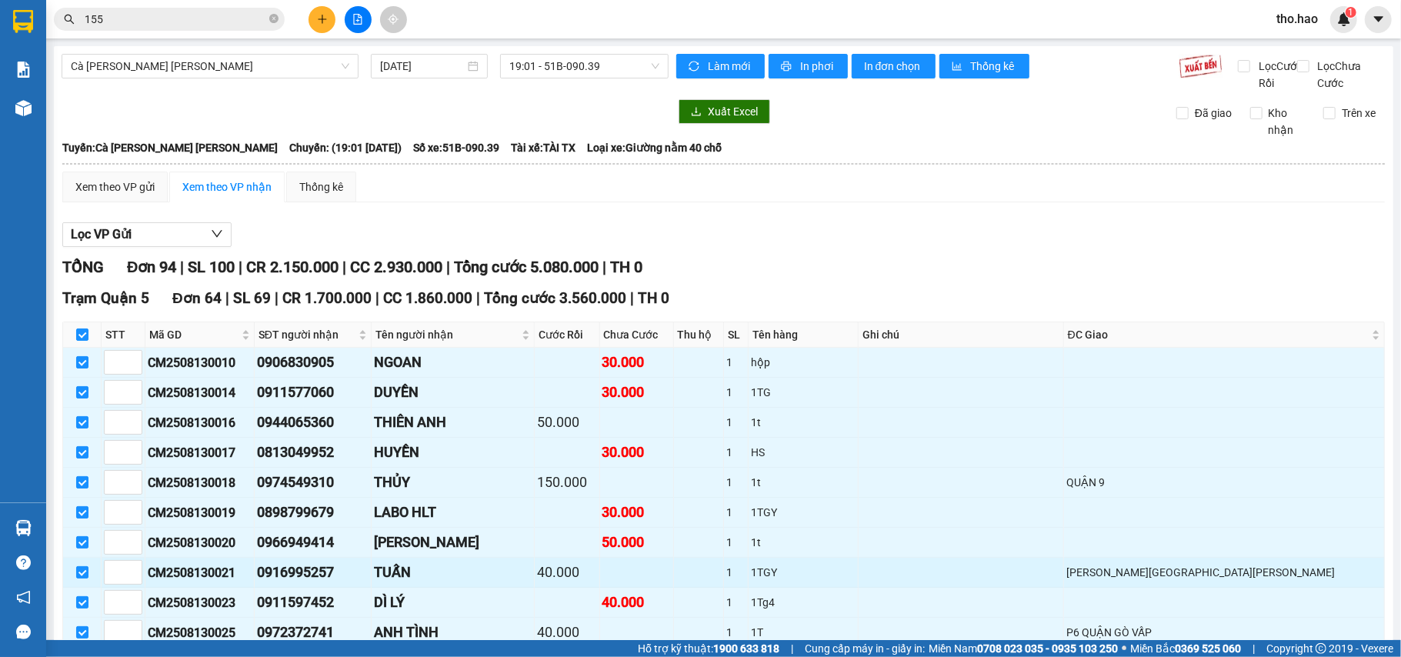
checkbox input "true"
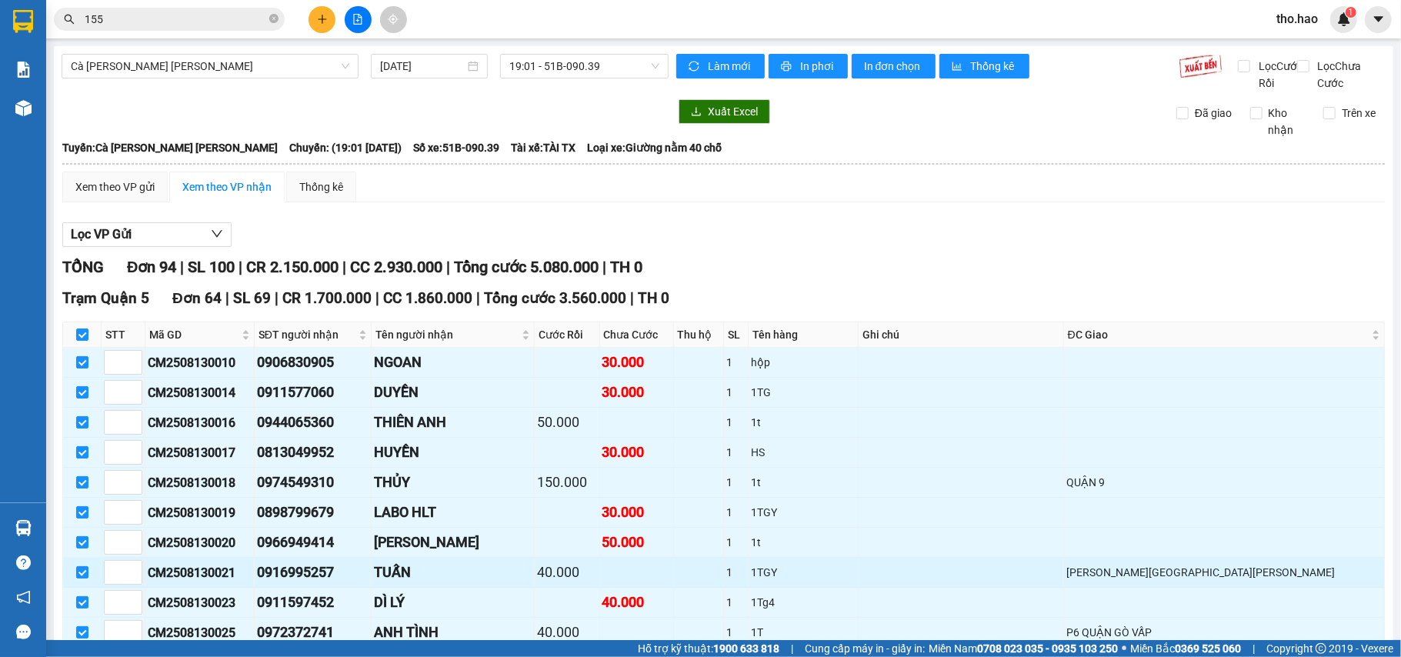
checkbox input "true"
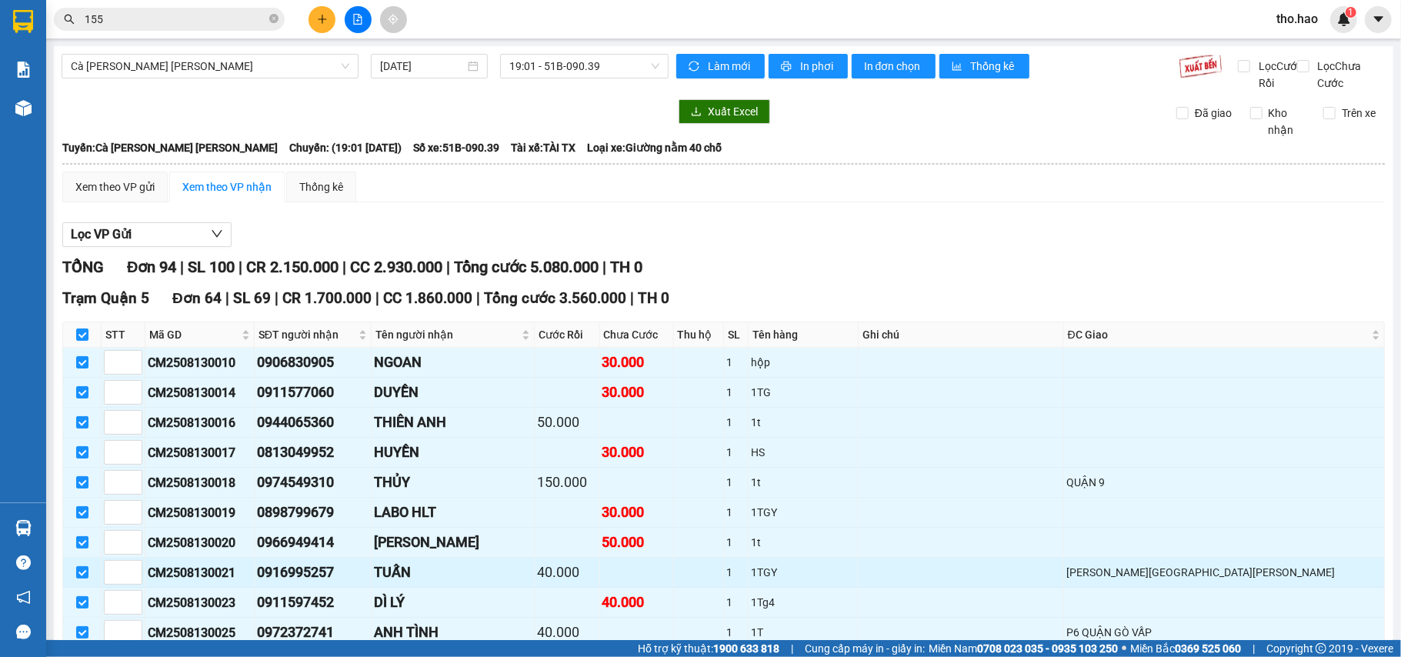
checkbox input "true"
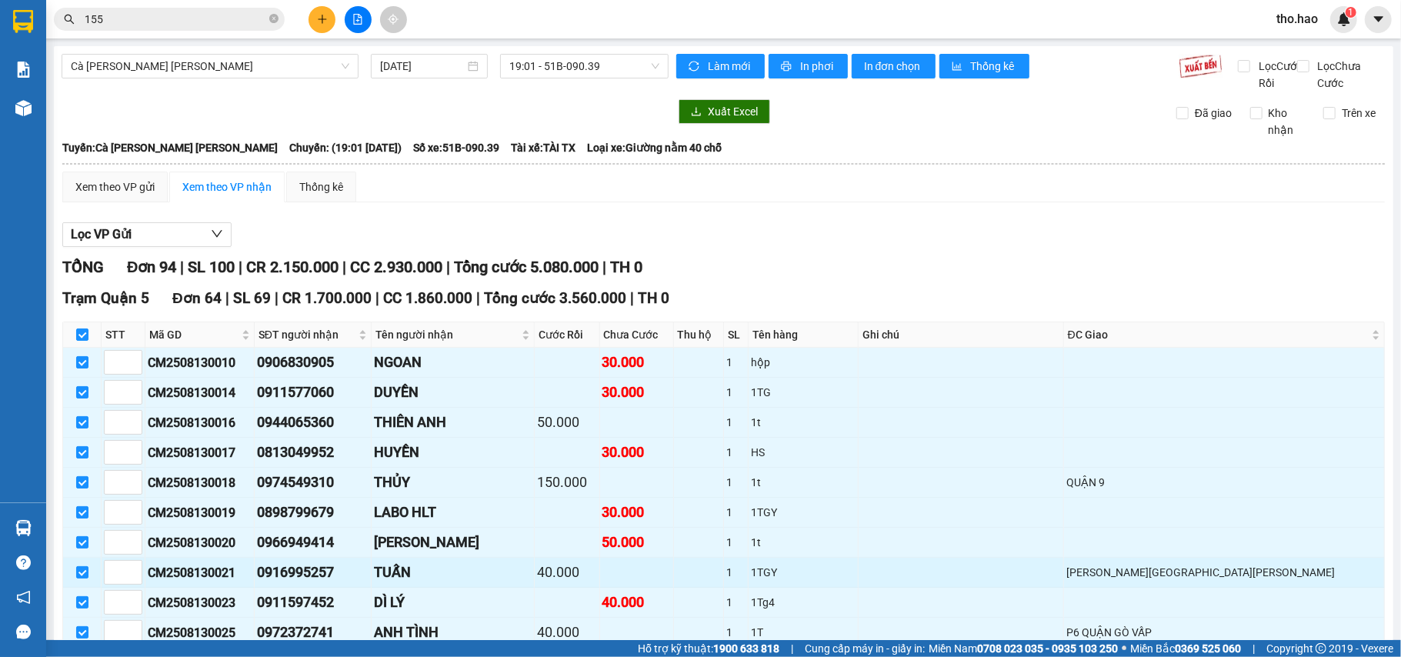
checkbox input "true"
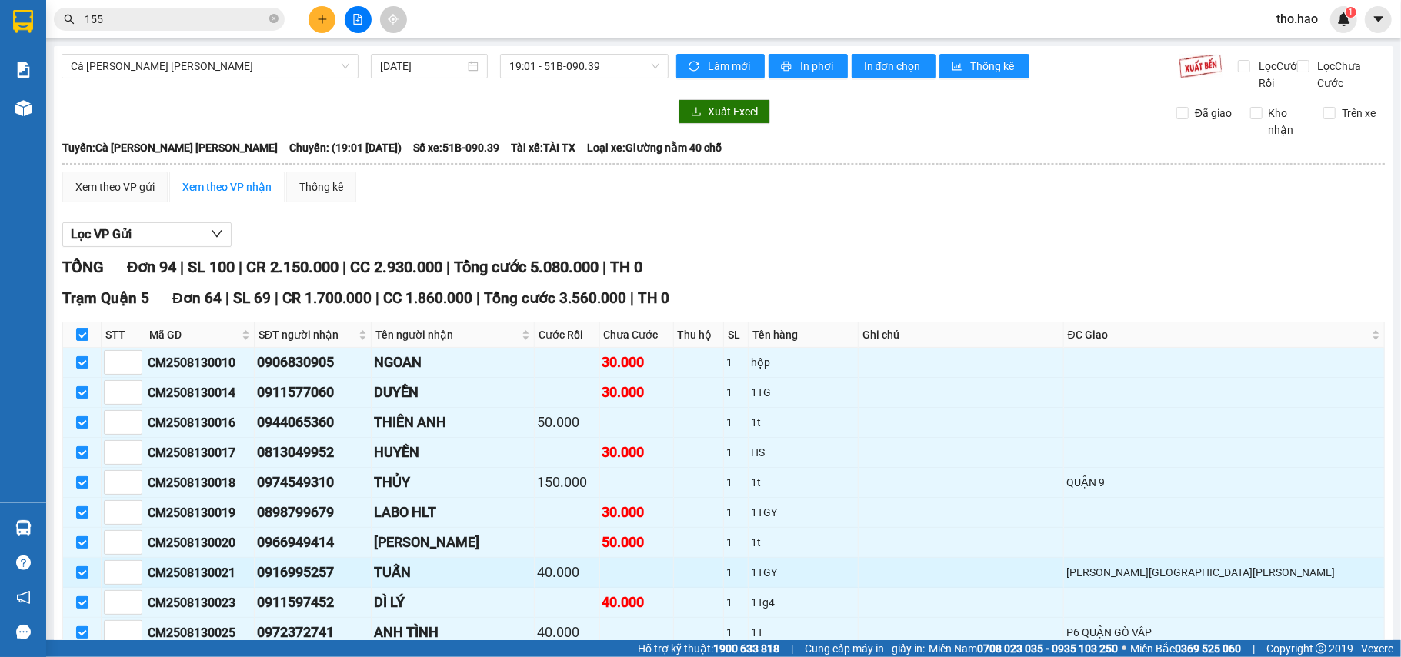
checkbox input "true"
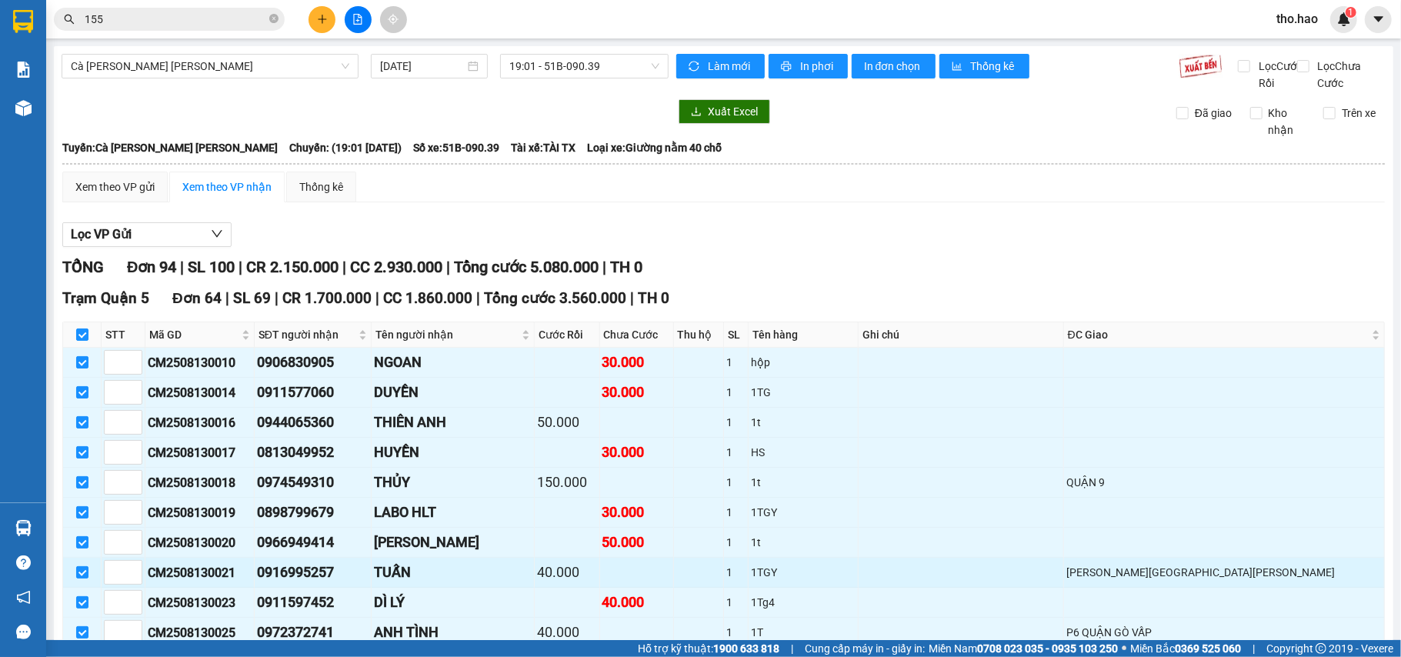
checkbox input "true"
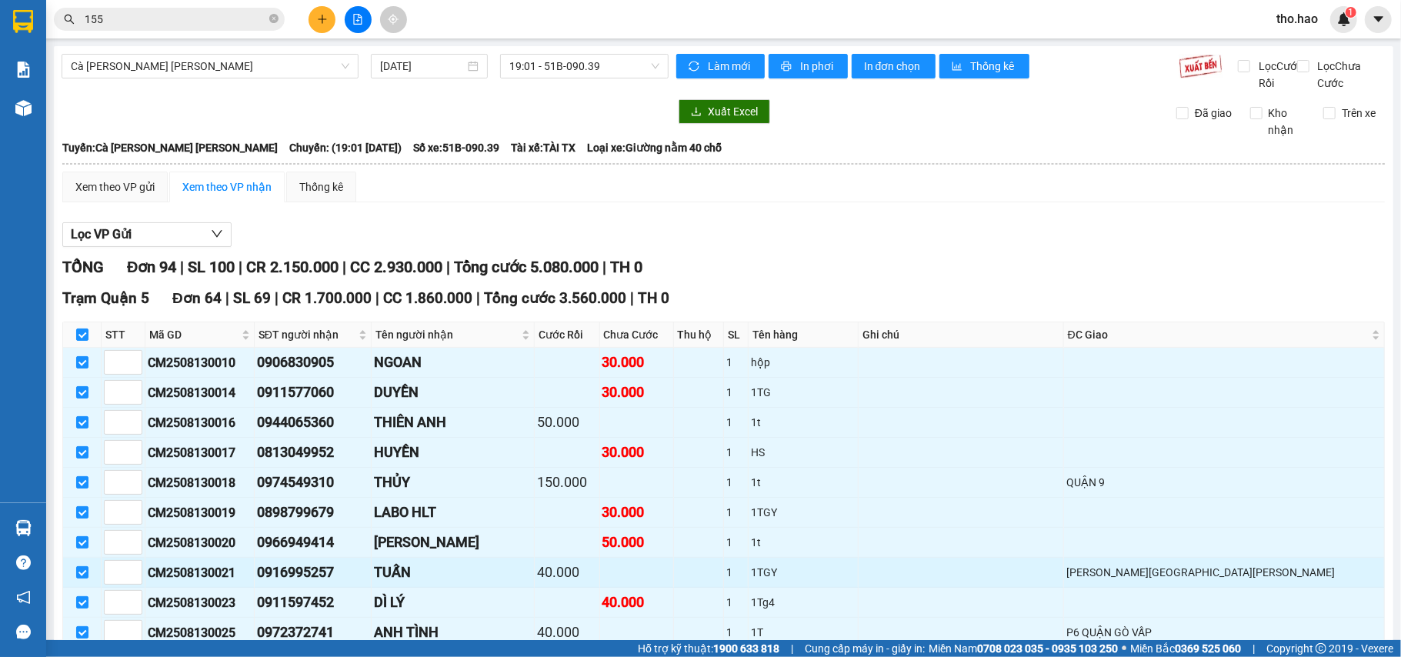
checkbox input "true"
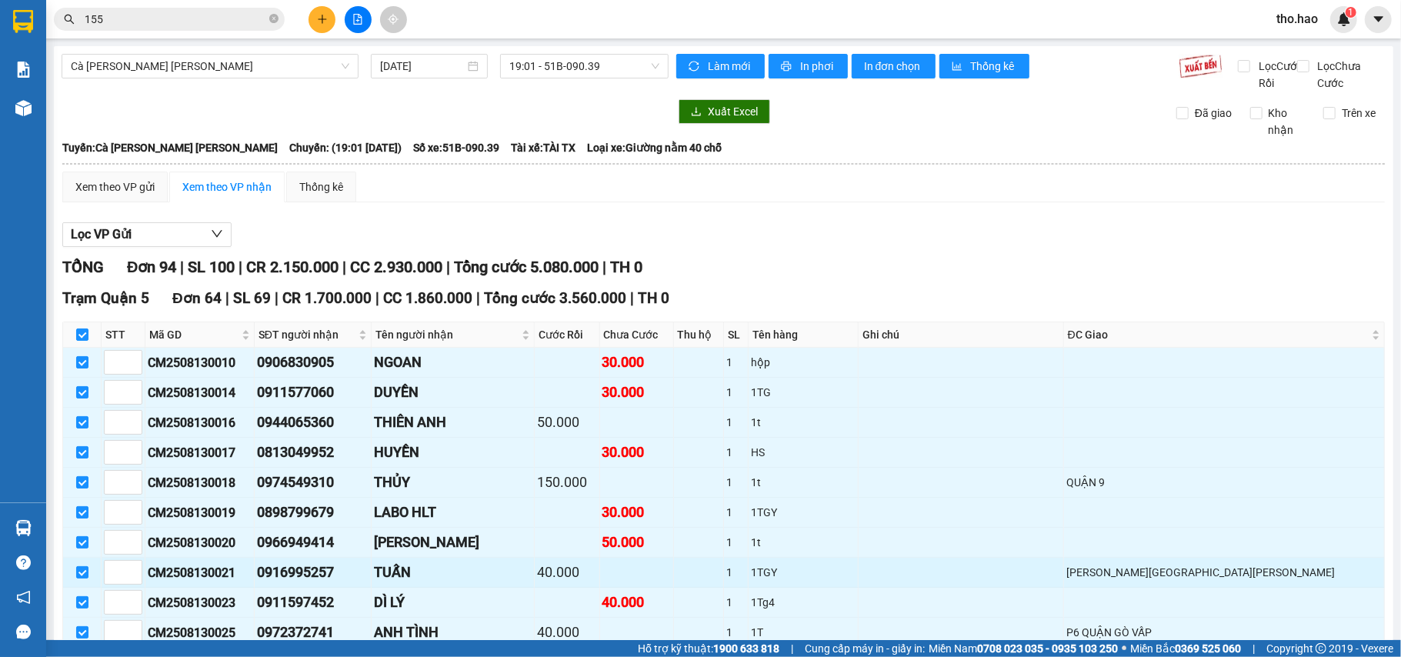
checkbox input "true"
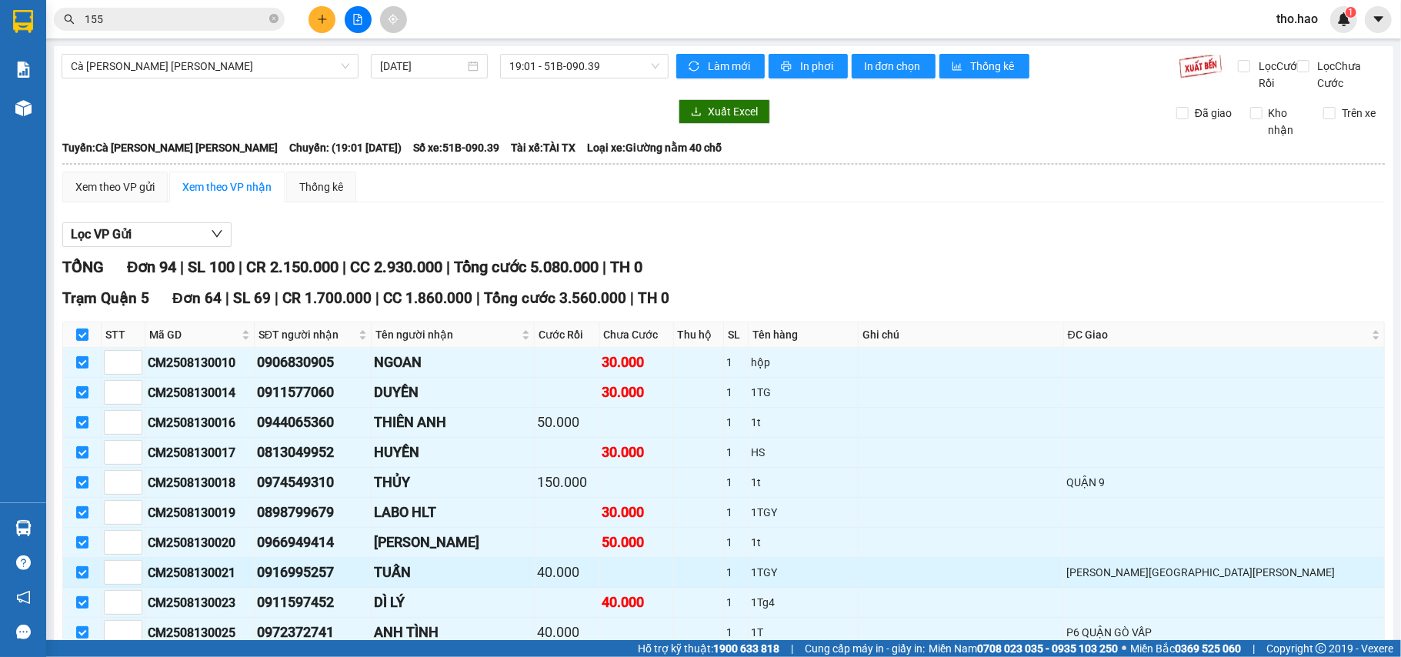
checkbox input "true"
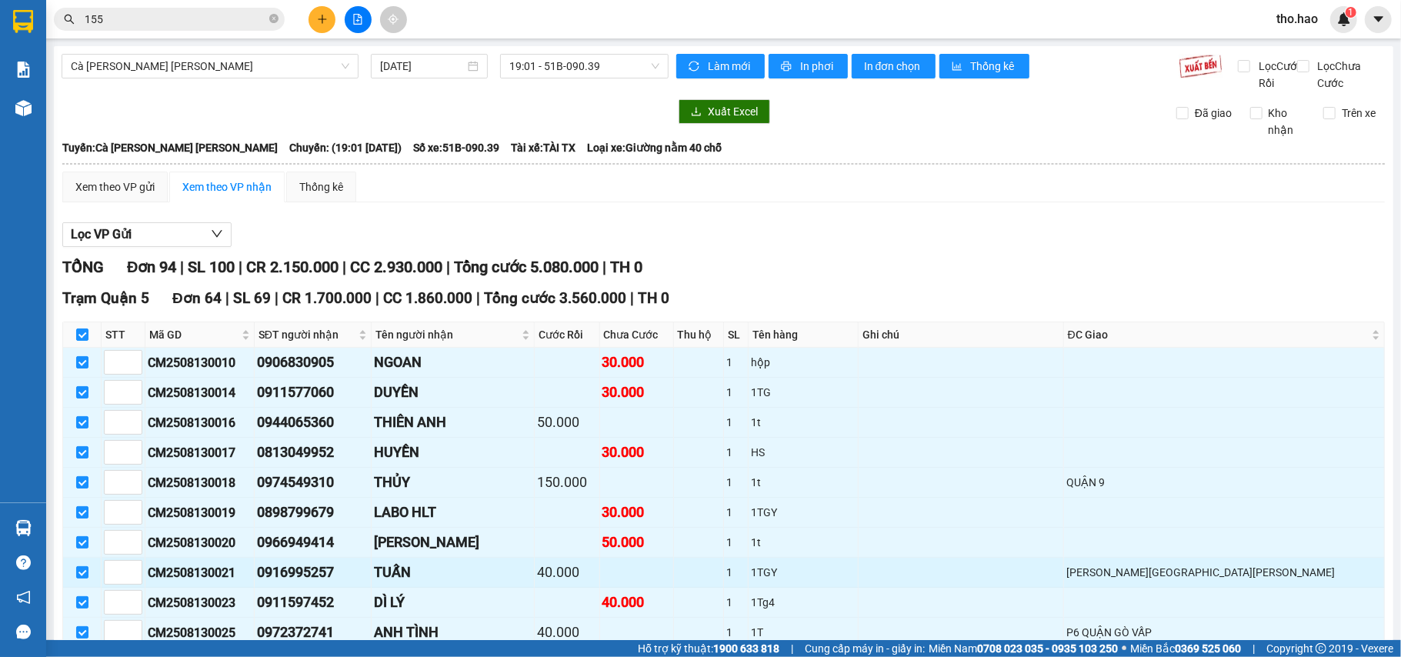
checkbox input "true"
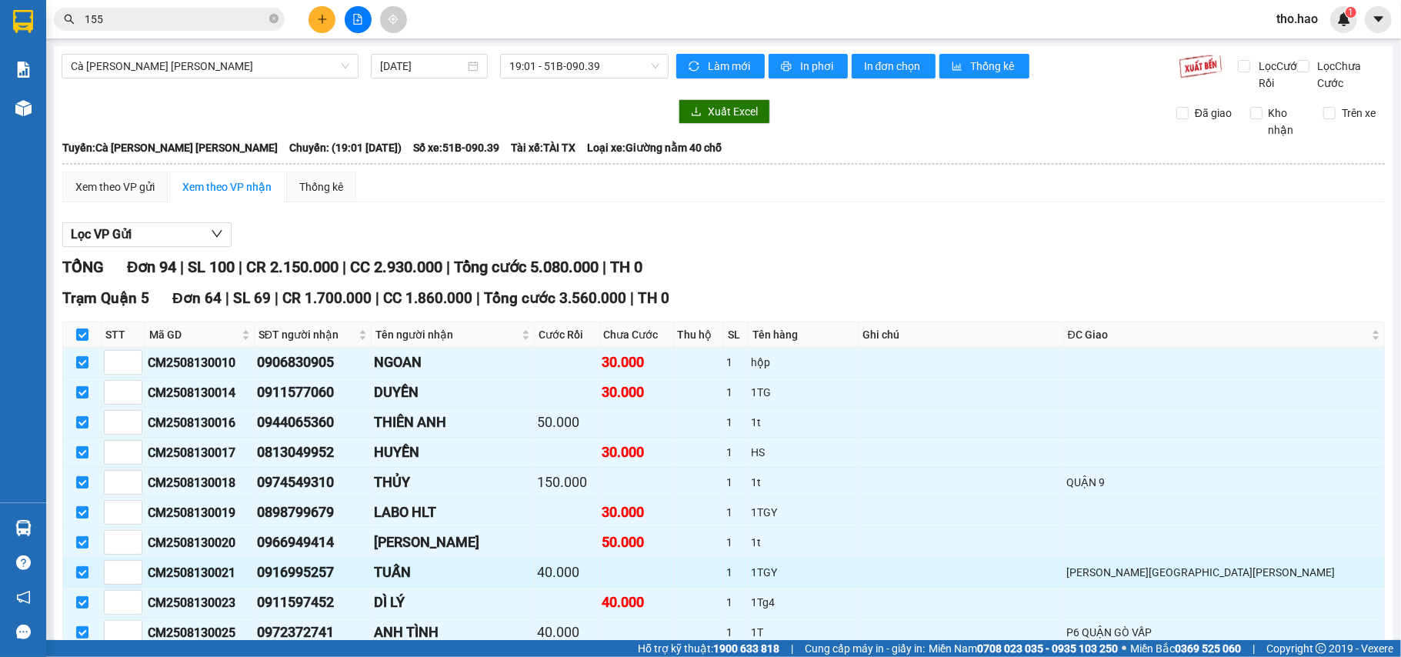
checkbox input "true"
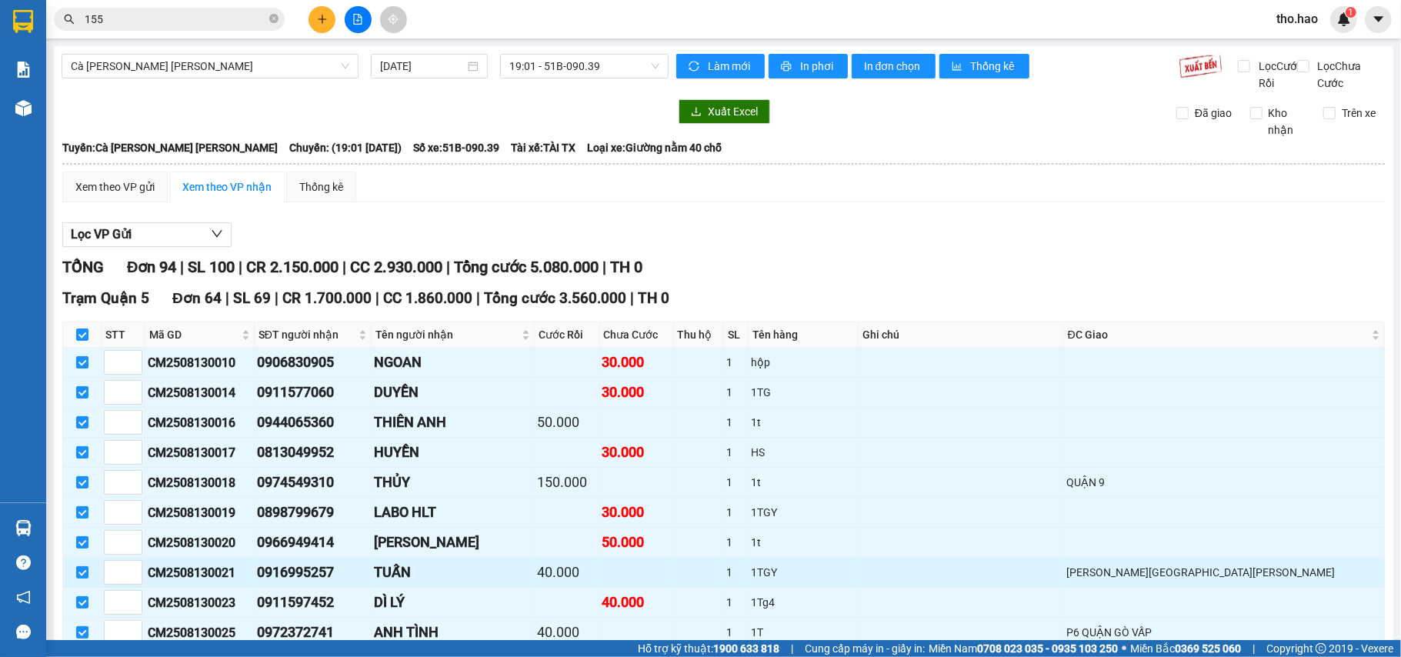
checkbox input "true"
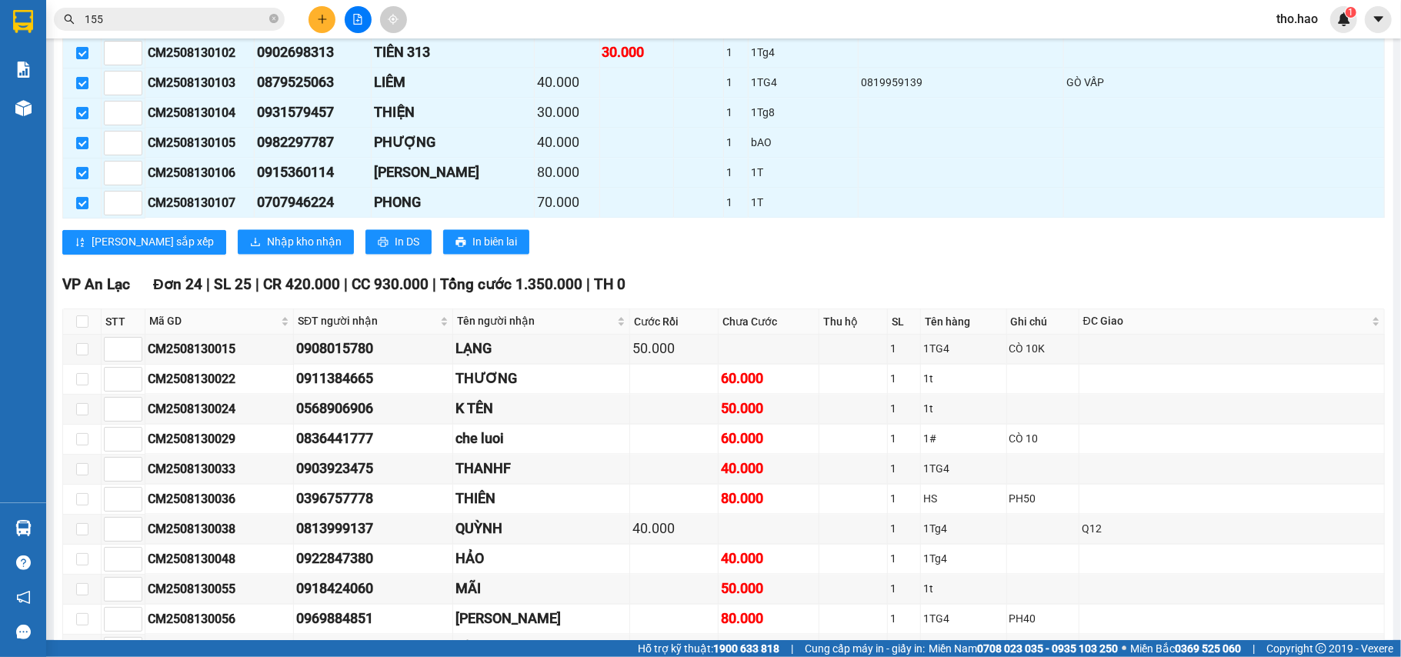
scroll to position [2051, 0]
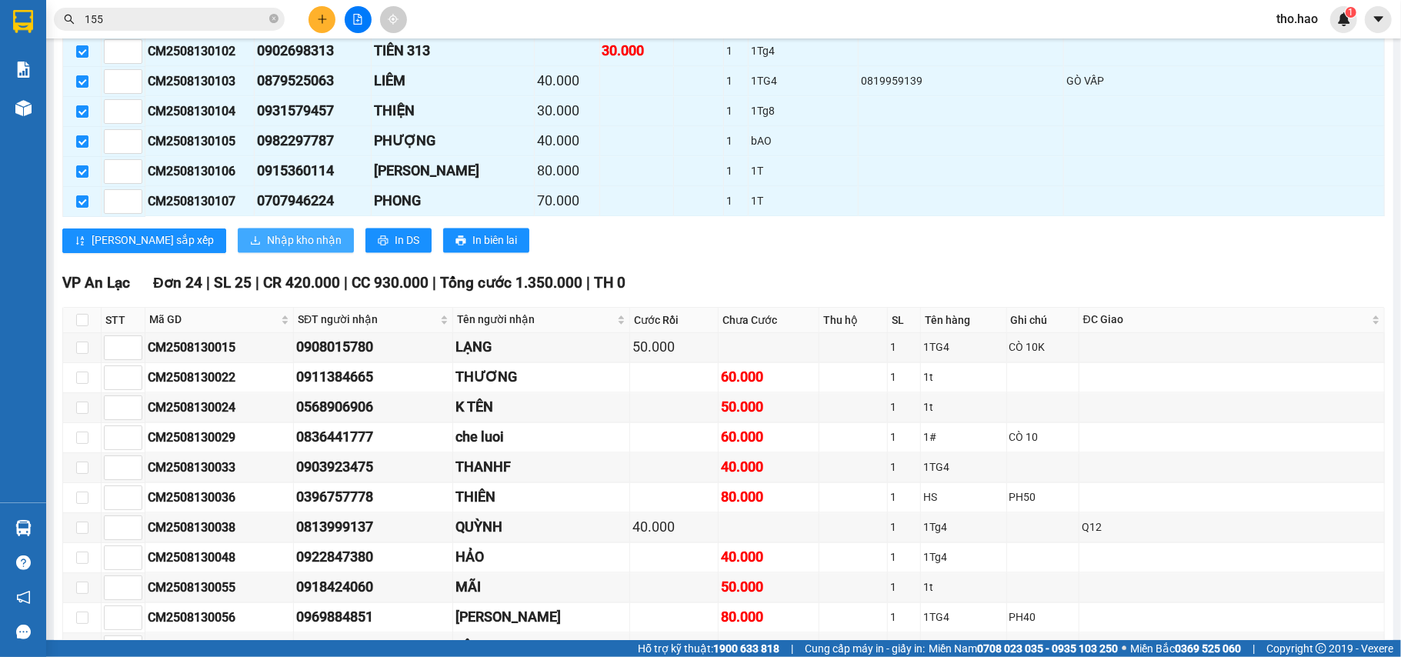
click at [267, 249] on span "Nhập kho nhận" at bounding box center [304, 240] width 75 height 17
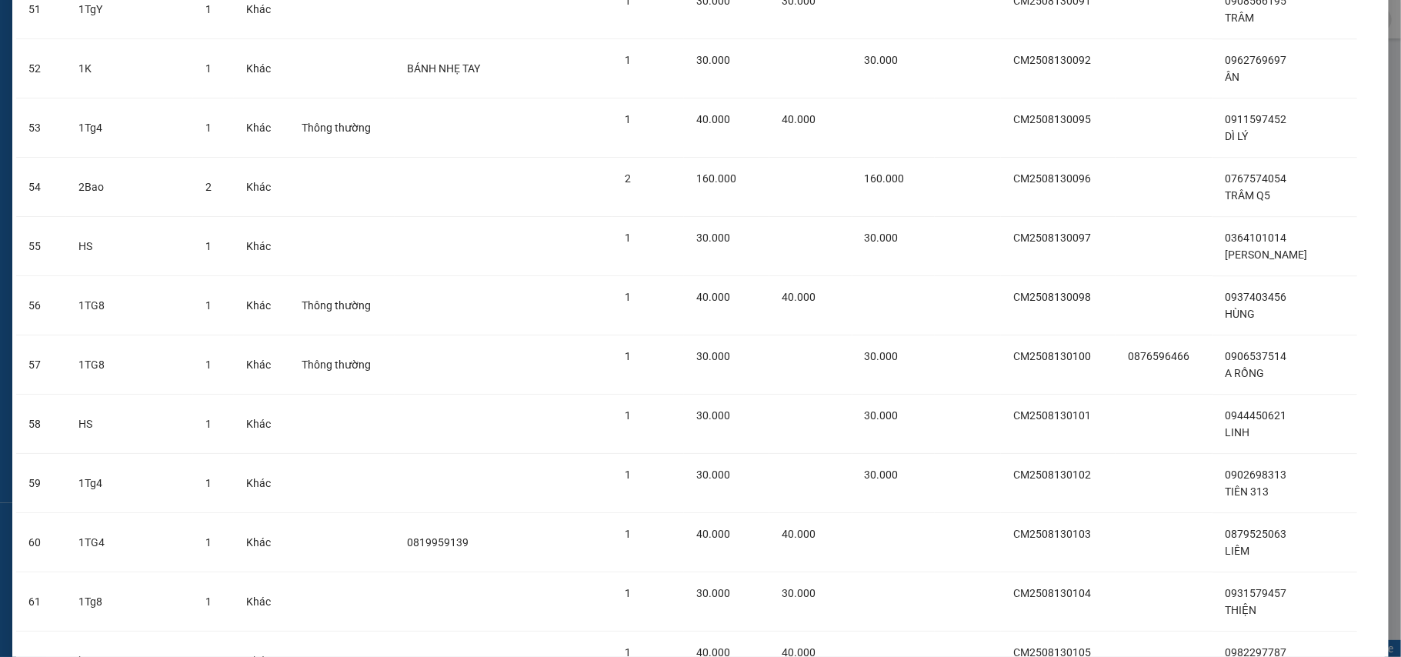
scroll to position [3392, 0]
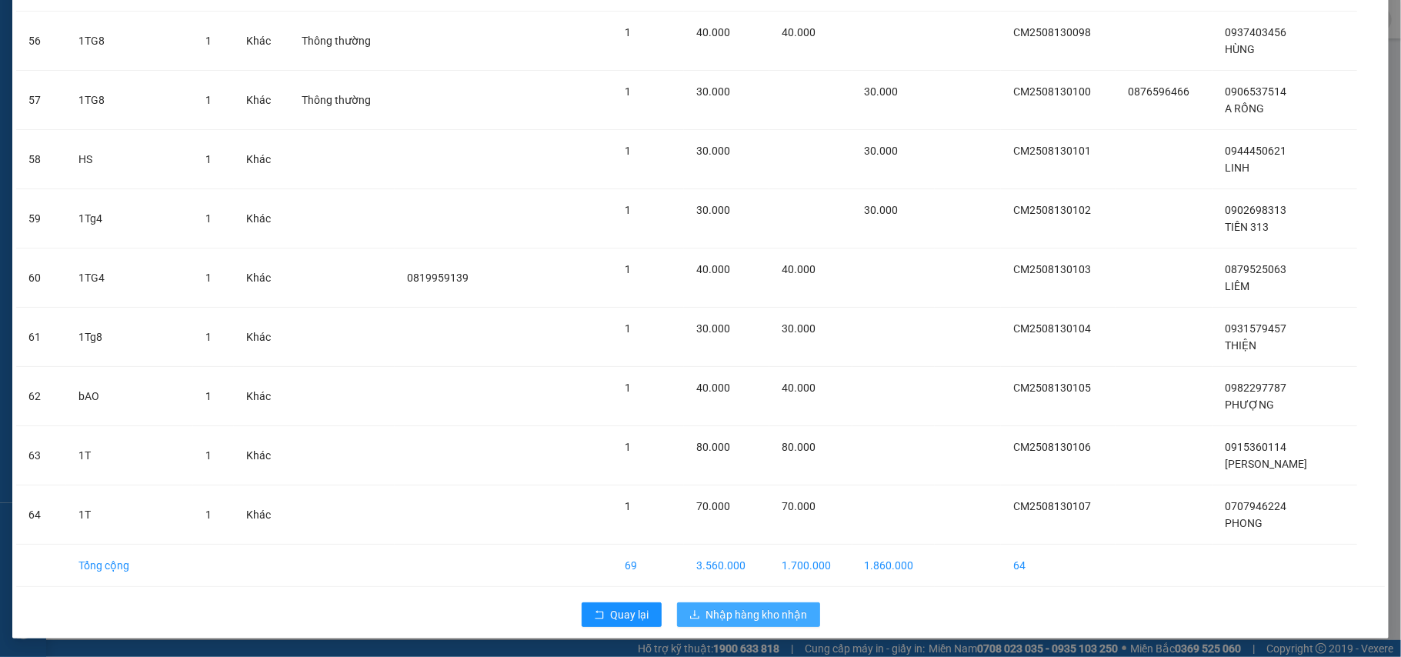
click at [697, 612] on button "Nhập hàng kho nhận" at bounding box center [748, 614] width 143 height 25
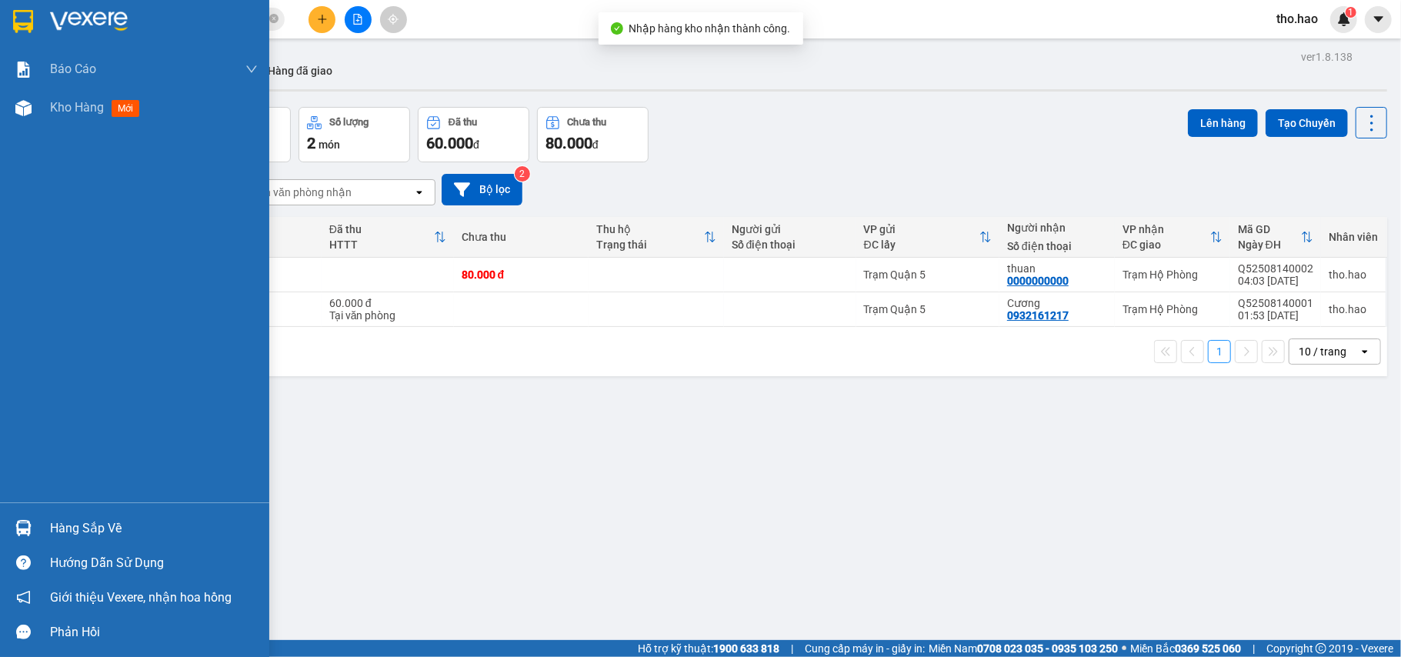
click at [68, 528] on div "Hàng sắp về" at bounding box center [154, 528] width 208 height 23
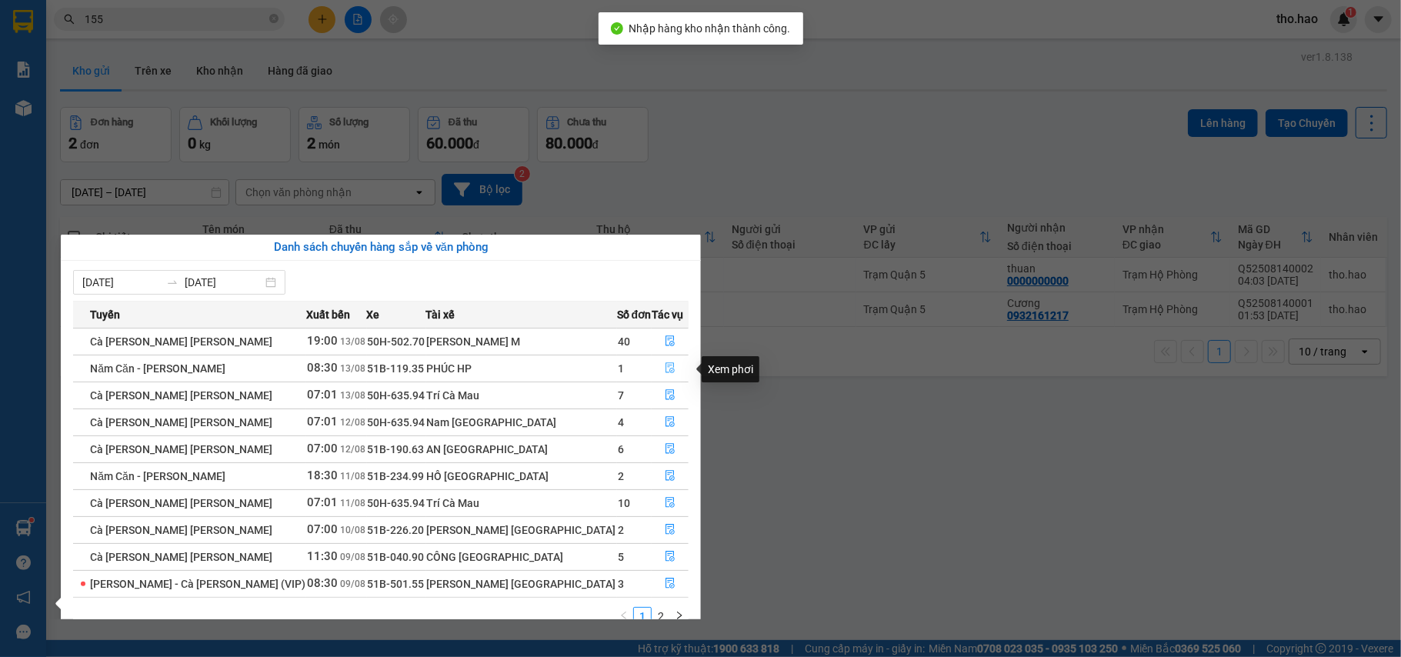
click at [659, 361] on button "button" at bounding box center [669, 368] width 35 height 25
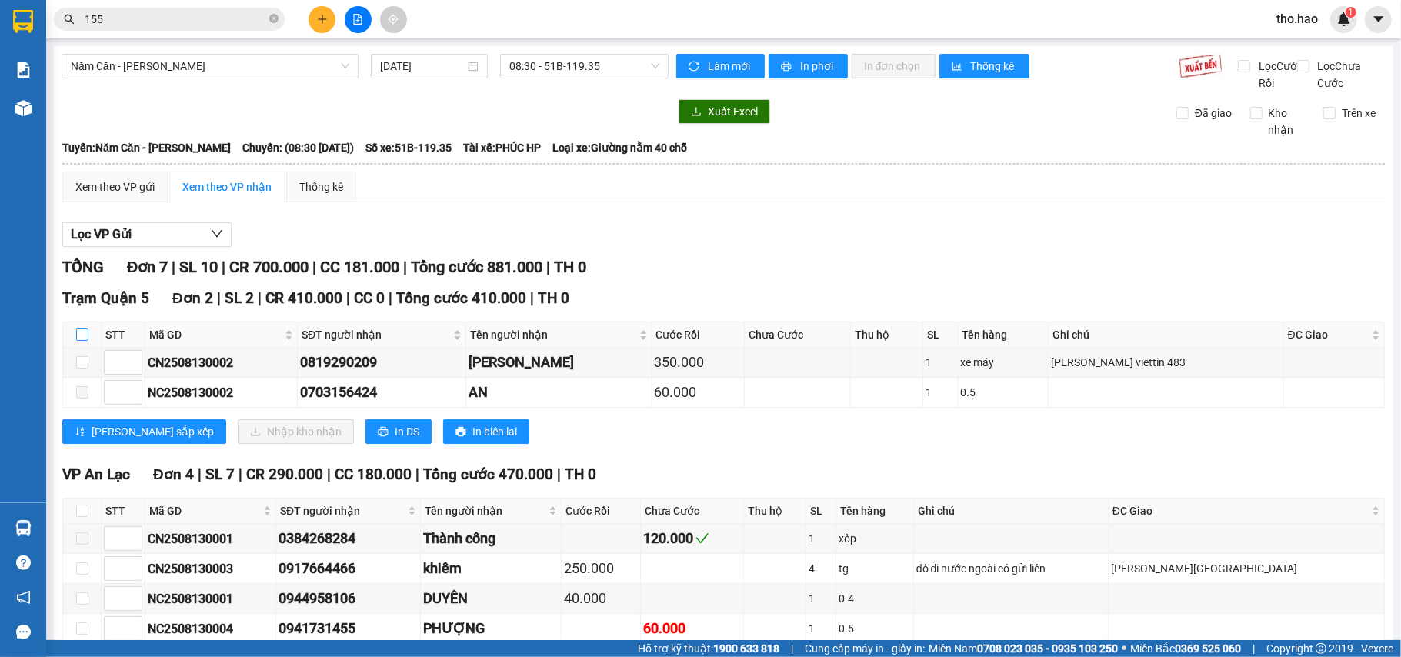
click at [82, 341] on input "checkbox" at bounding box center [82, 335] width 12 height 12
checkbox input "true"
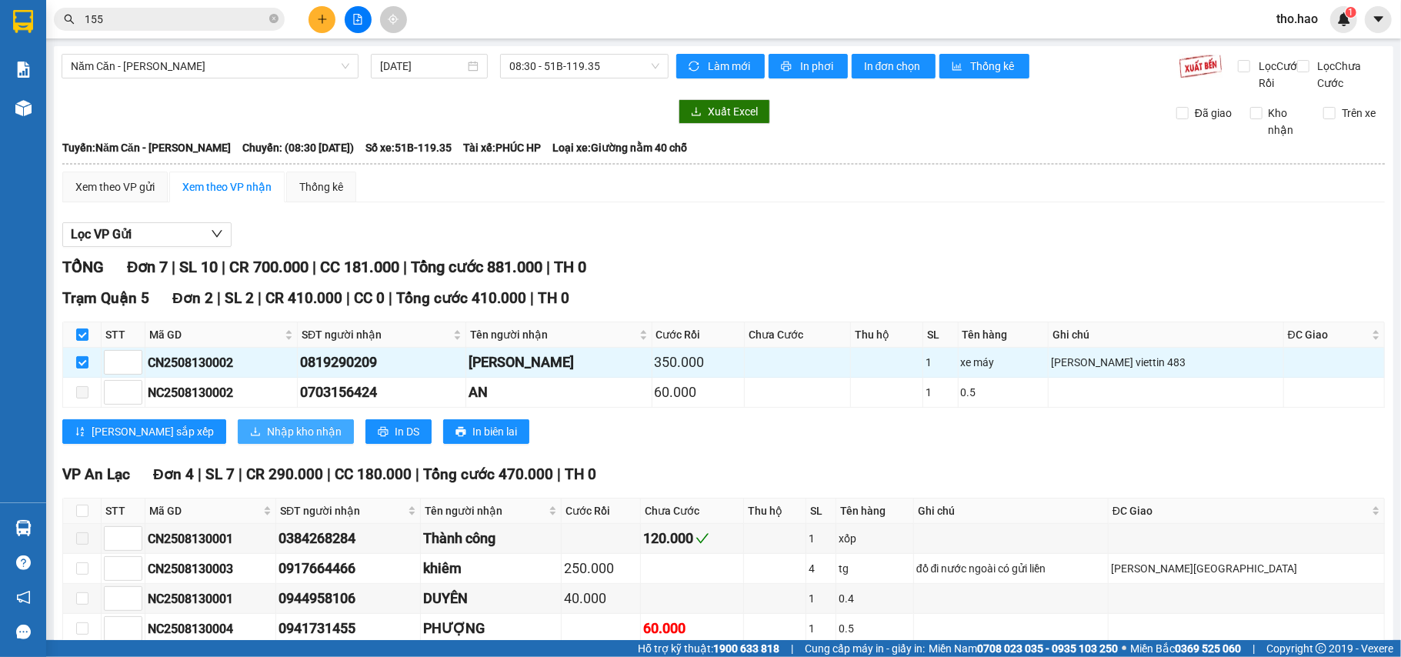
click at [238, 443] on button "Nhập kho nhận" at bounding box center [296, 431] width 116 height 25
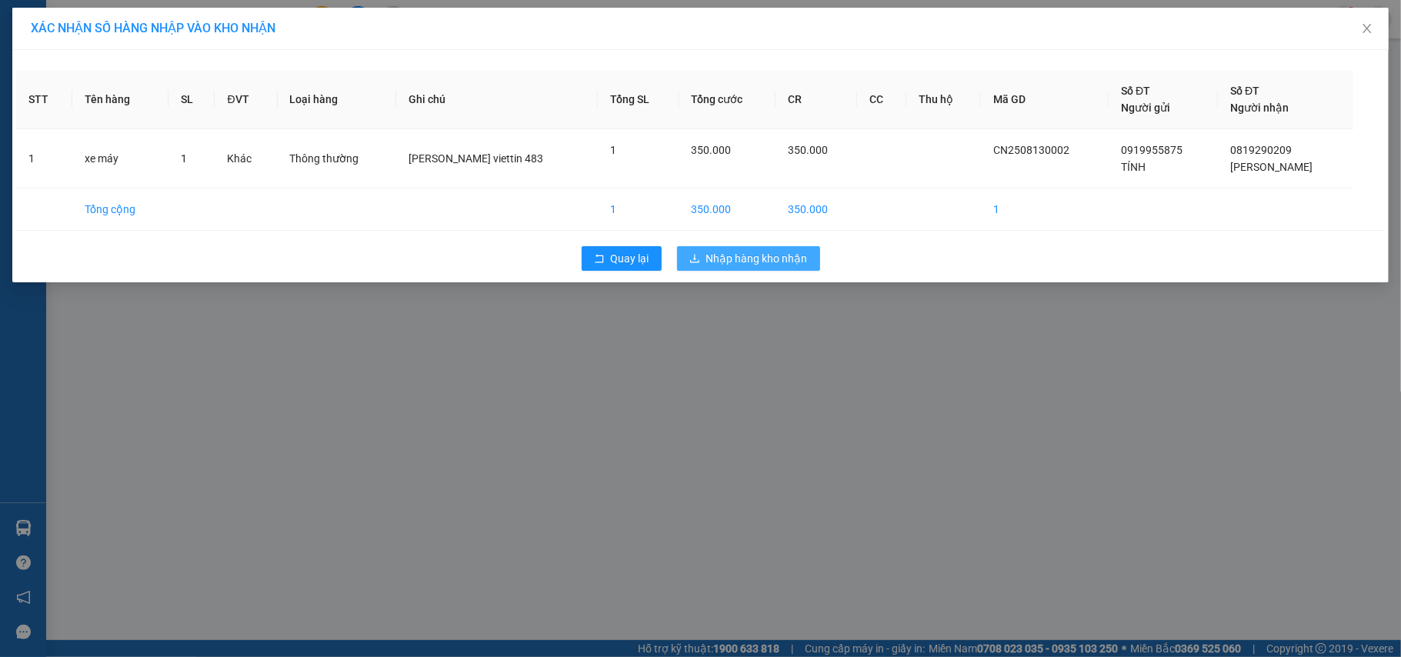
click at [727, 262] on span "Nhập hàng kho nhận" at bounding box center [757, 258] width 102 height 17
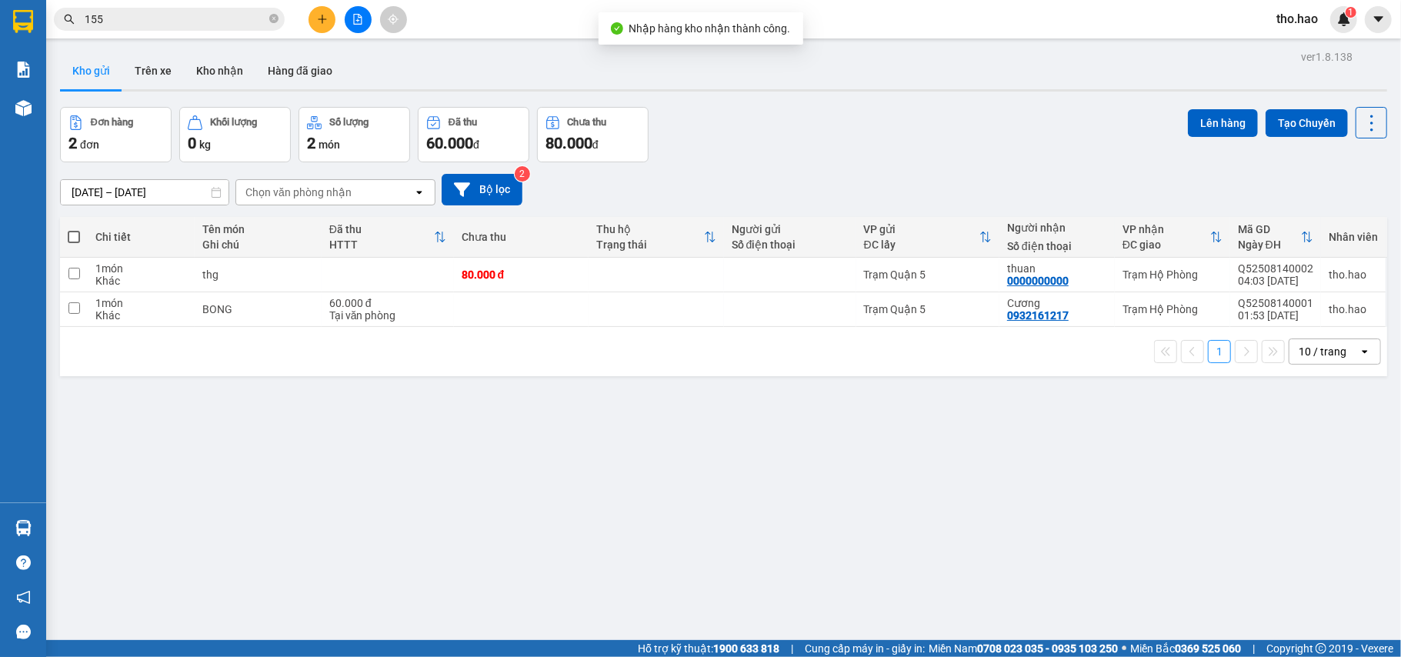
click at [68, 522] on div "ver 1.8.138 Kho gửi Trên xe Kho nhận Hàng đã giao Đơn hàng 2 đơn Khối lượng 0 k…" at bounding box center [724, 374] width 1340 height 657
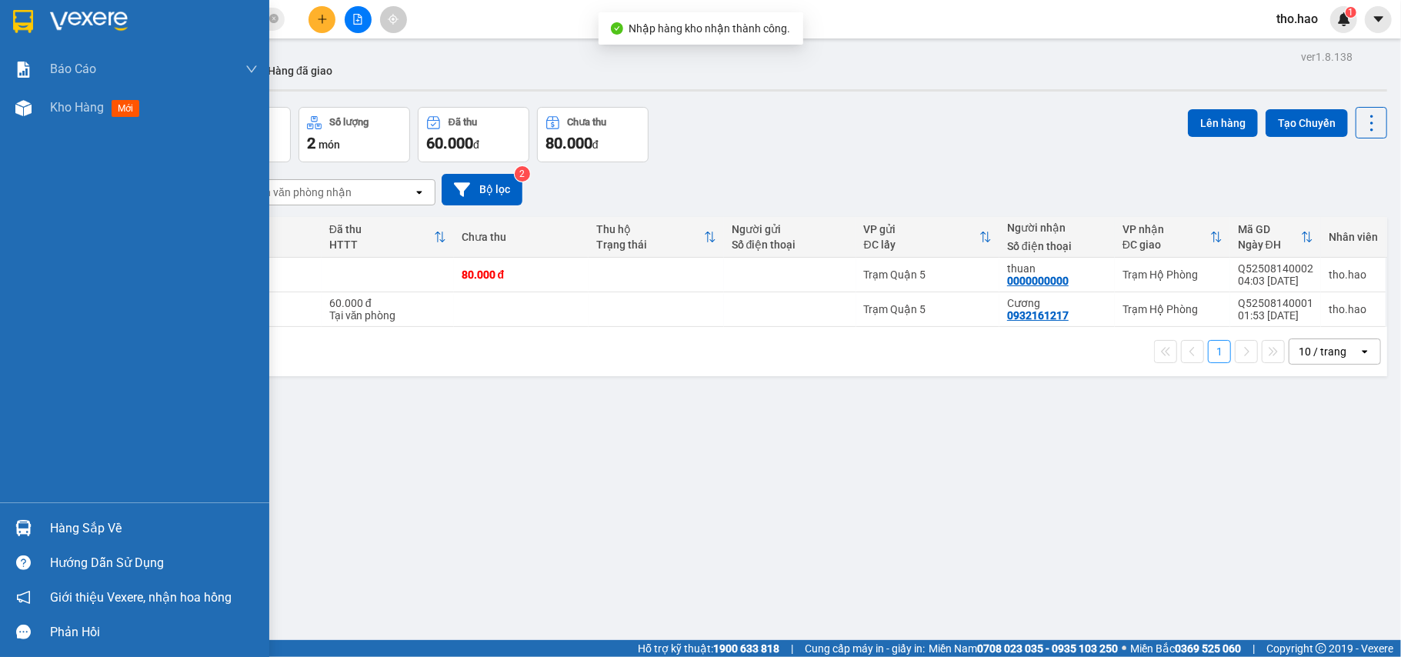
click at [28, 531] on img at bounding box center [23, 528] width 16 height 16
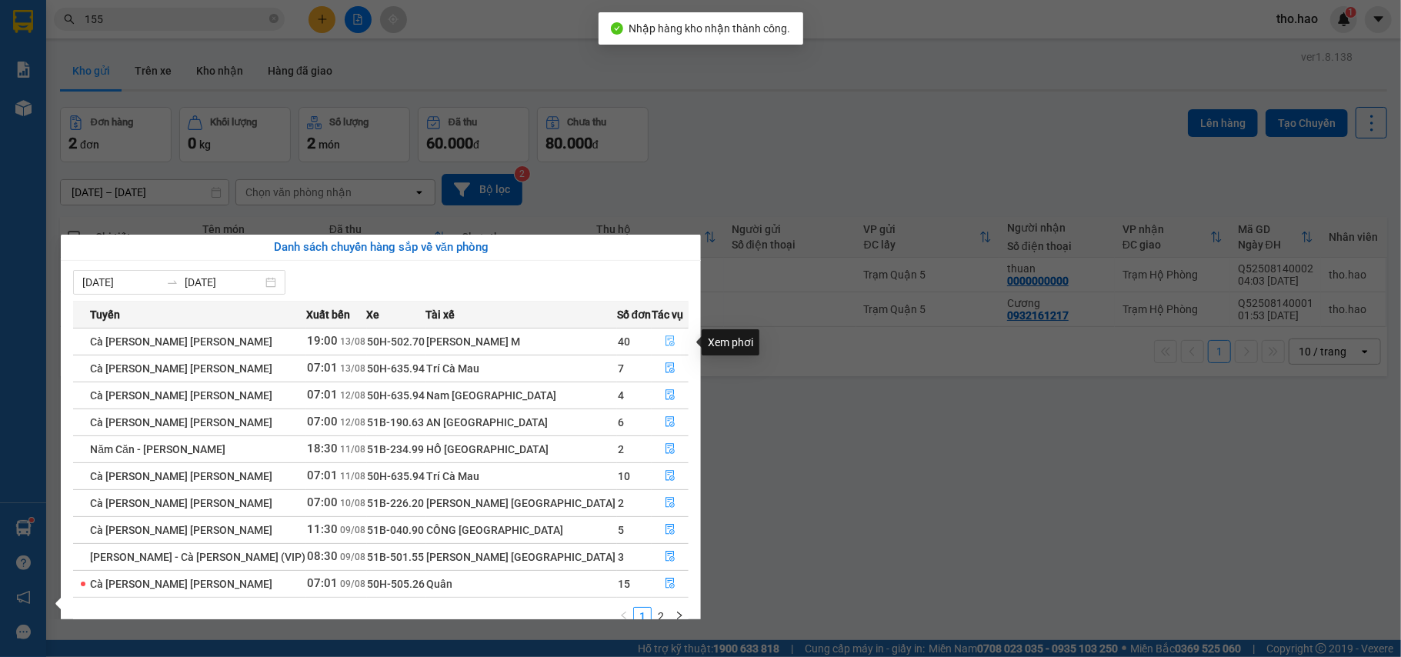
click at [665, 342] on icon "file-done" at bounding box center [670, 340] width 11 height 11
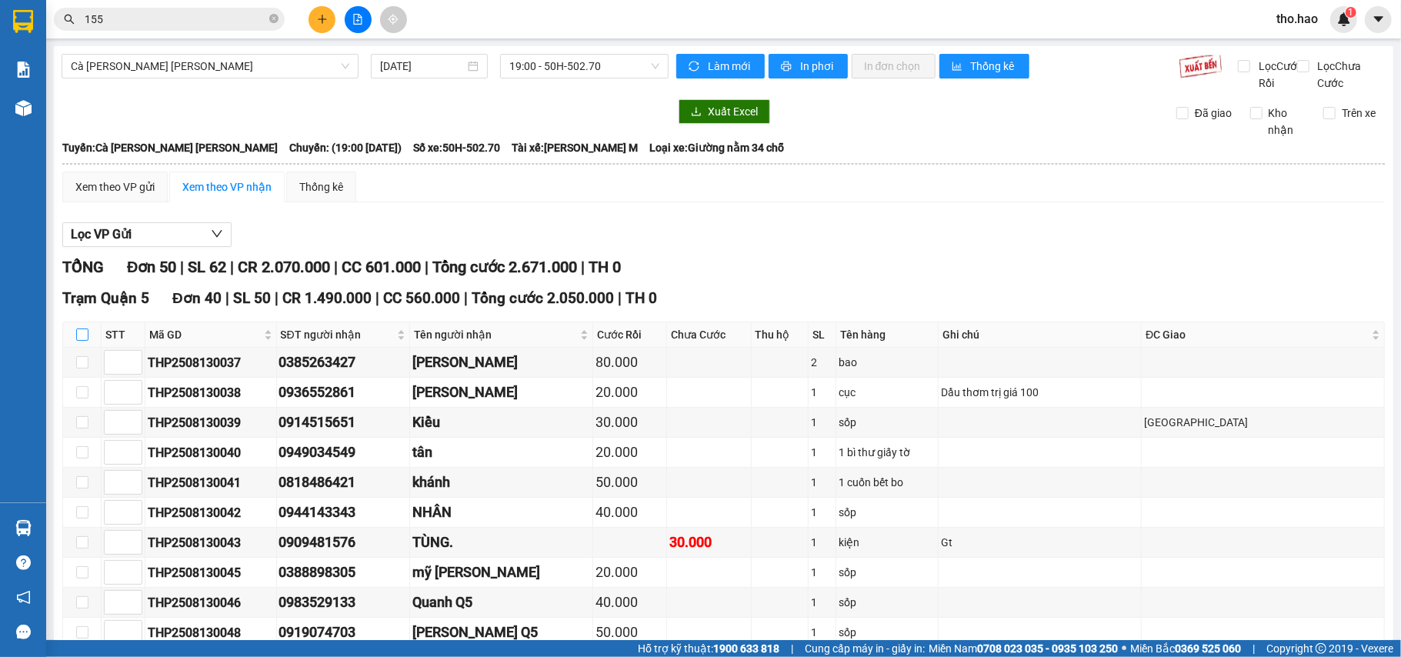
click at [77, 341] on input "checkbox" at bounding box center [82, 335] width 12 height 12
checkbox input "true"
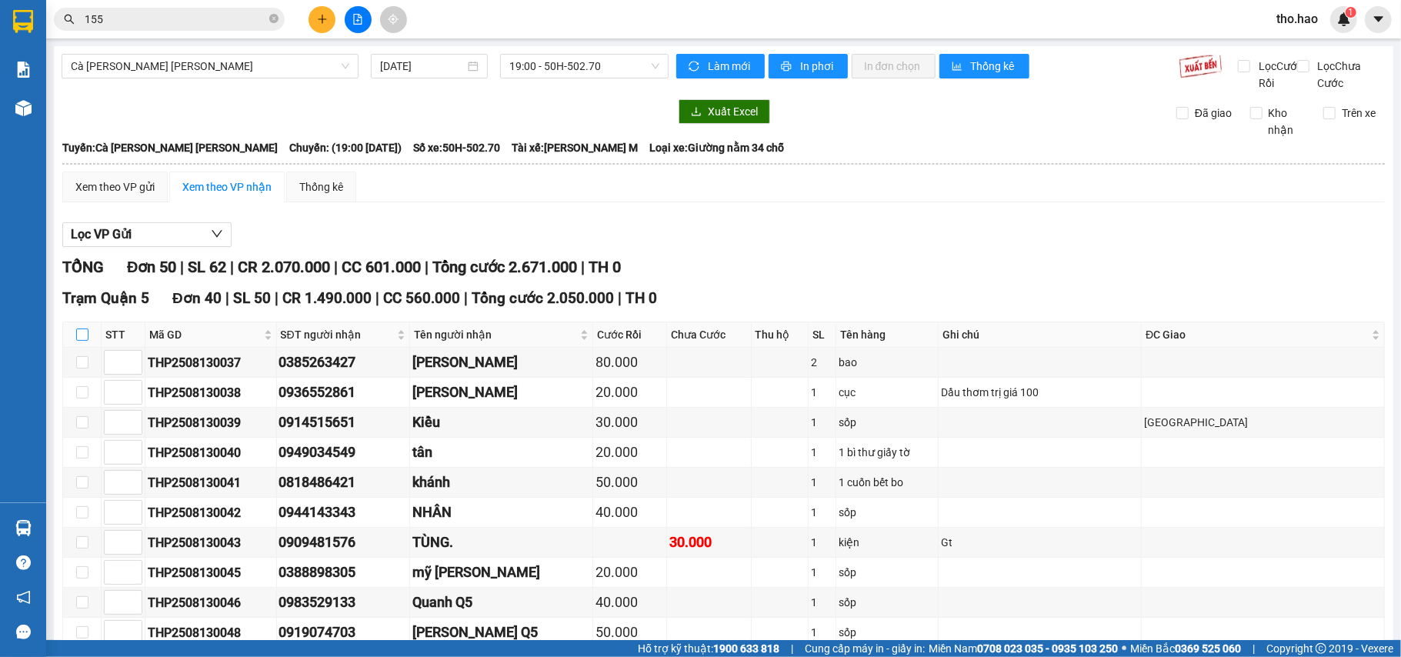
checkbox input "true"
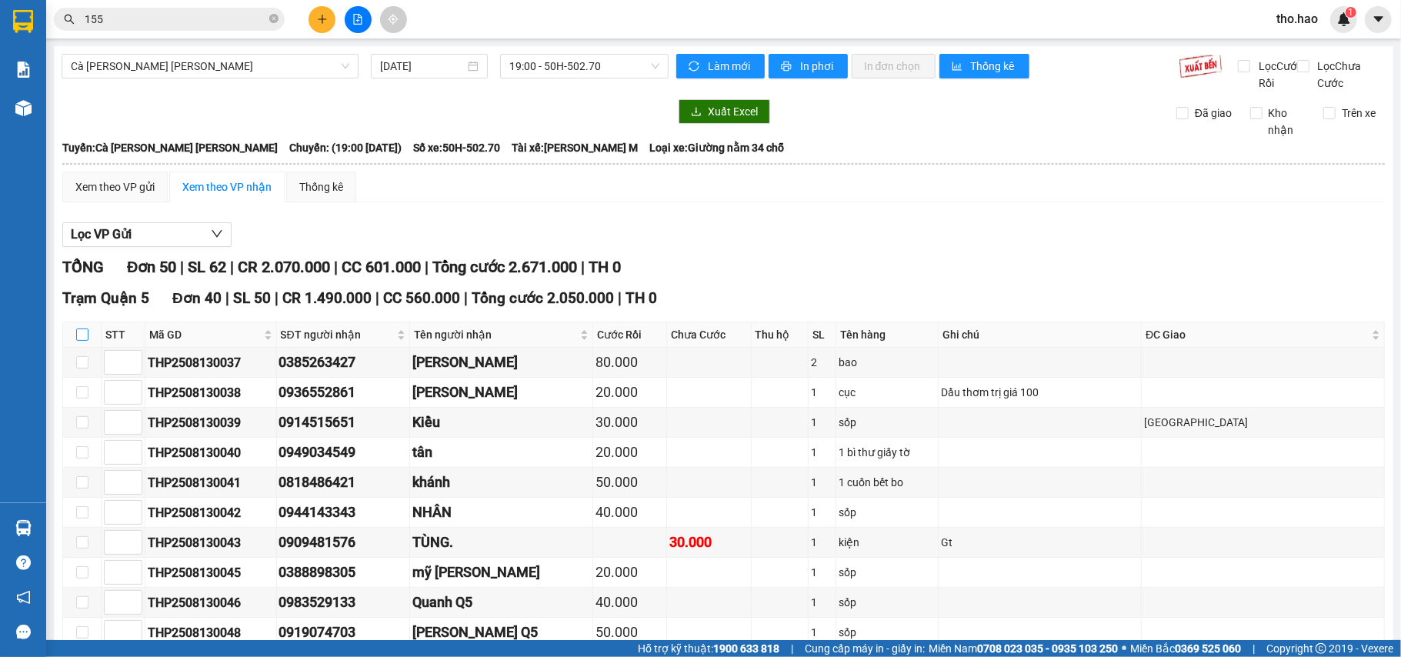
checkbox input "true"
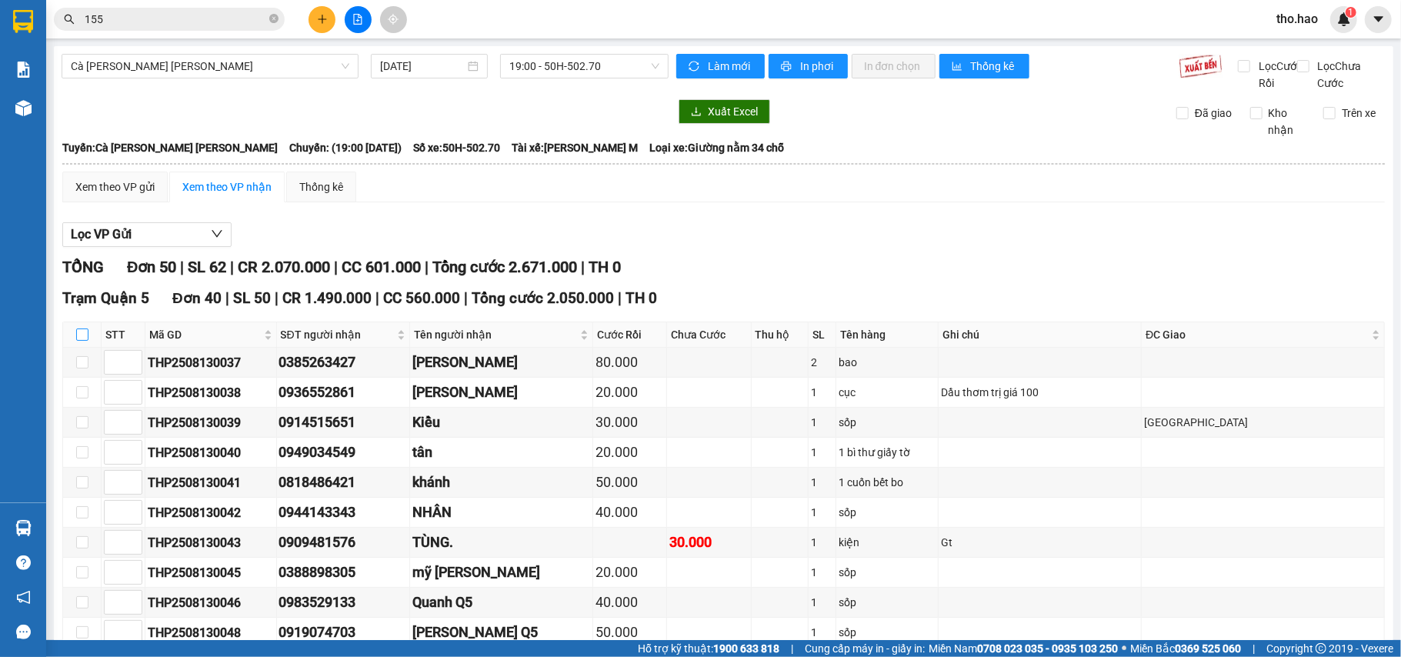
checkbox input "true"
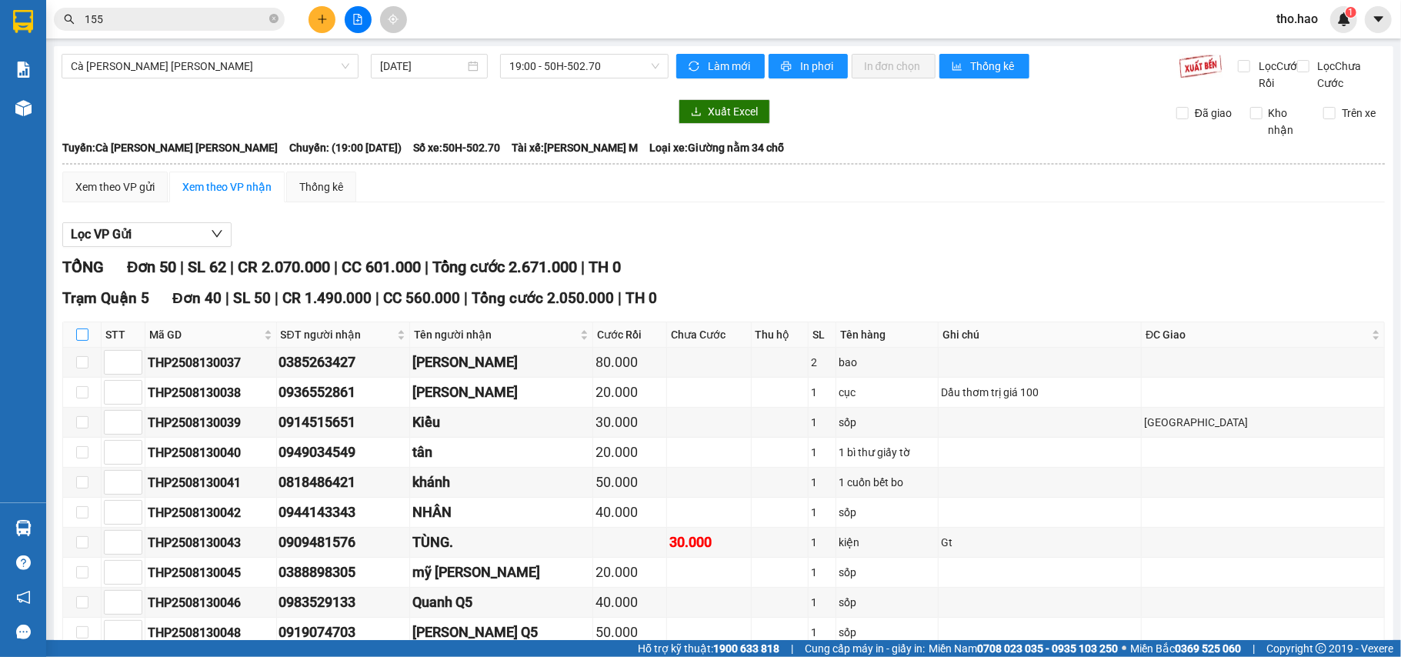
checkbox input "true"
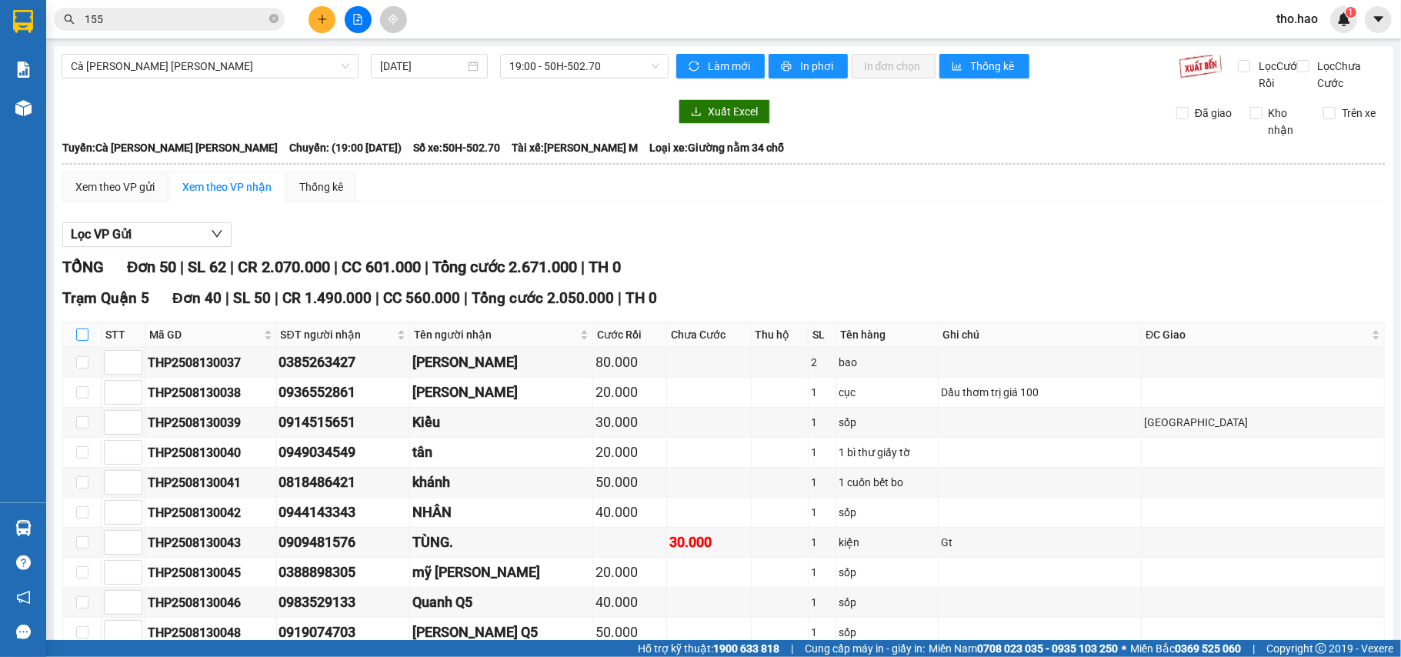
checkbox input "true"
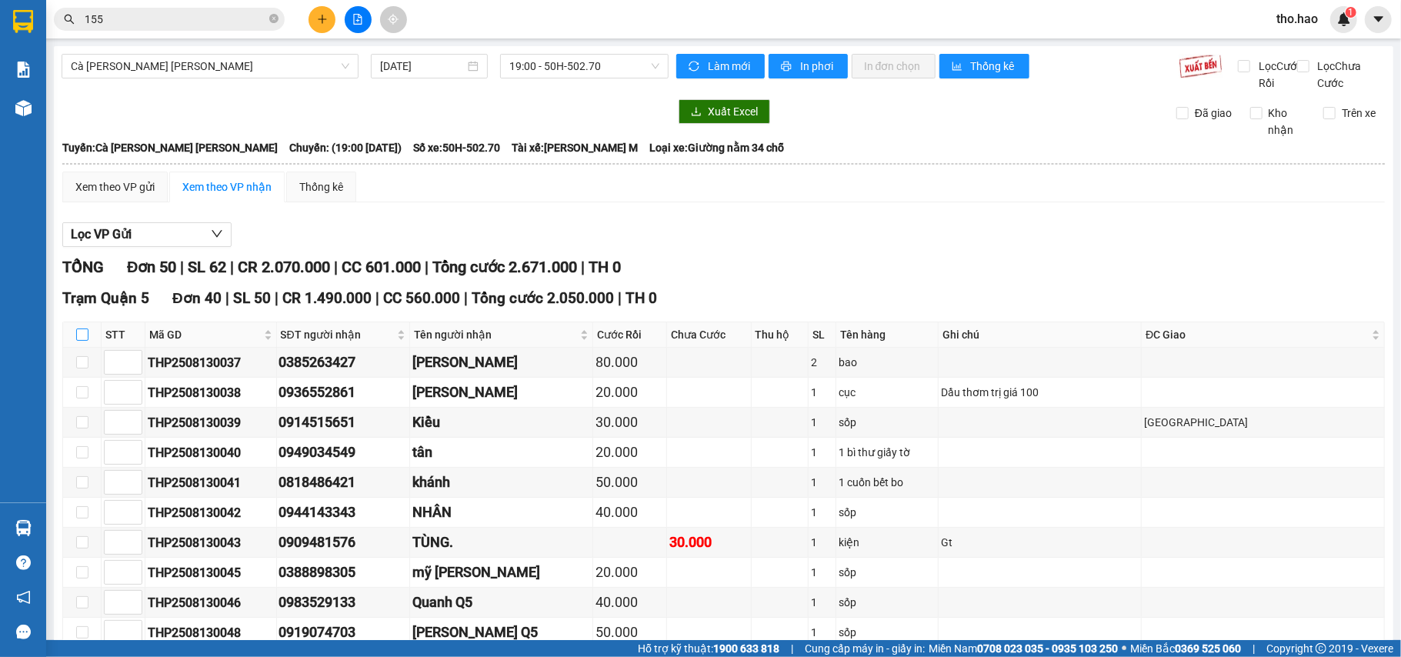
checkbox input "true"
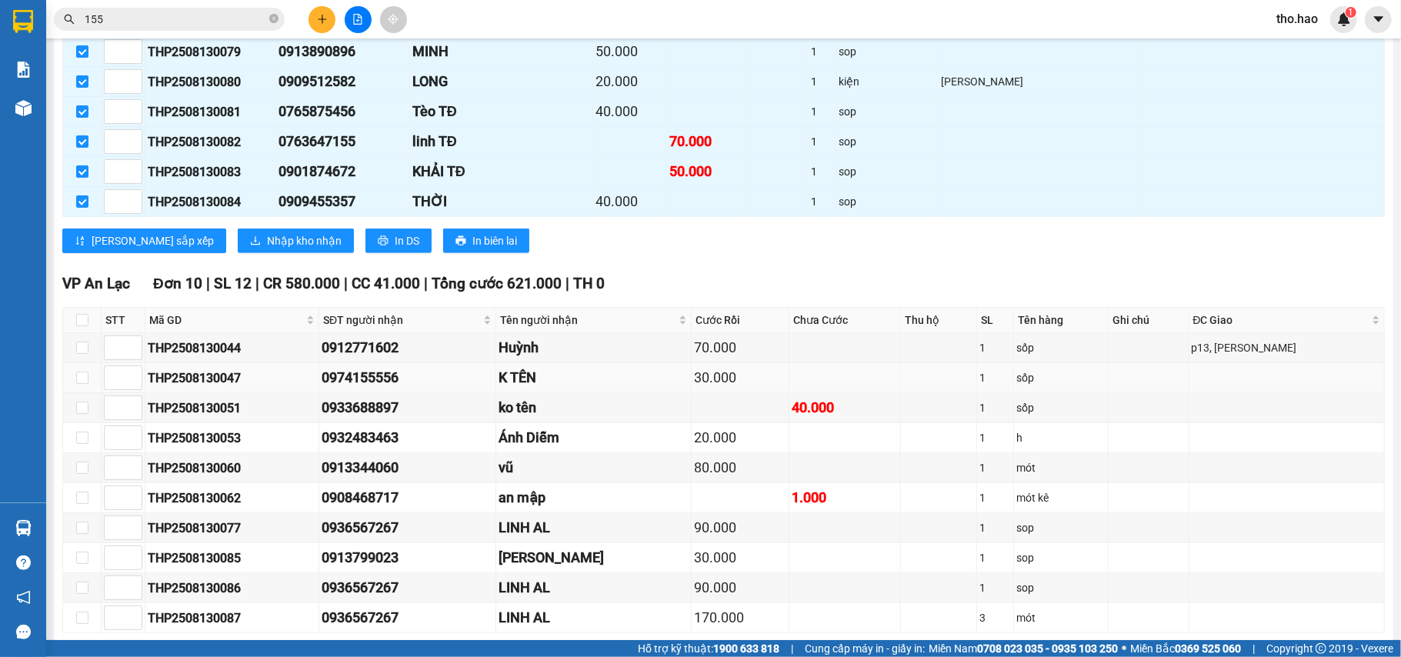
scroll to position [1026, 0]
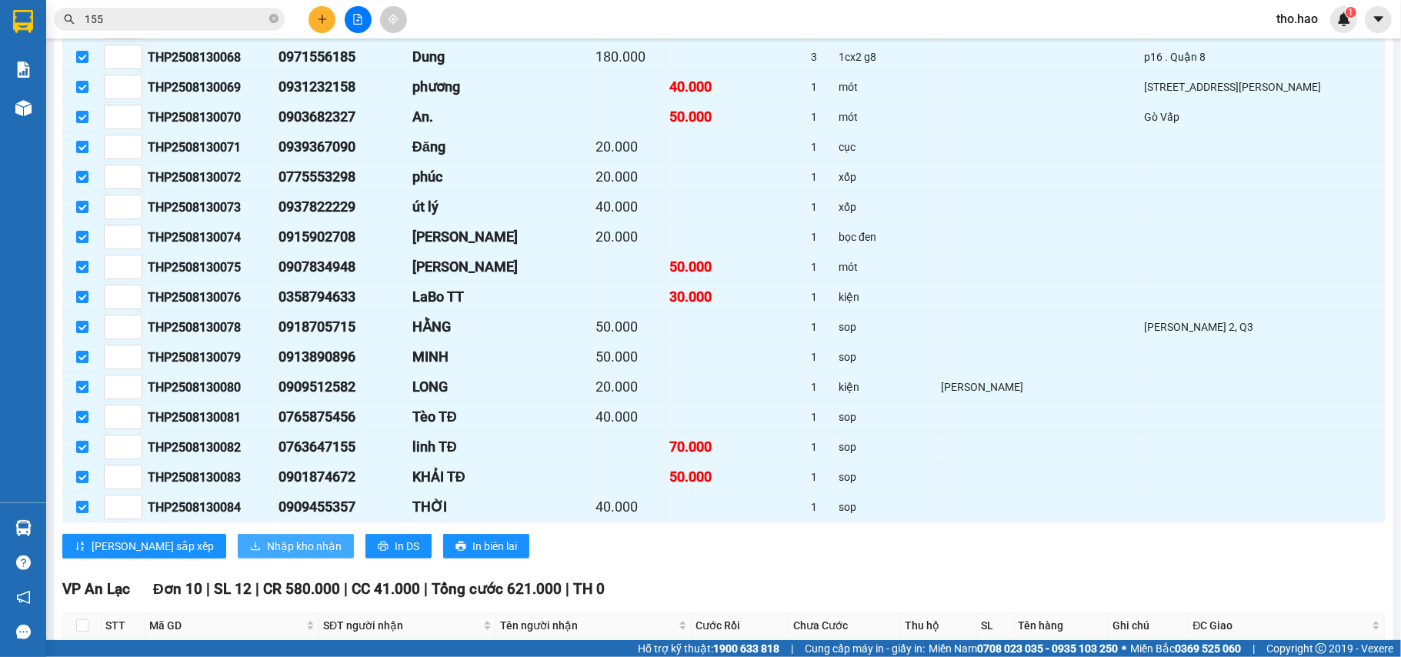
click at [267, 555] on span "Nhập kho nhận" at bounding box center [304, 546] width 75 height 17
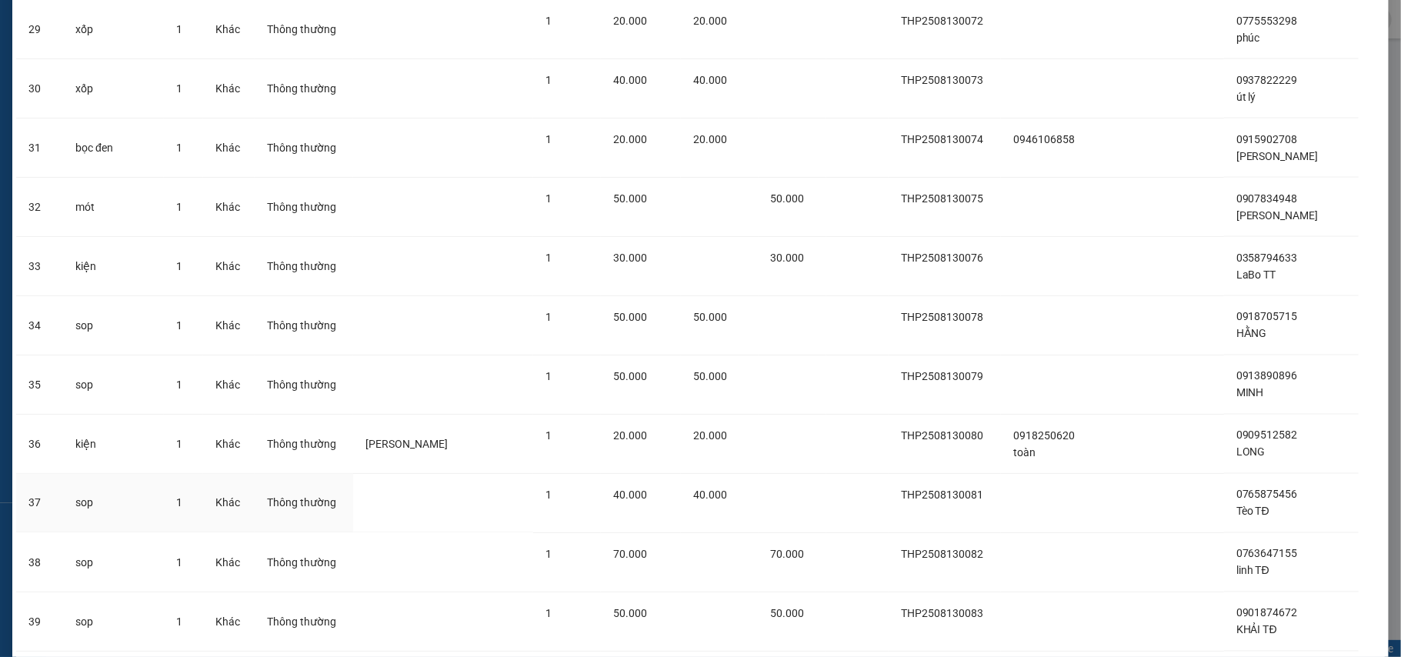
scroll to position [1964, 0]
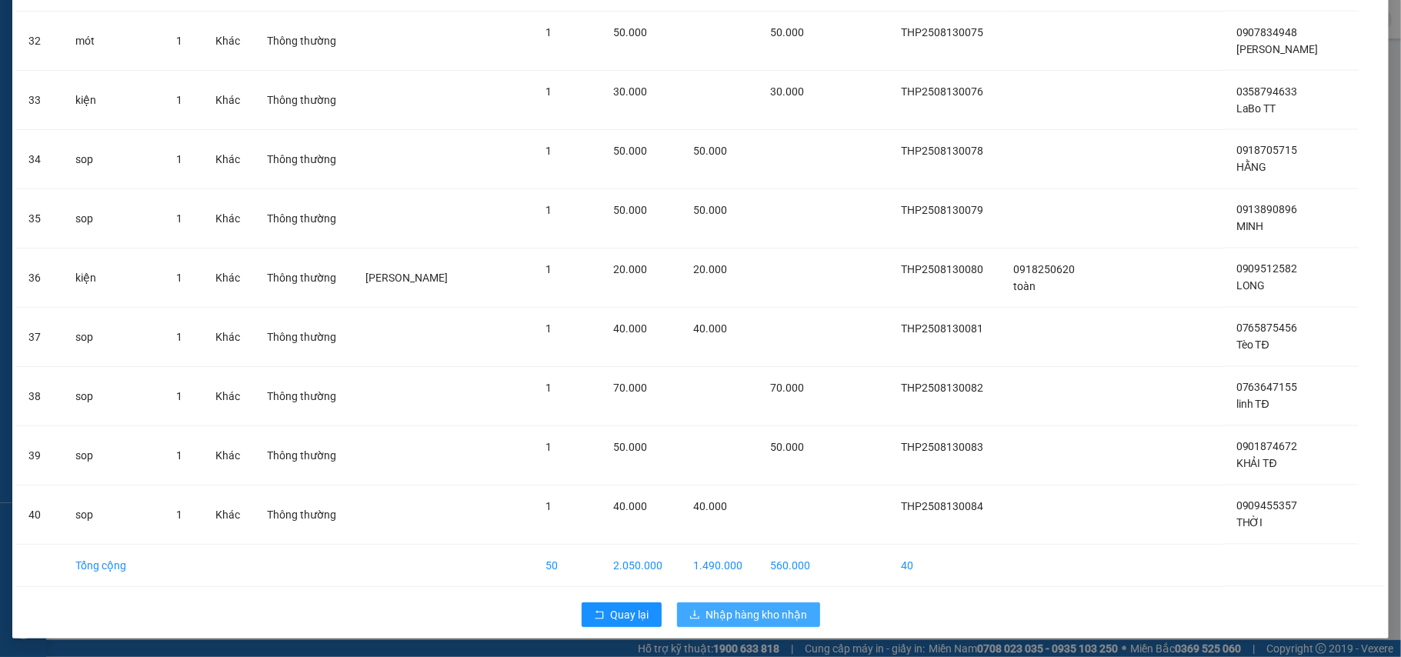
click at [725, 610] on span "Nhập hàng kho nhận" at bounding box center [757, 614] width 102 height 17
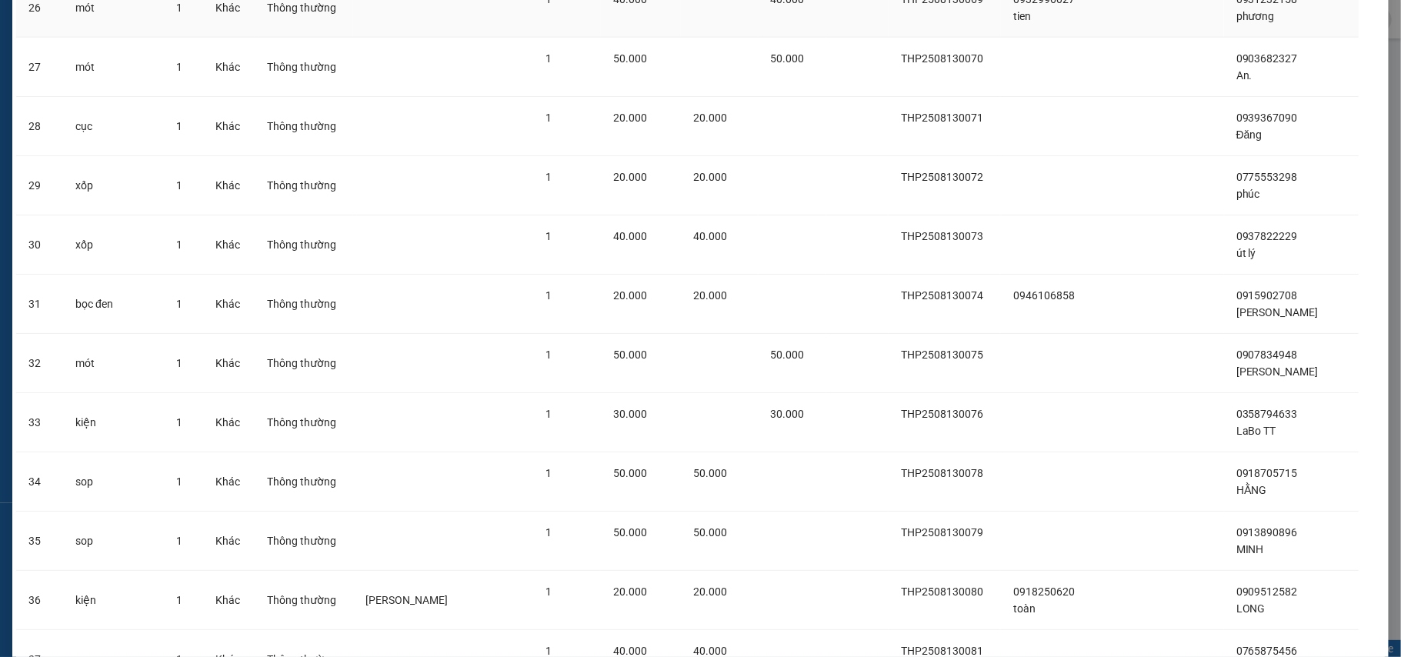
scroll to position [1451, 0]
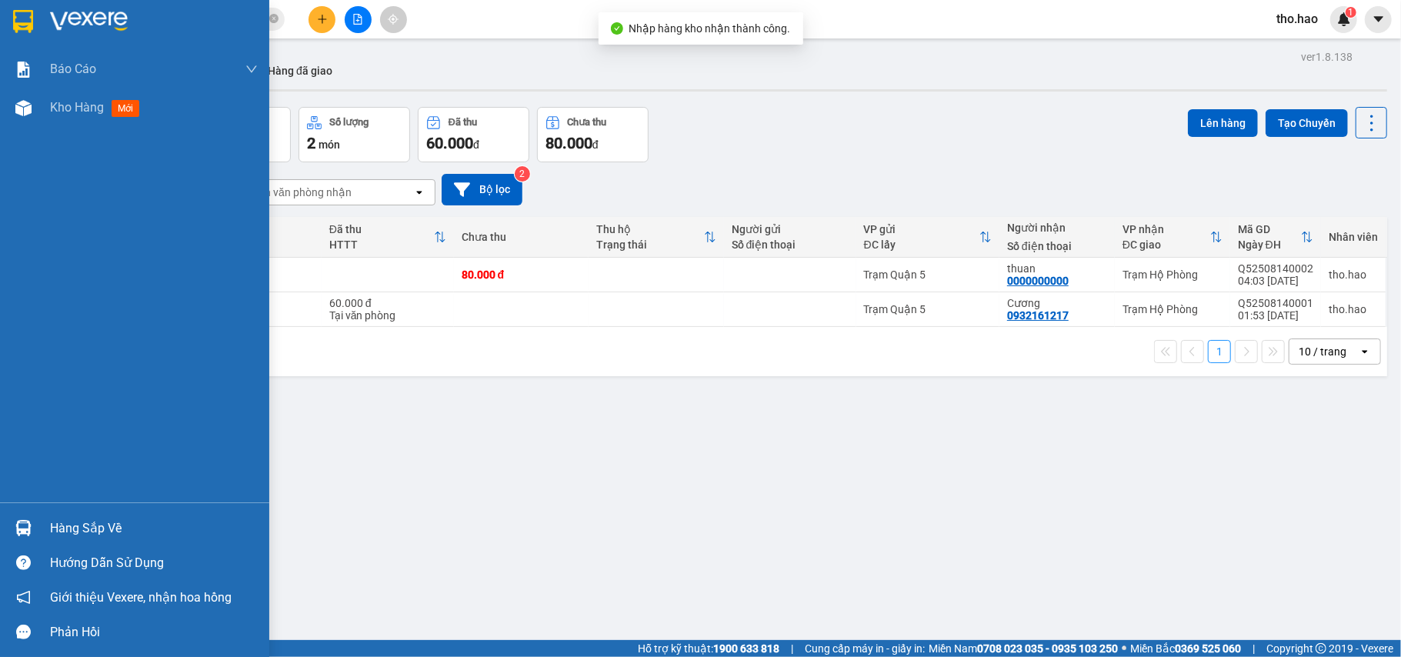
click at [45, 529] on div "Hàng sắp về" at bounding box center [134, 528] width 269 height 35
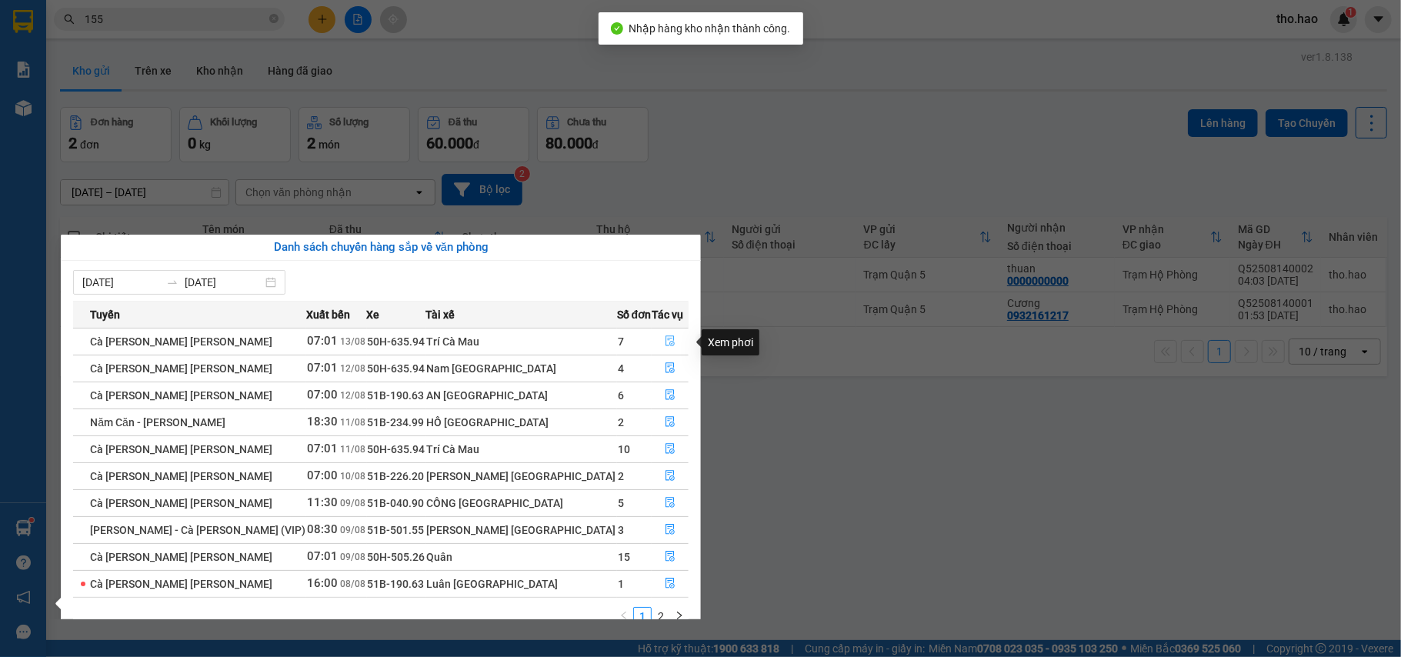
click at [660, 335] on button "button" at bounding box center [669, 341] width 35 height 25
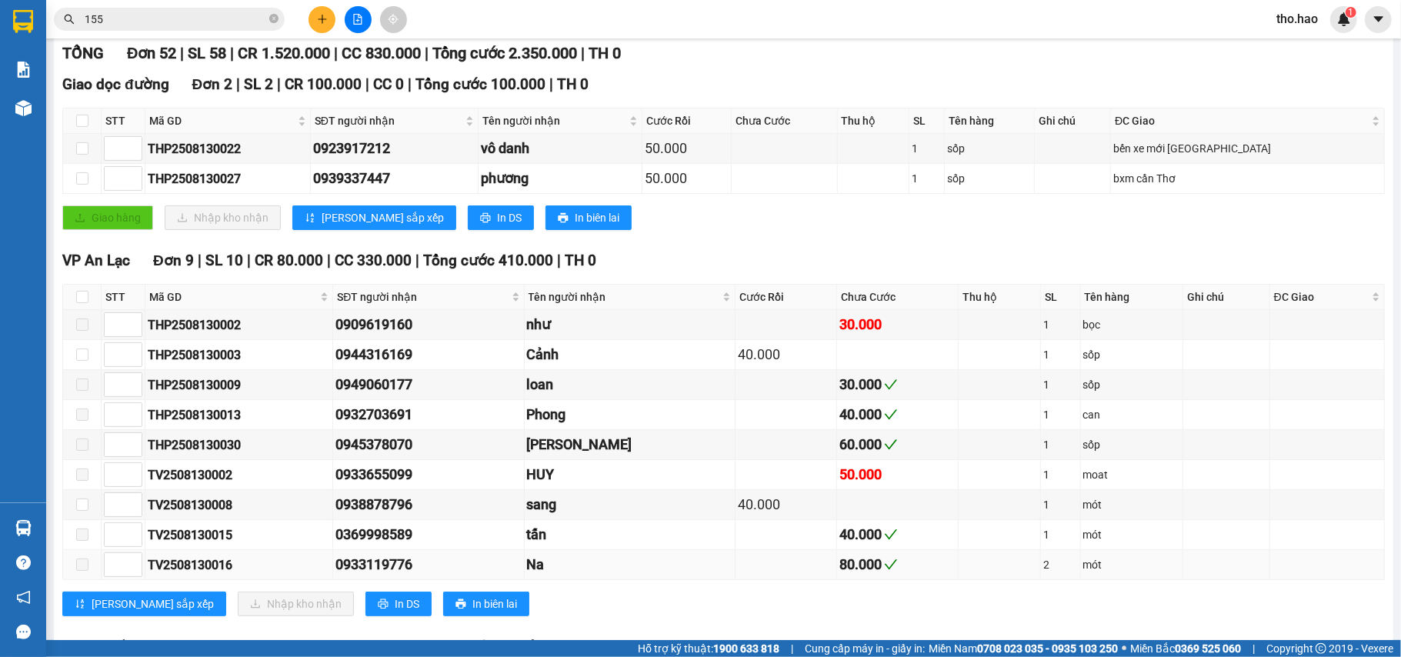
scroll to position [410, 0]
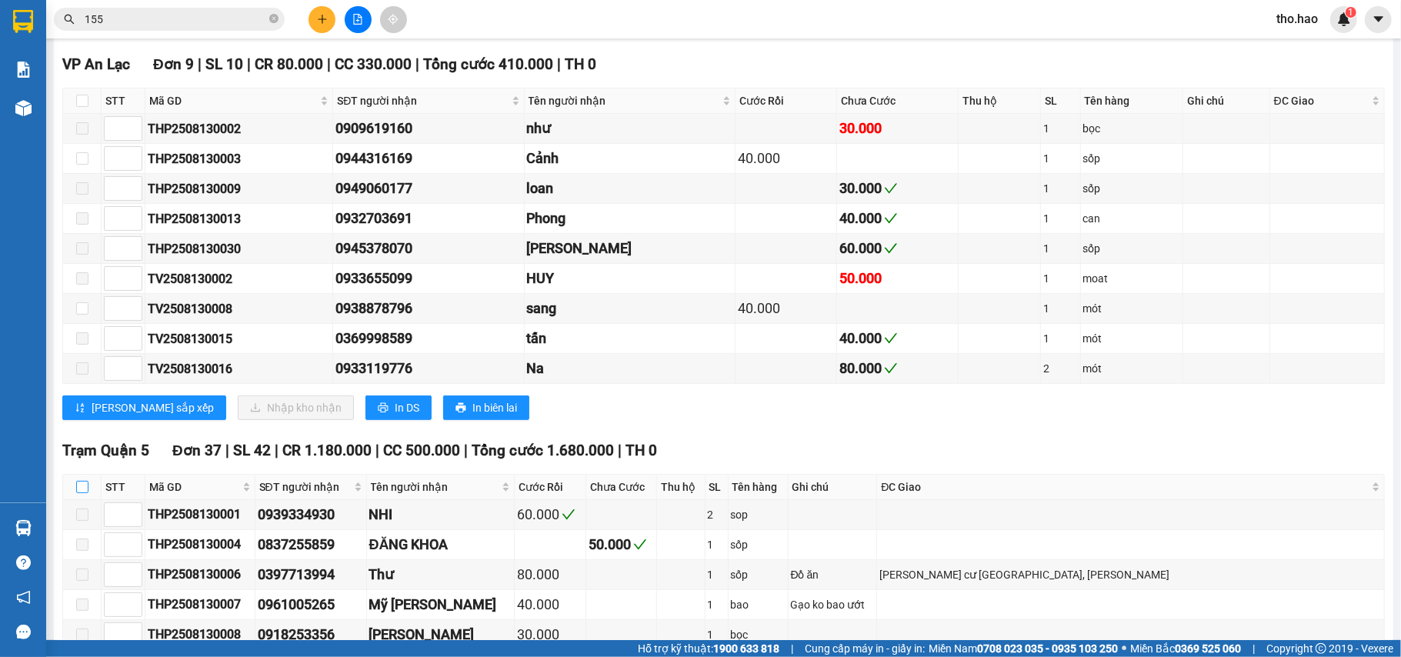
click at [83, 493] on input "checkbox" at bounding box center [82, 487] width 12 height 12
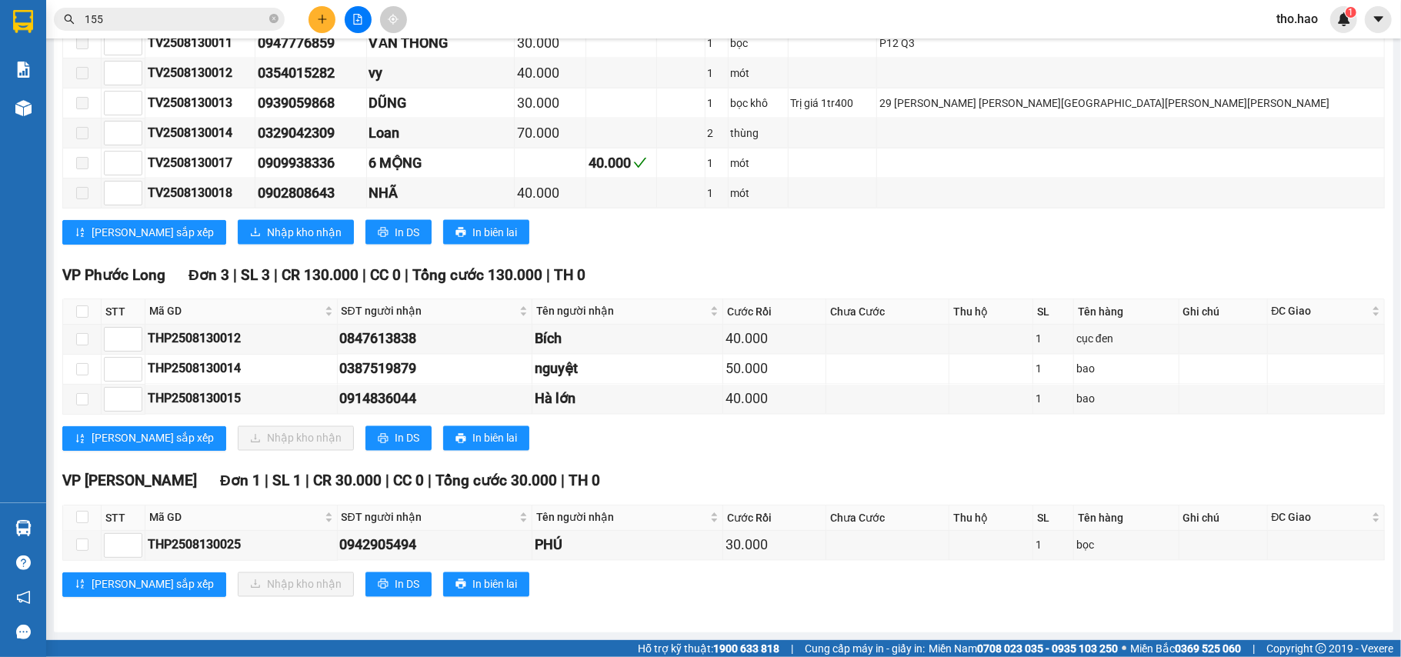
scroll to position [1871, 0]
click at [267, 232] on span "Nhập kho nhận" at bounding box center [304, 232] width 75 height 17
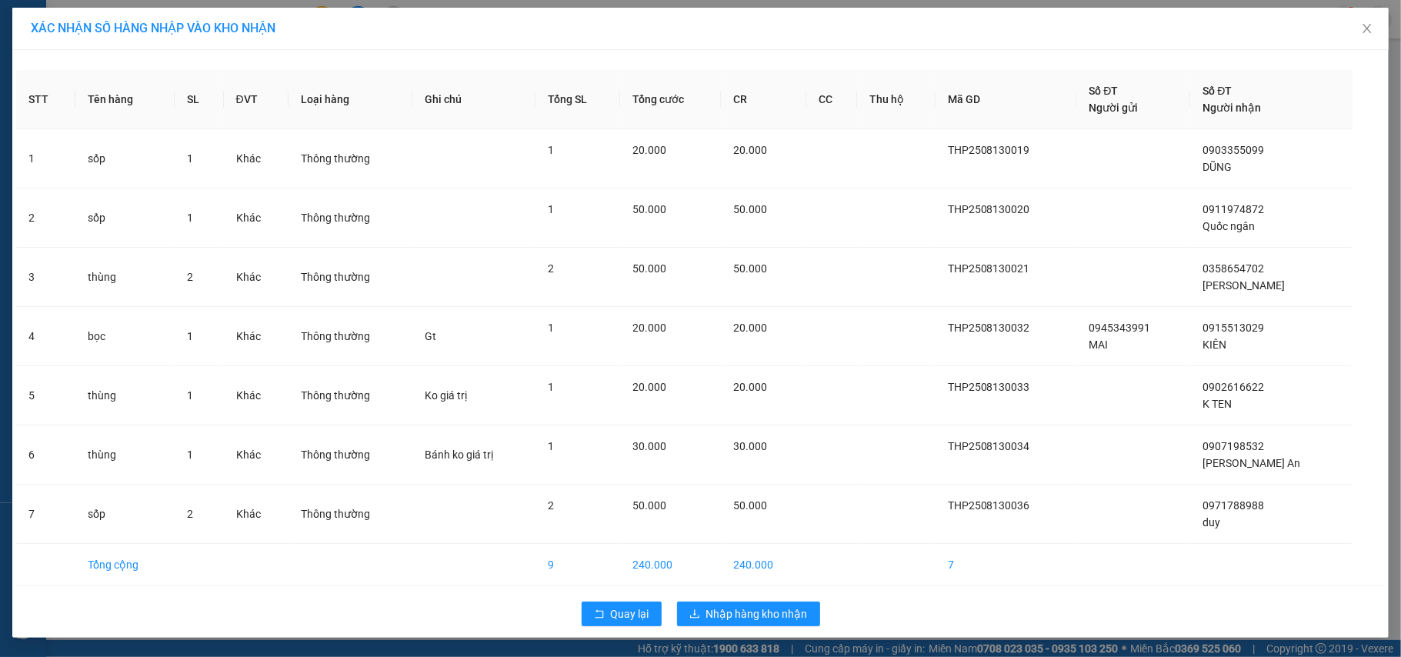
scroll to position [1, 0]
click at [776, 619] on span "Nhập hàng kho nhận" at bounding box center [757, 614] width 102 height 17
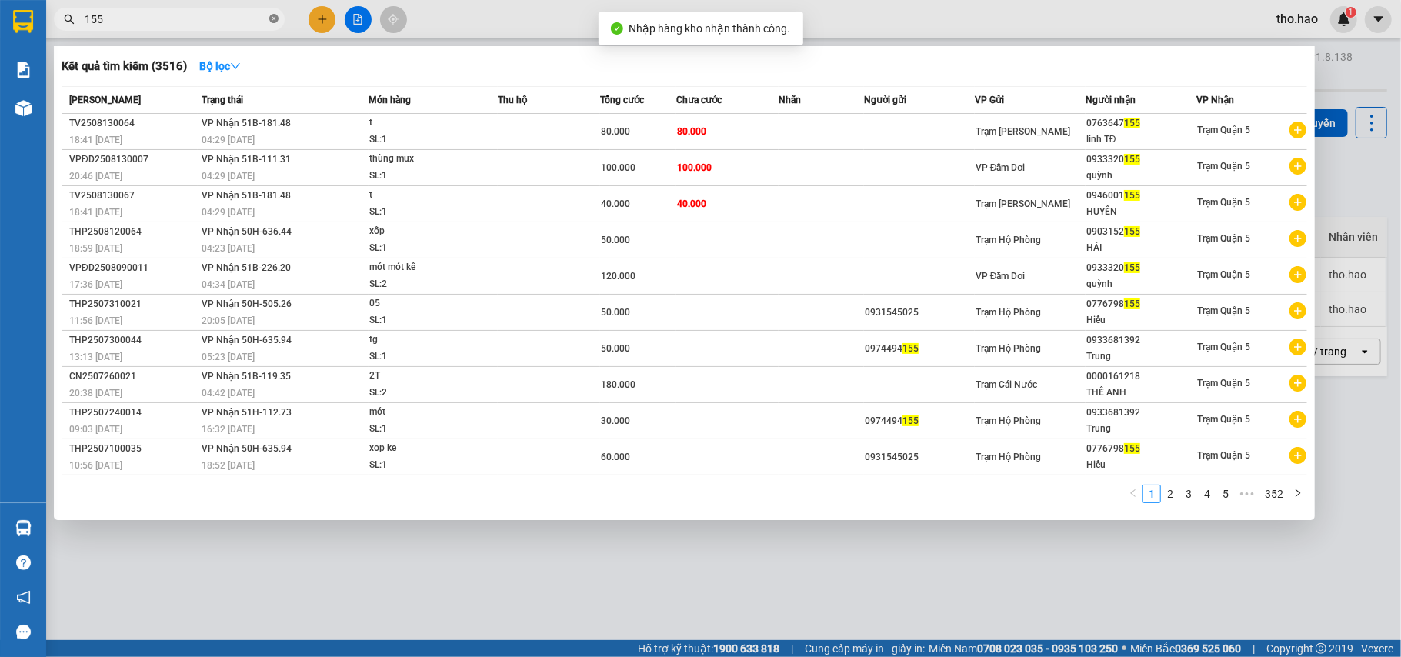
click at [272, 23] on icon "close-circle" at bounding box center [273, 18] width 9 height 9
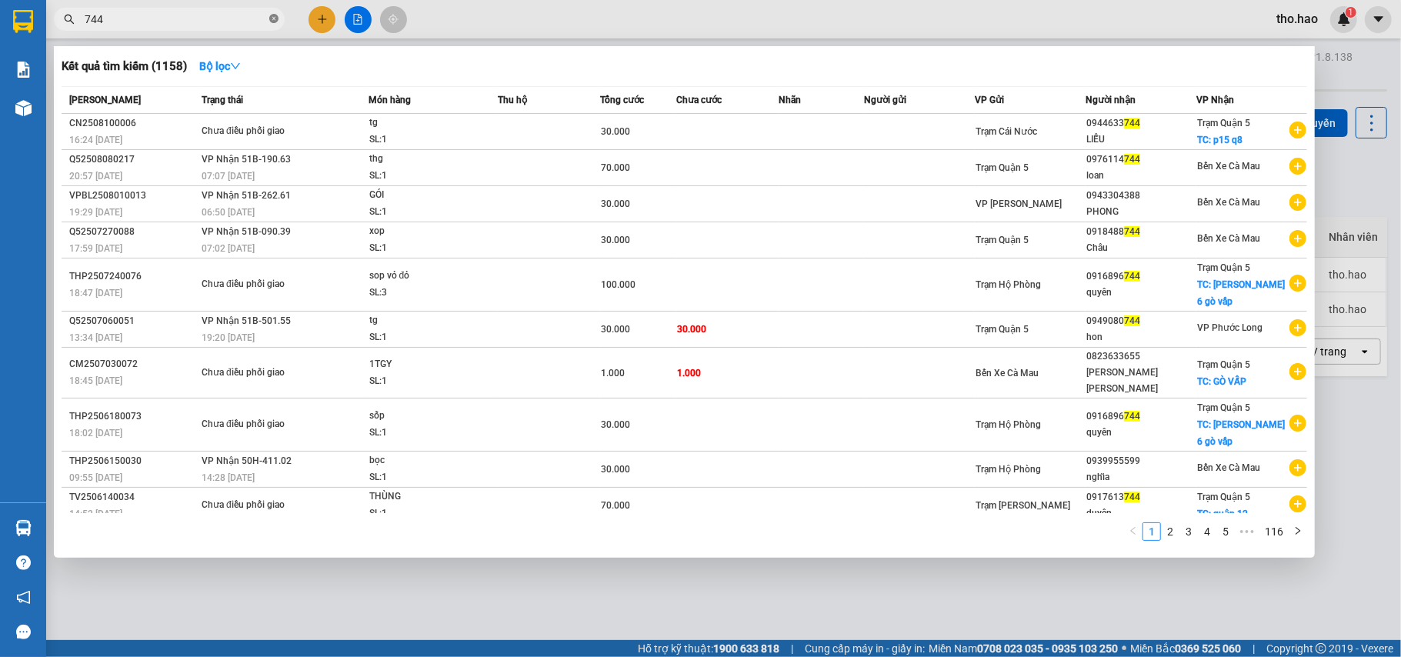
click at [278, 15] on icon "close-circle" at bounding box center [273, 18] width 9 height 9
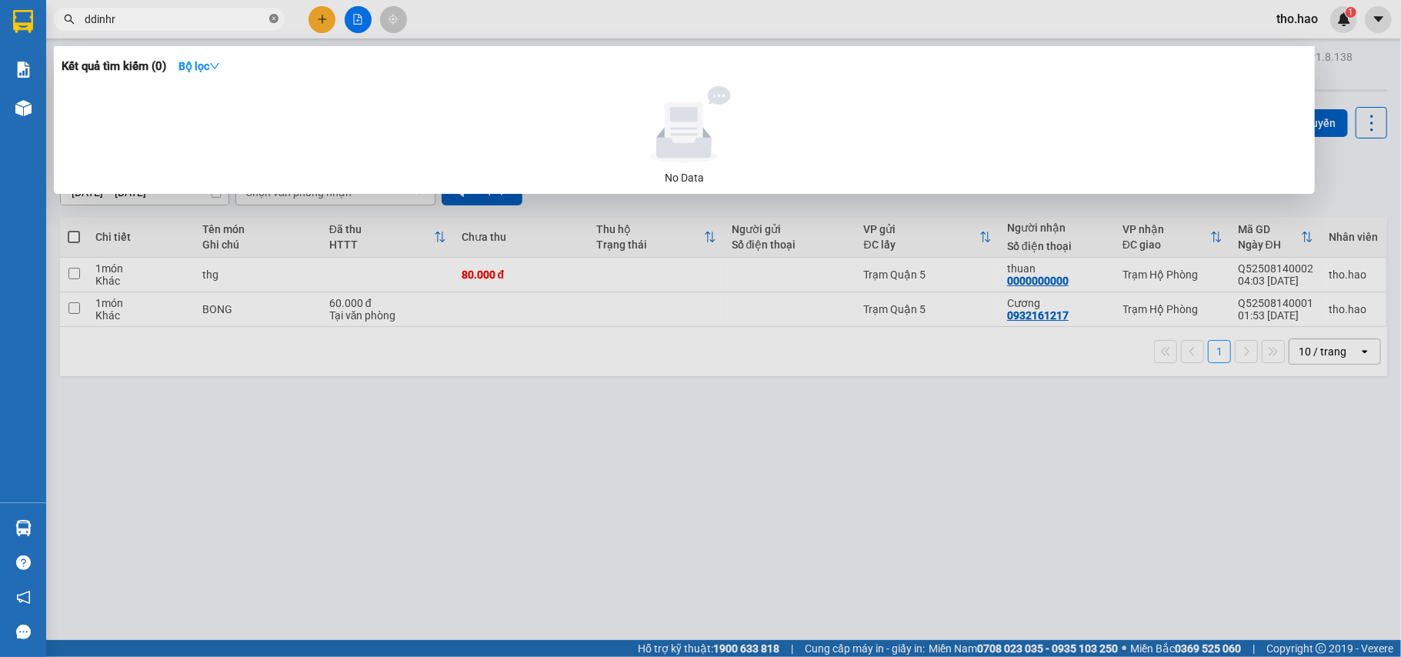
click at [269, 19] on icon "close-circle" at bounding box center [273, 18] width 9 height 9
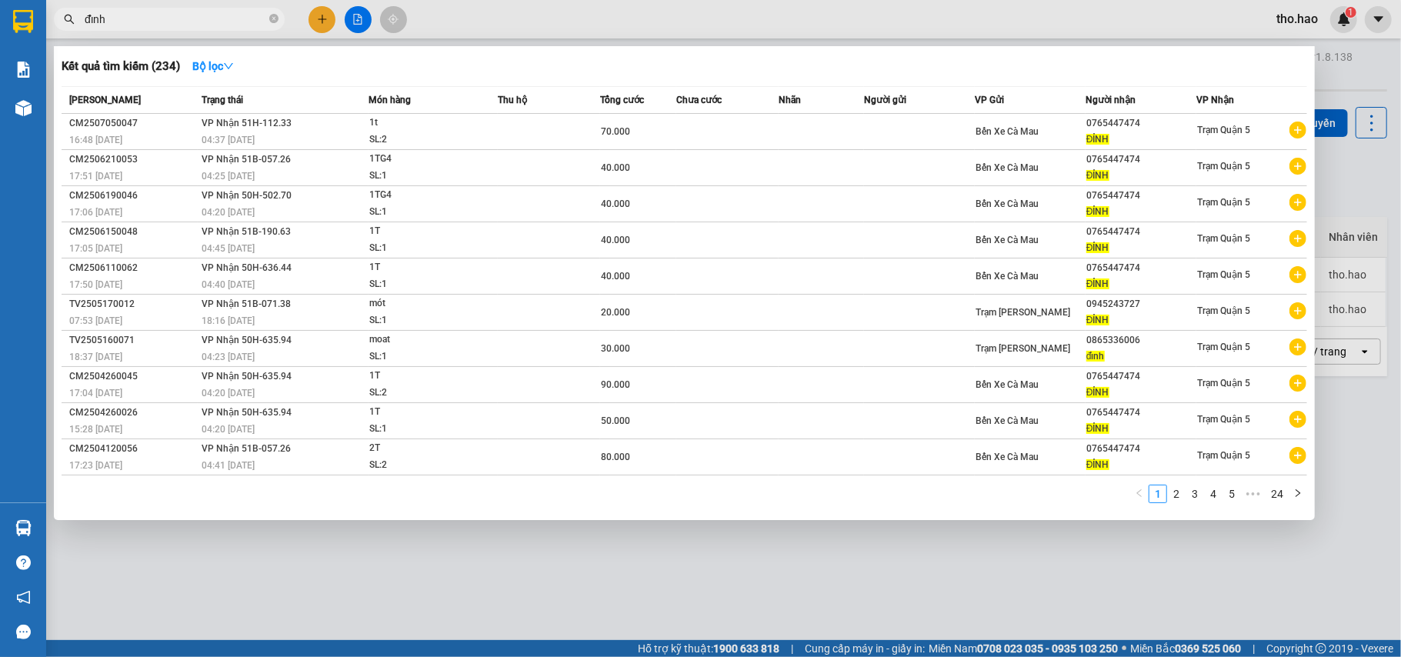
click at [759, 545] on div at bounding box center [700, 328] width 1401 height 657
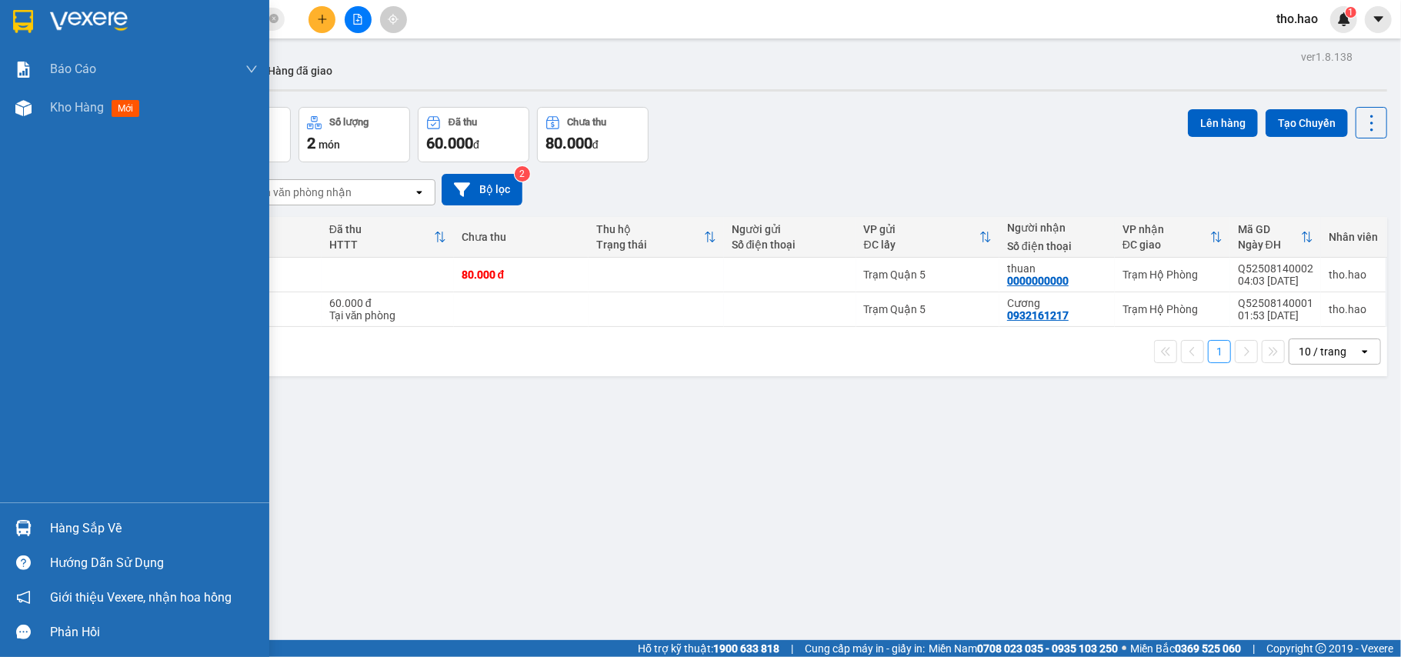
click at [37, 520] on div "Hàng sắp về" at bounding box center [134, 528] width 269 height 35
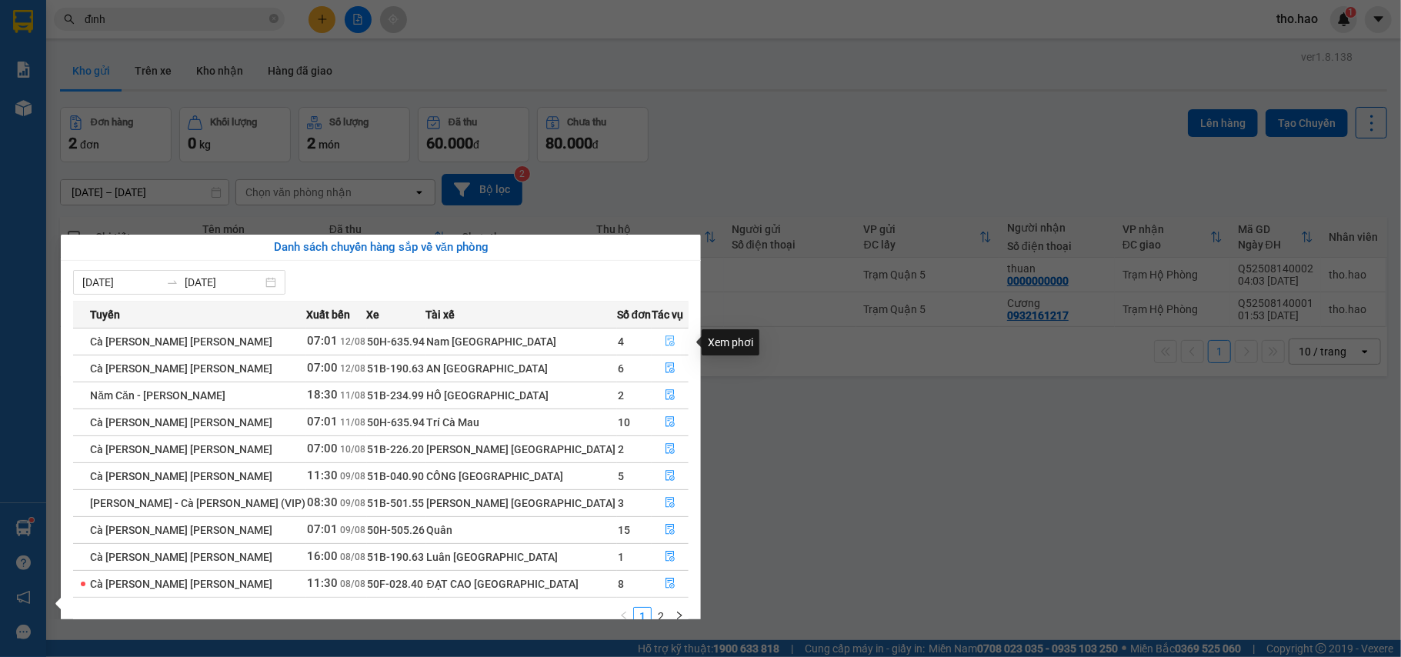
click at [652, 336] on button "button" at bounding box center [669, 341] width 35 height 25
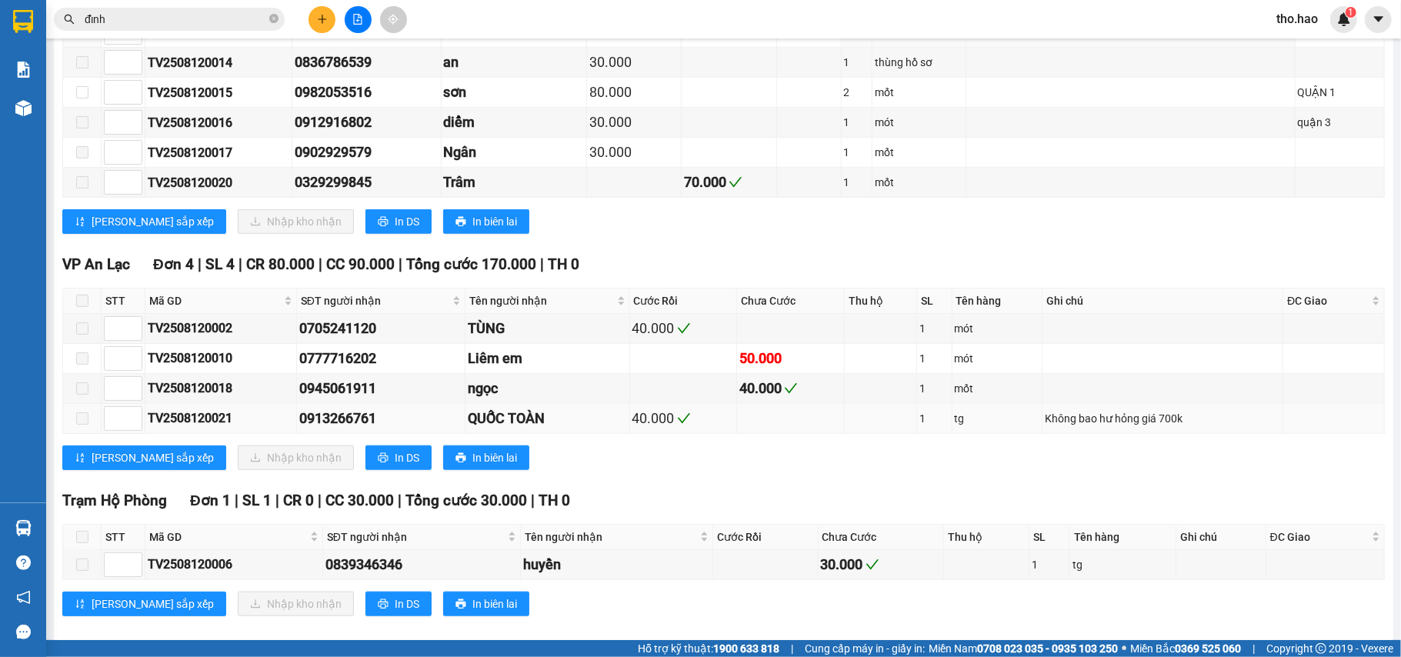
scroll to position [820, 0]
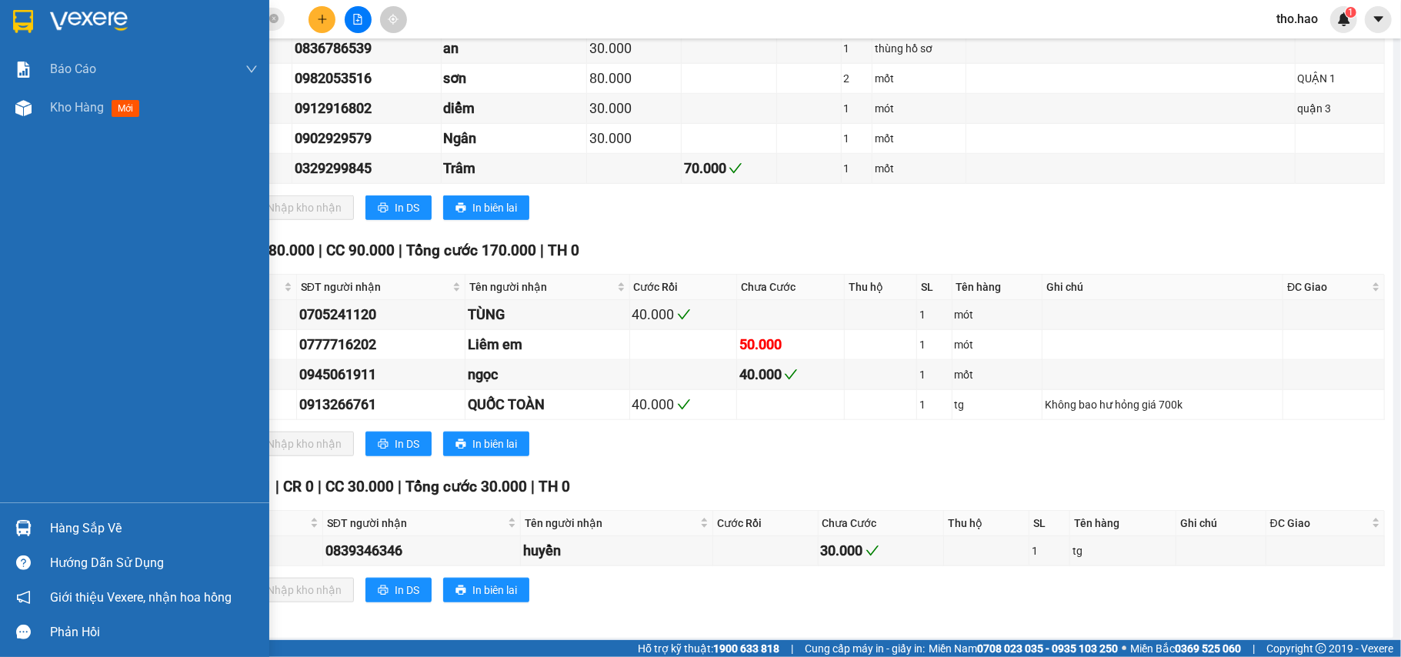
drag, startPoint x: 25, startPoint y: 536, endPoint x: 26, endPoint y: 523, distance: 12.4
click at [25, 534] on img at bounding box center [23, 528] width 16 height 16
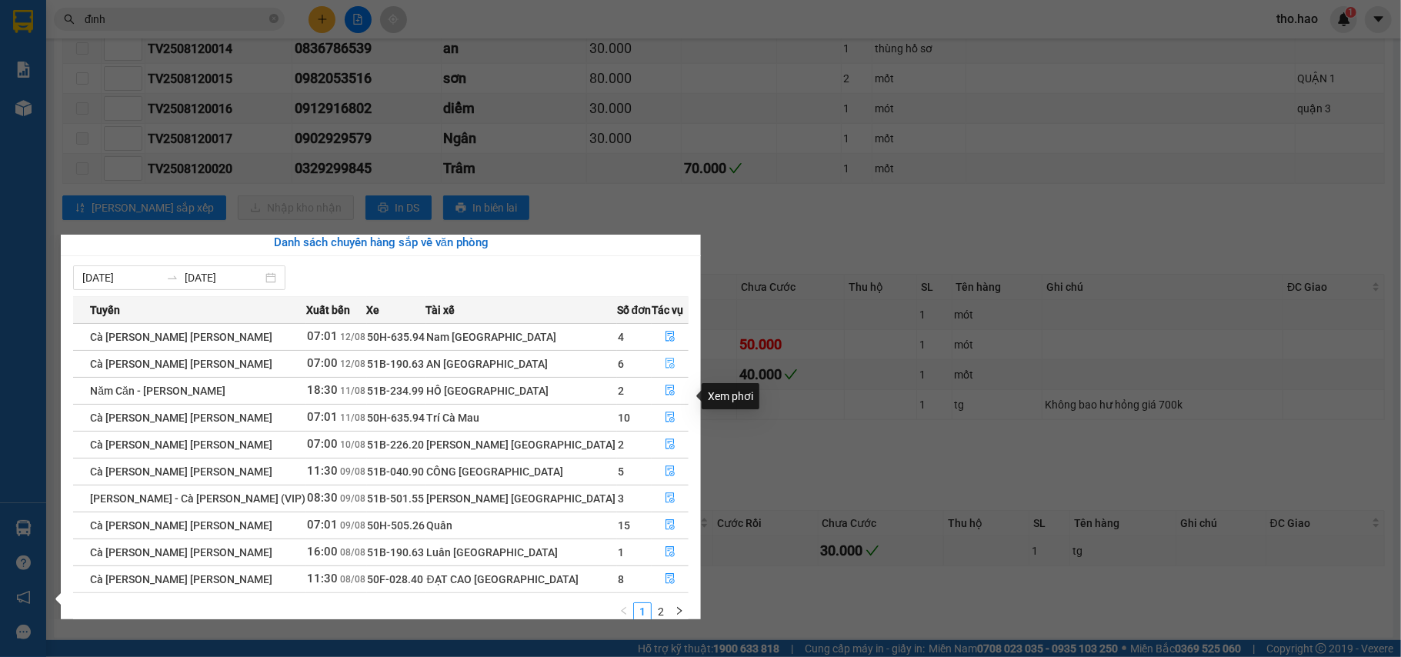
scroll to position [0, 0]
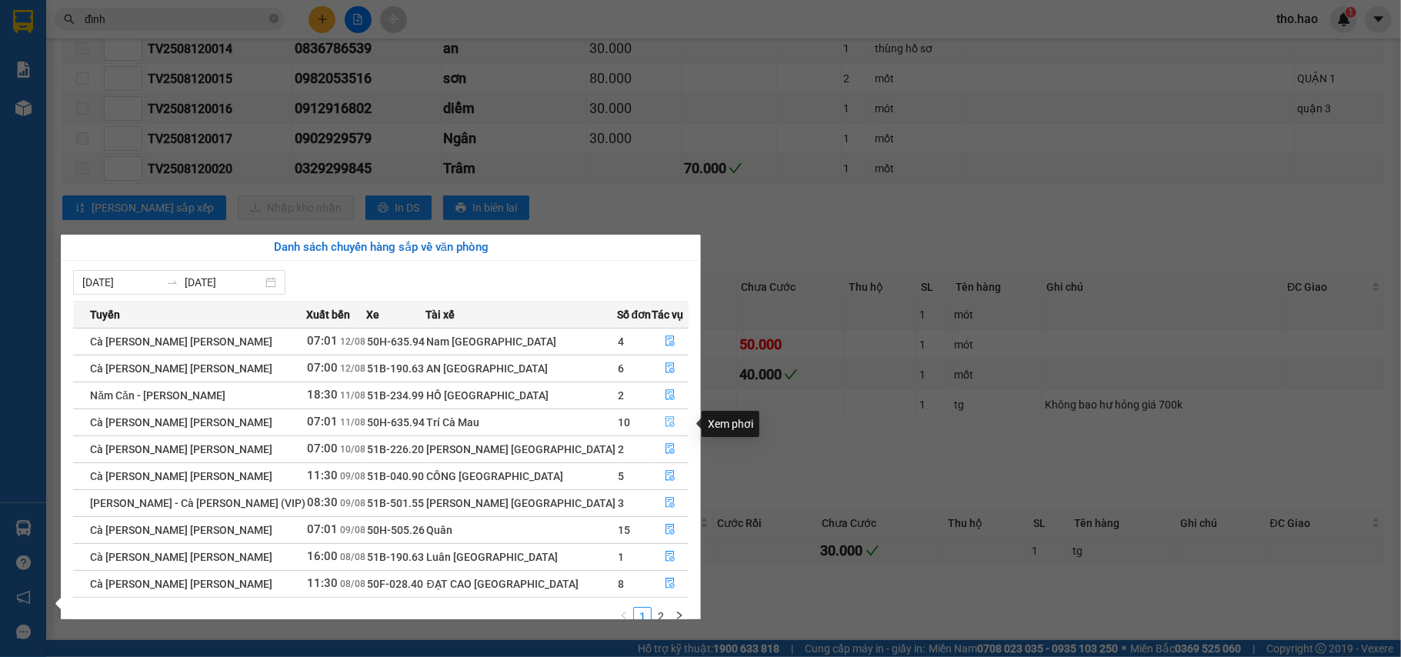
click at [665, 419] on icon "file-done" at bounding box center [670, 421] width 11 height 11
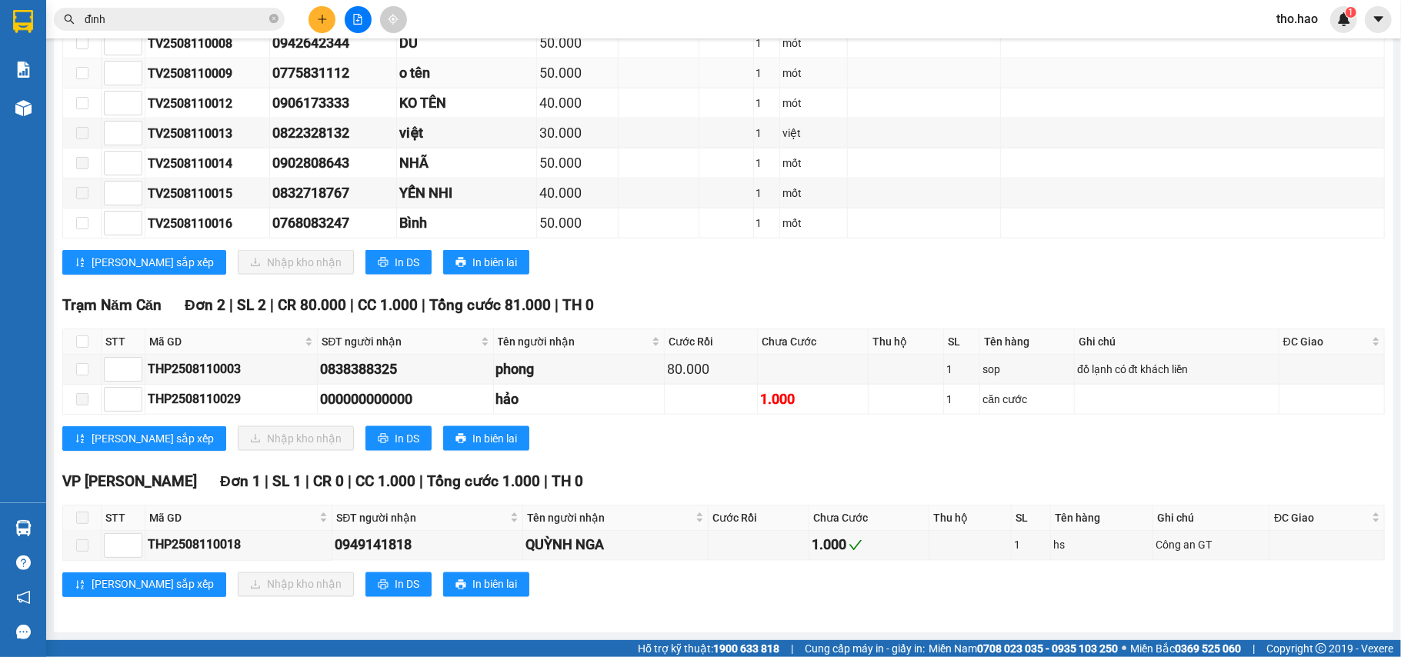
scroll to position [1631, 0]
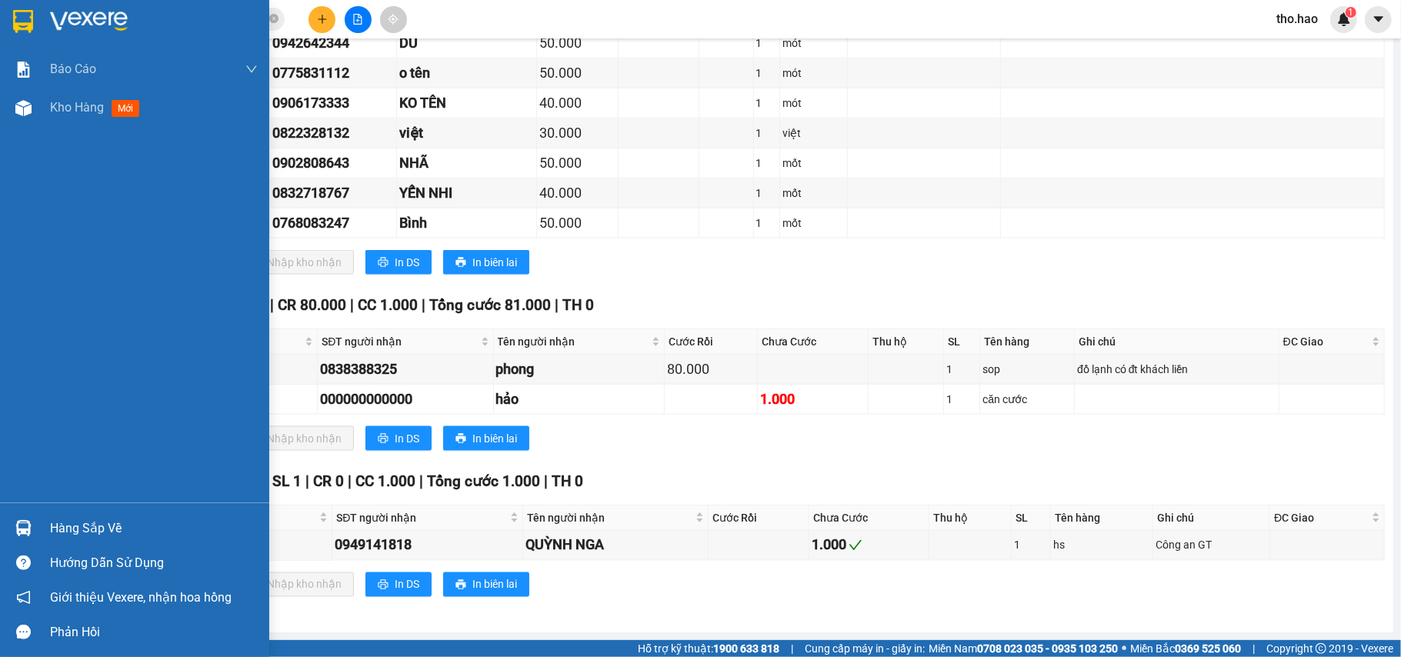
click at [29, 530] on img at bounding box center [23, 528] width 16 height 16
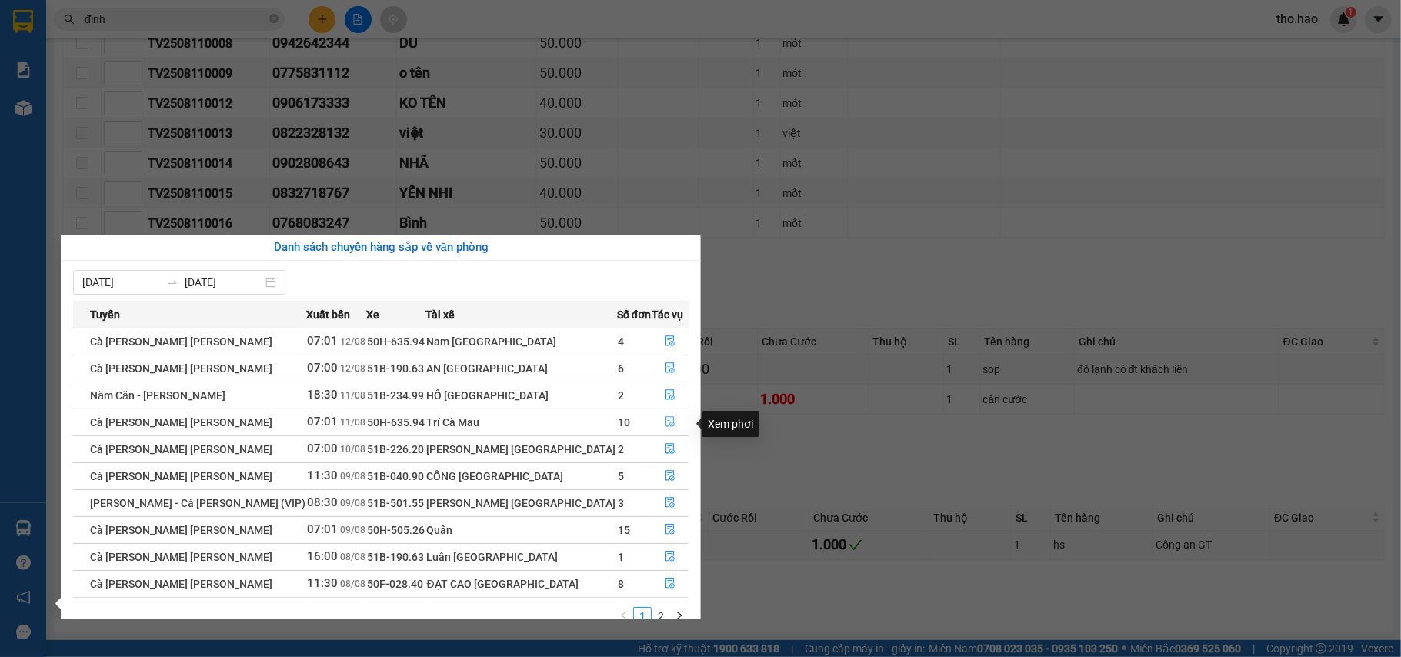
click at [665, 423] on icon "file-done" at bounding box center [670, 421] width 11 height 11
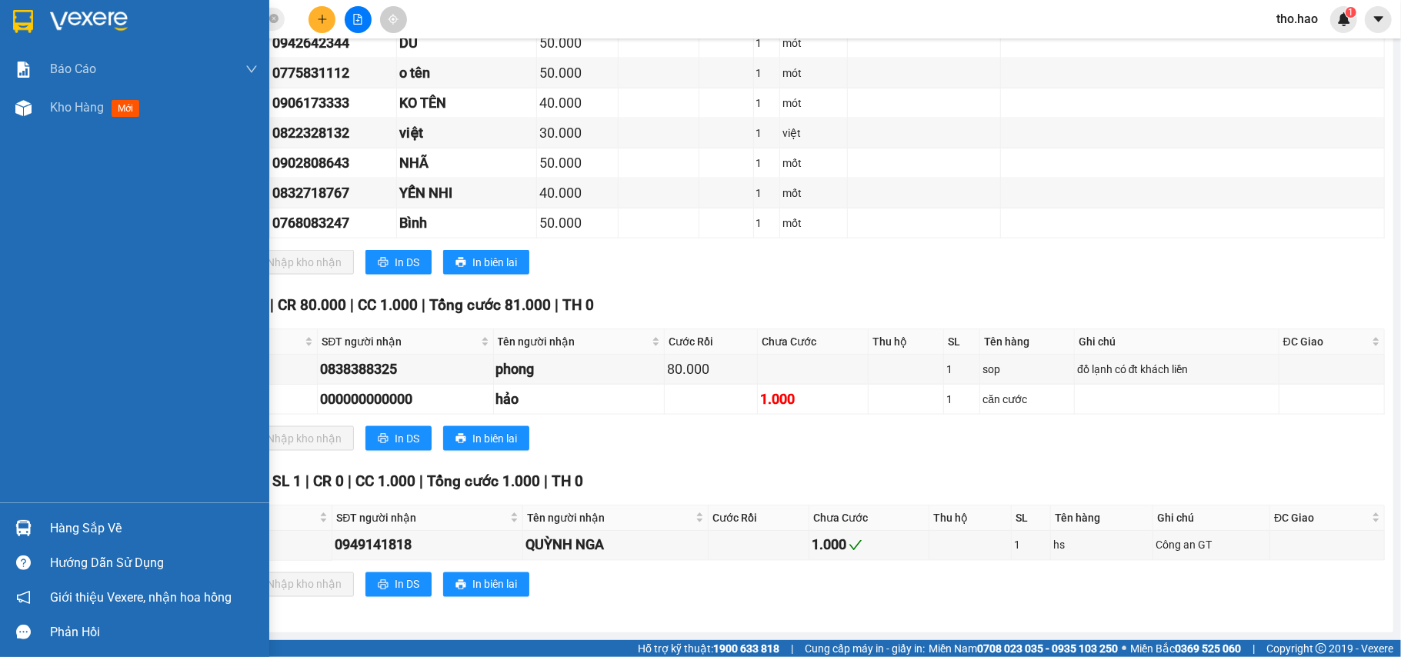
click at [65, 512] on div "Hàng sắp về" at bounding box center [134, 528] width 269 height 35
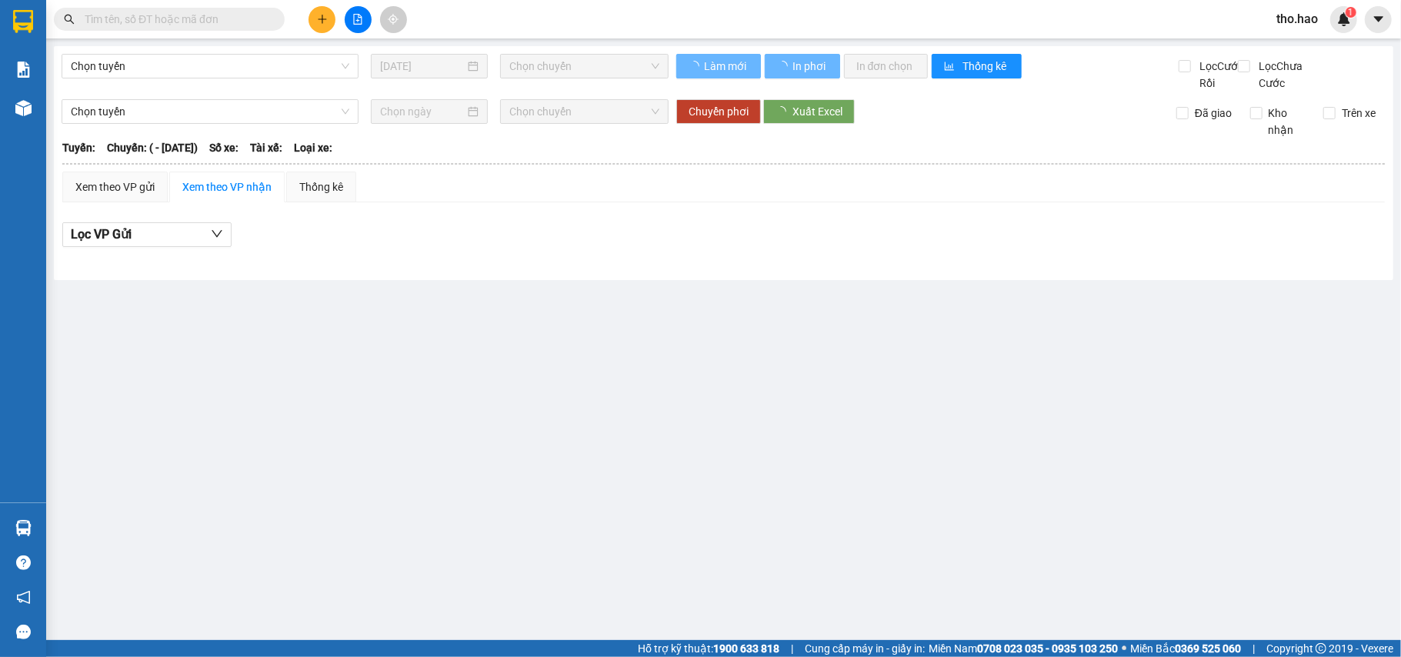
click at [175, 23] on input "text" at bounding box center [176, 19] width 182 height 17
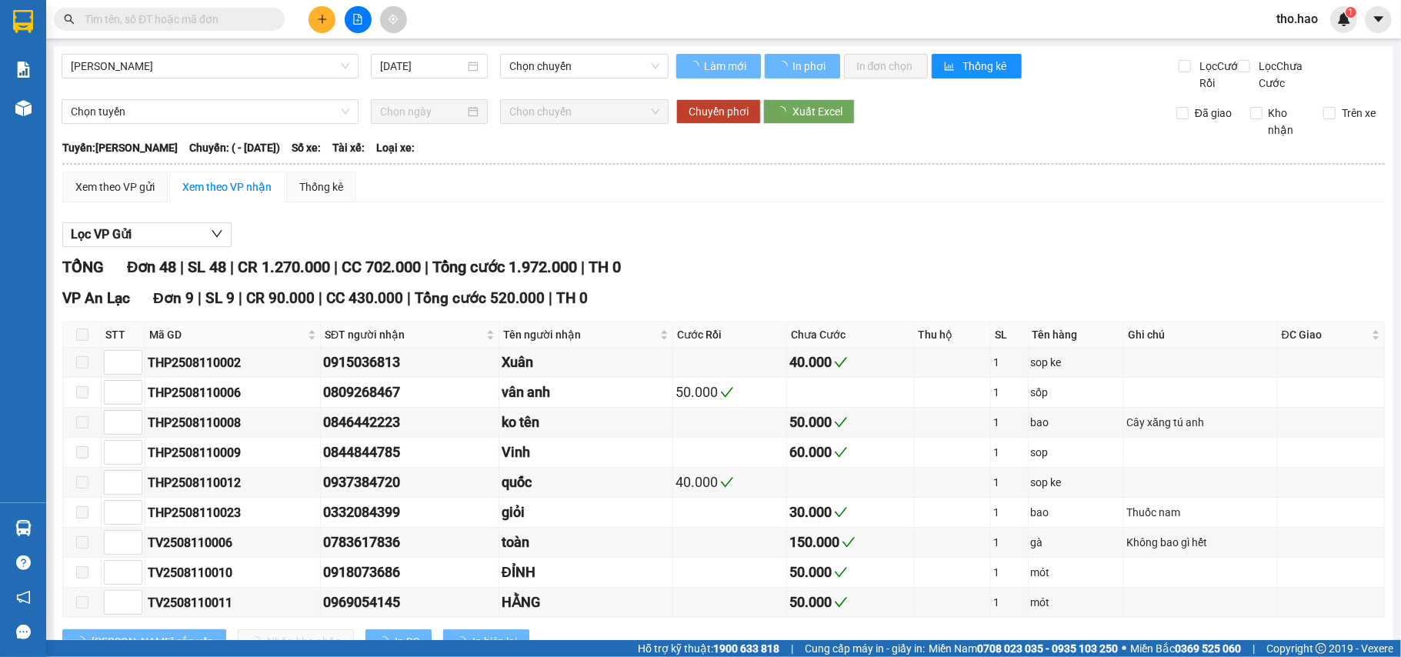
type input "[DATE]"
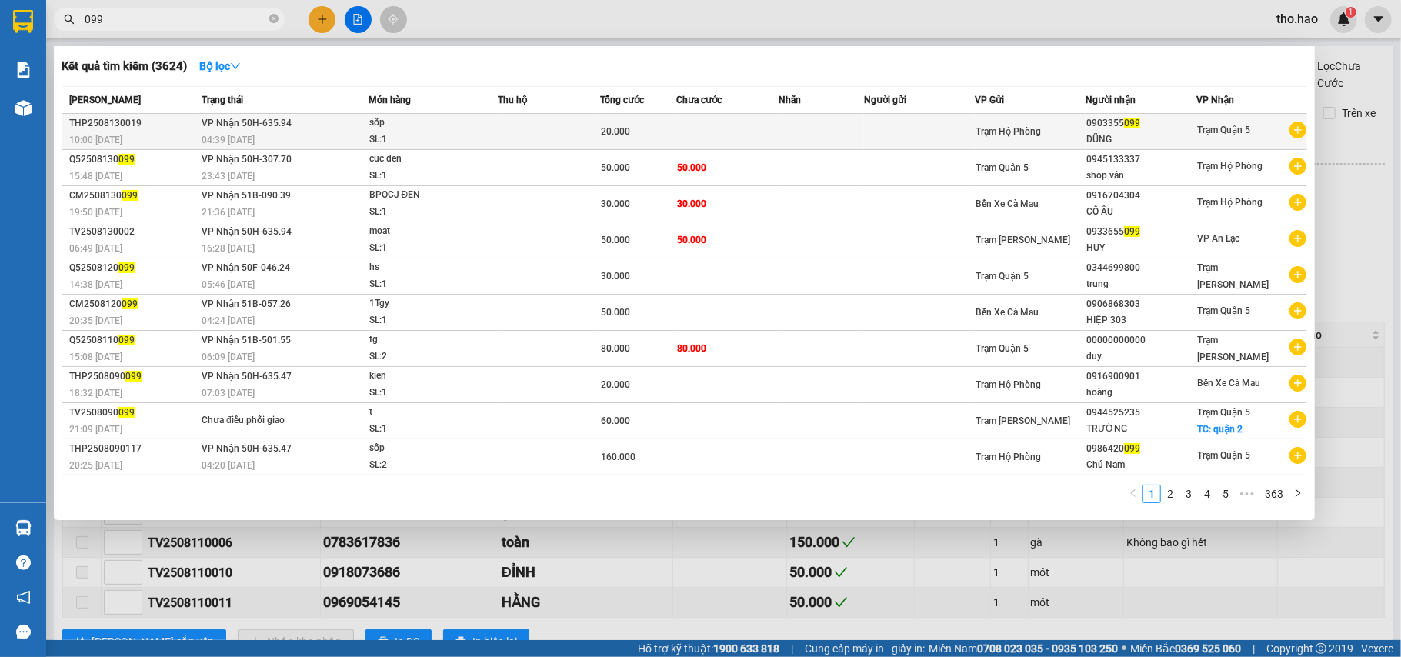
type input "099"
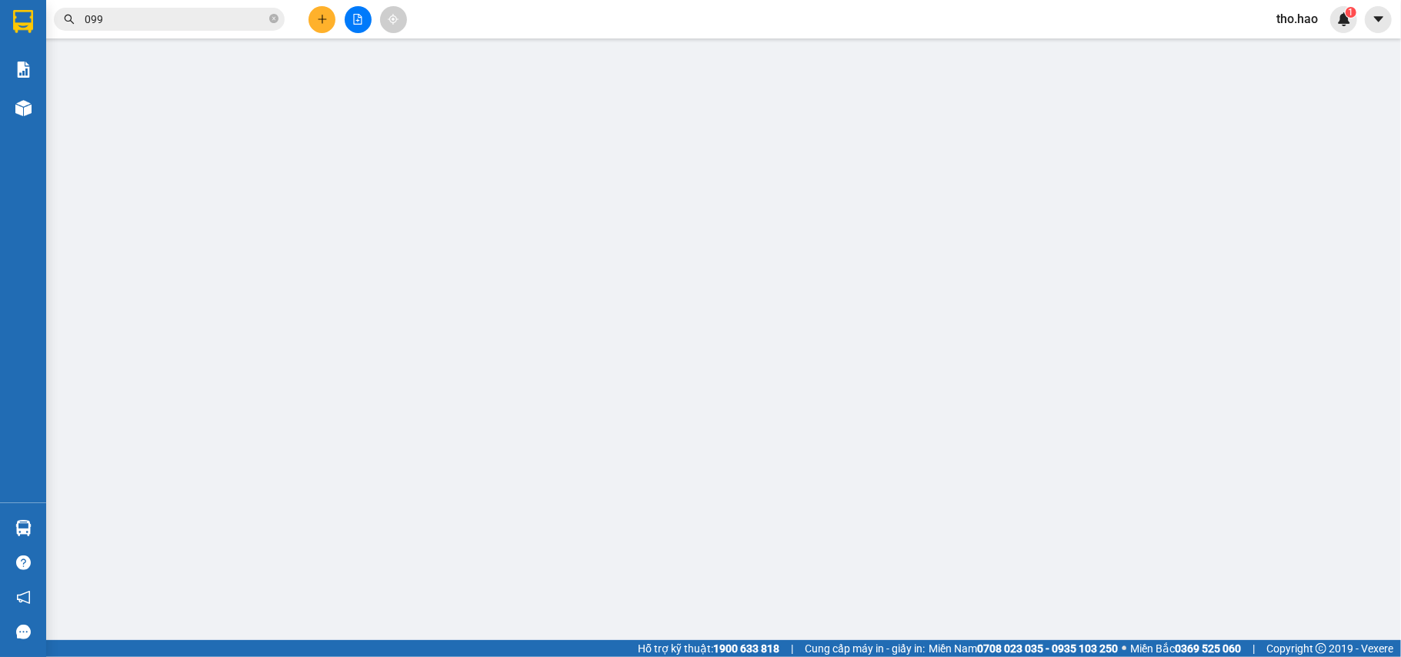
type input "0903355099"
type input "DŨNG"
type input "20.000"
type input "0"
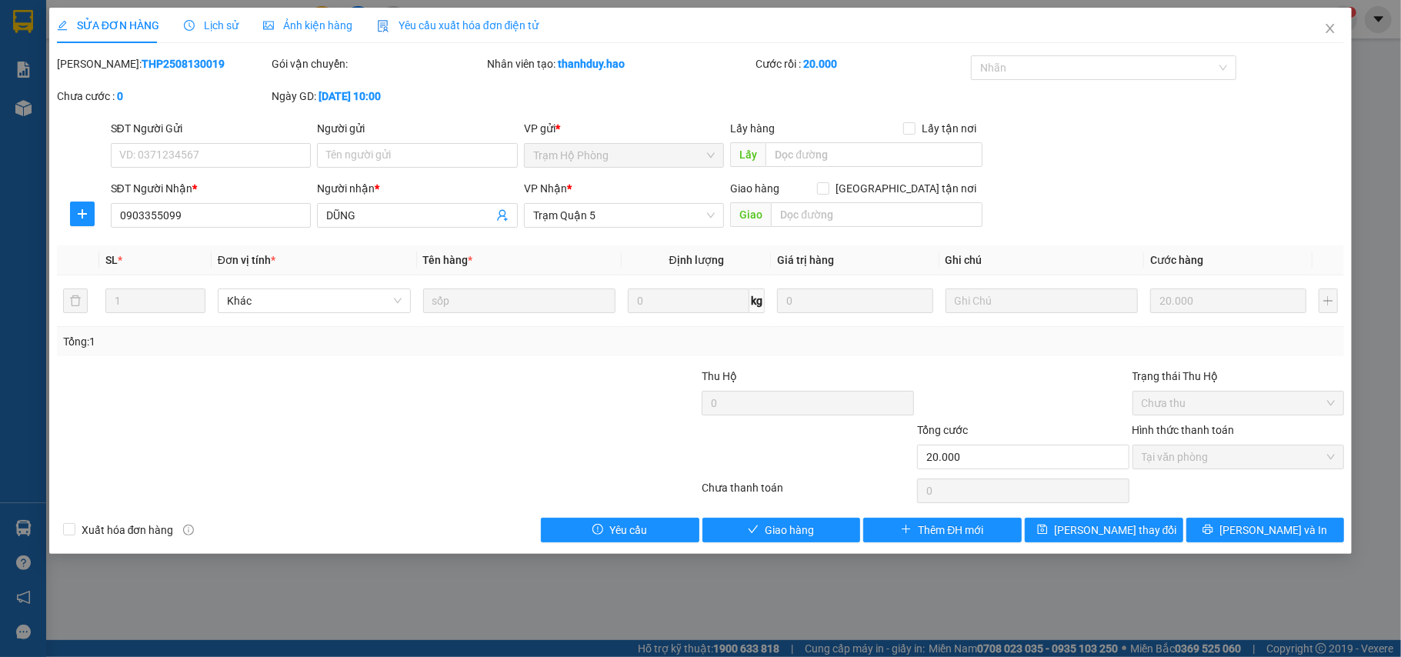
click at [195, 22] on span "Lịch sử" at bounding box center [211, 25] width 55 height 12
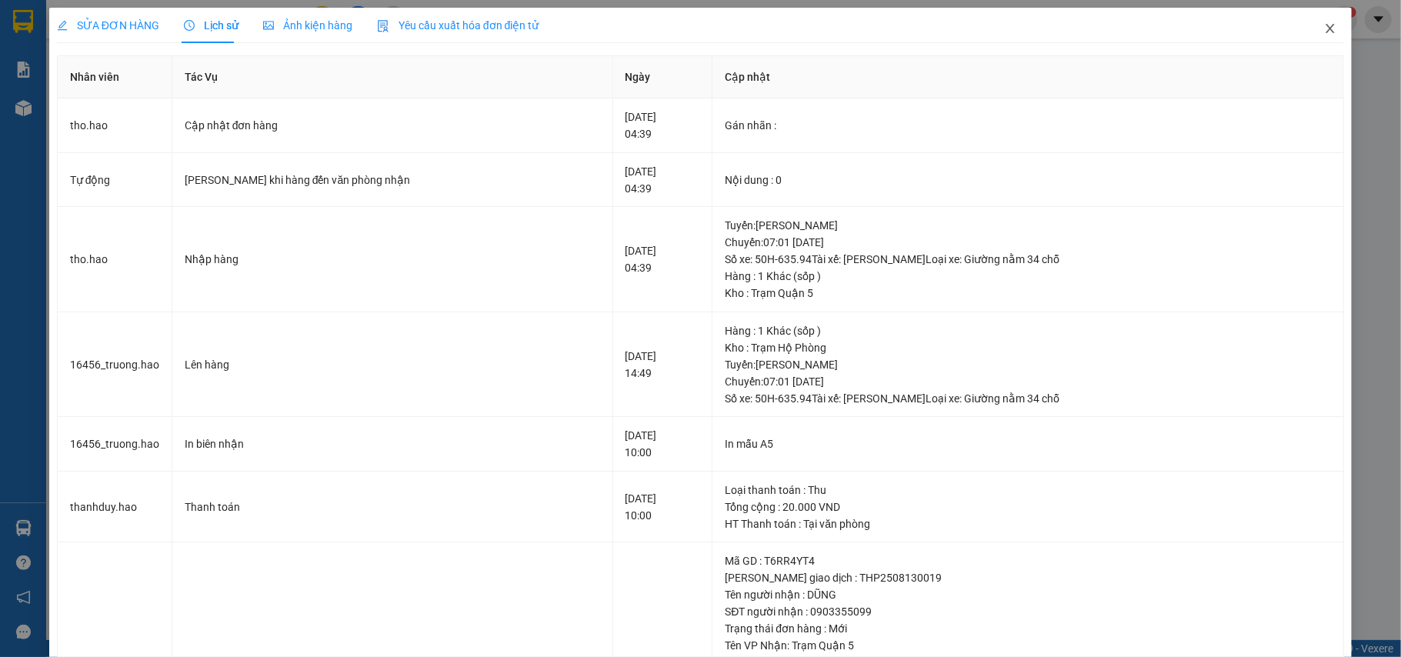
click at [1324, 32] on icon "close" at bounding box center [1330, 28] width 12 height 12
